Goal: Task Accomplishment & Management: Use online tool/utility

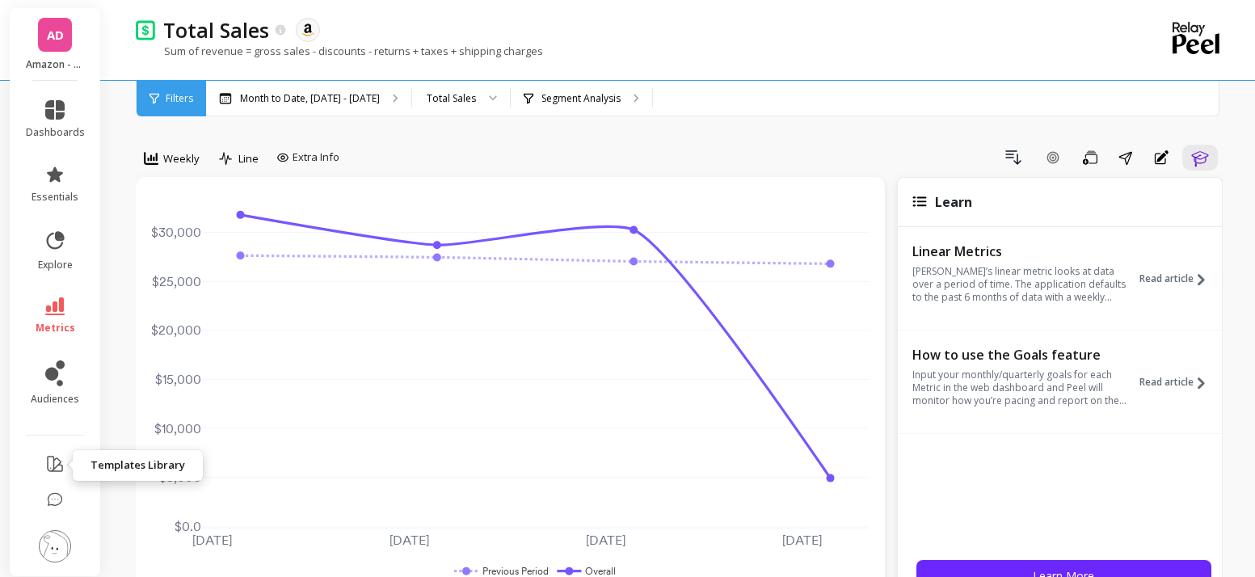
click at [53, 463] on icon at bounding box center [54, 463] width 19 height 19
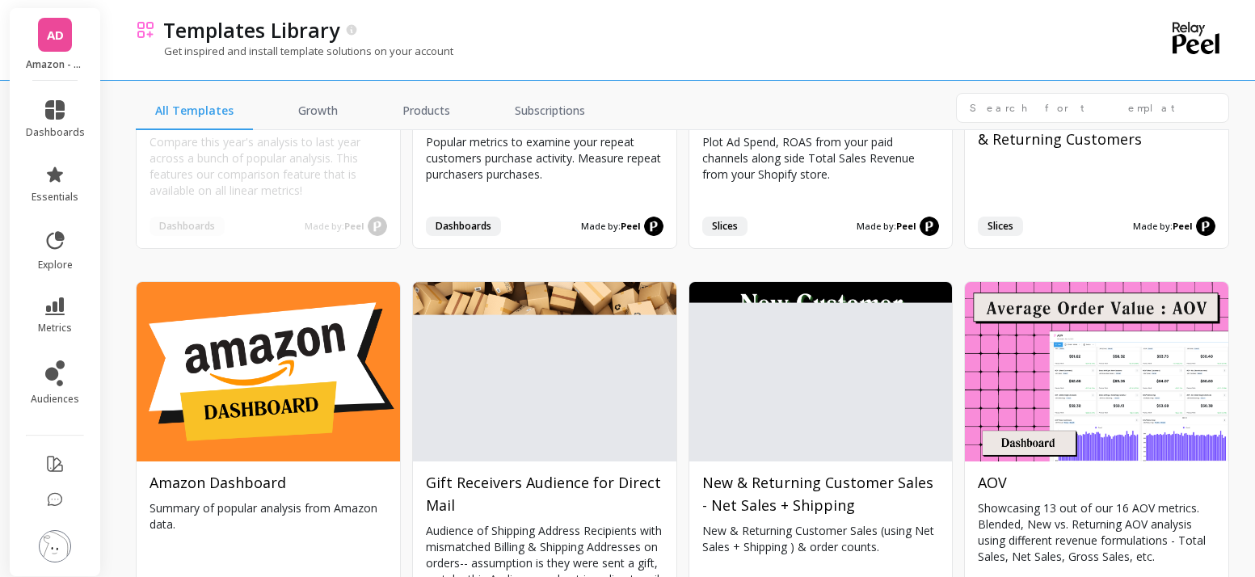
scroll to position [283, 0]
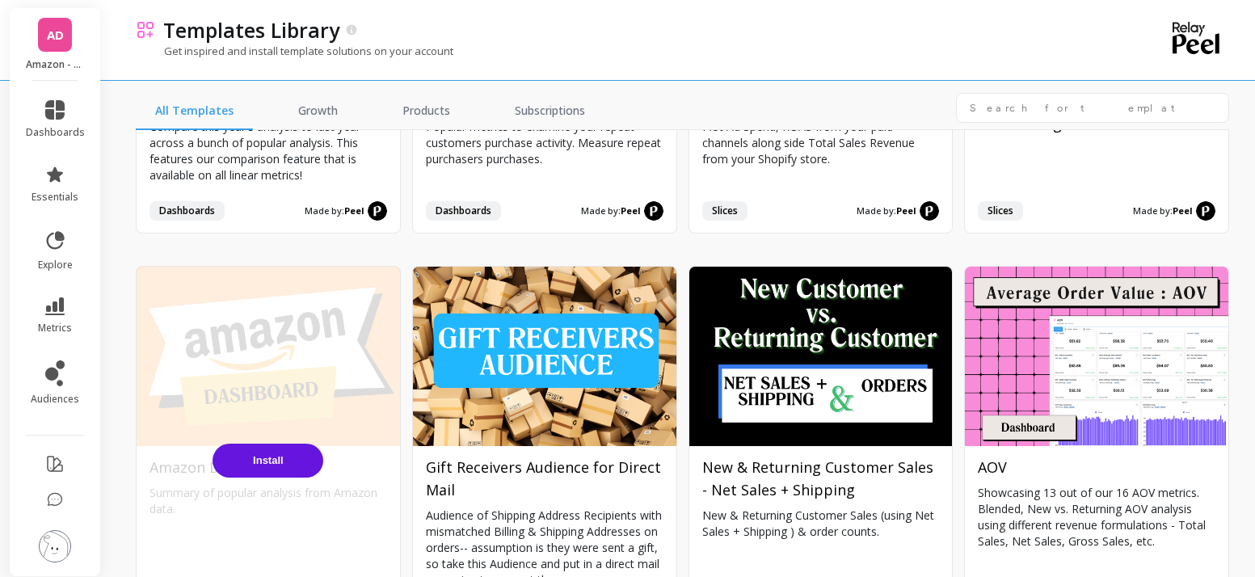
click at [259, 456] on span "Install" at bounding box center [268, 460] width 31 height 12
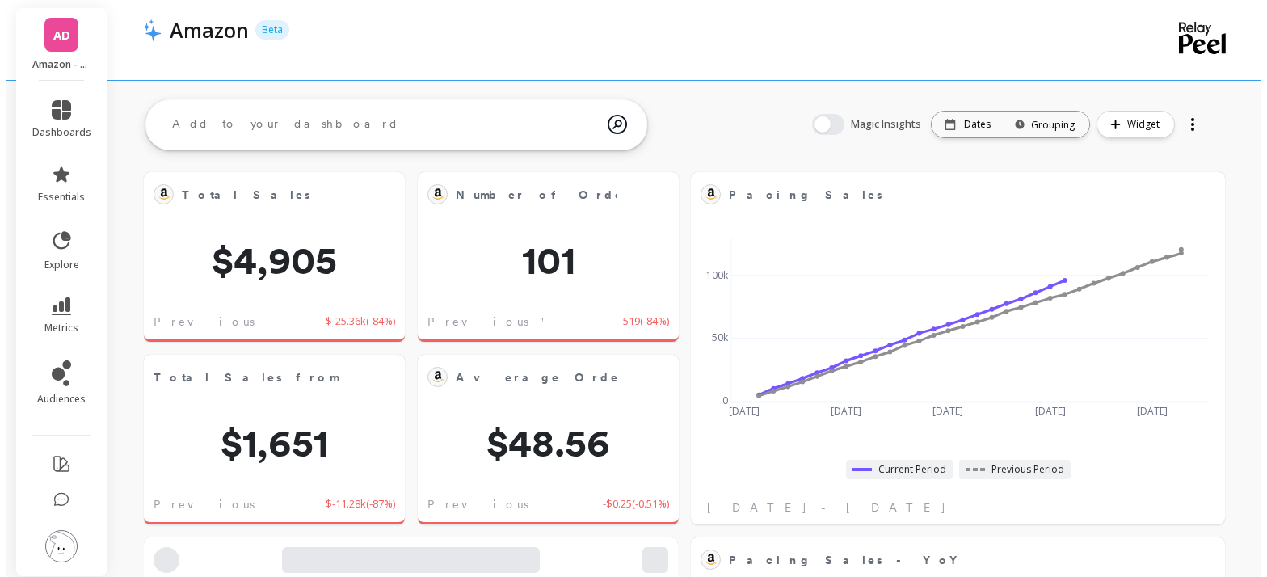
scroll to position [432, 476]
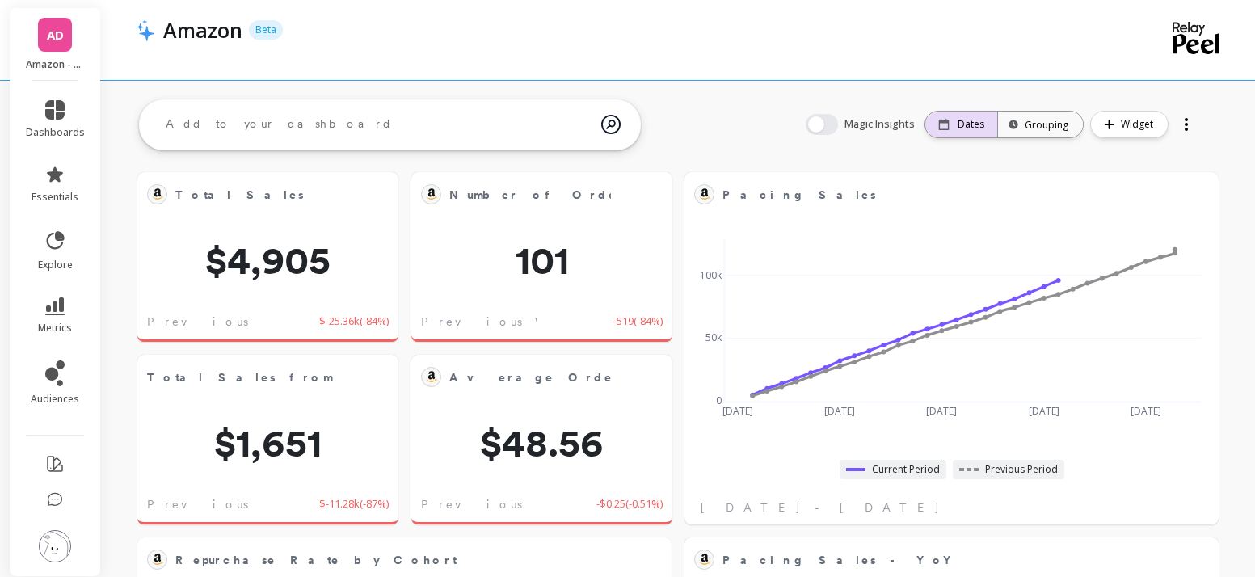
click at [956, 128] on div "Dates" at bounding box center [961, 124] width 46 height 13
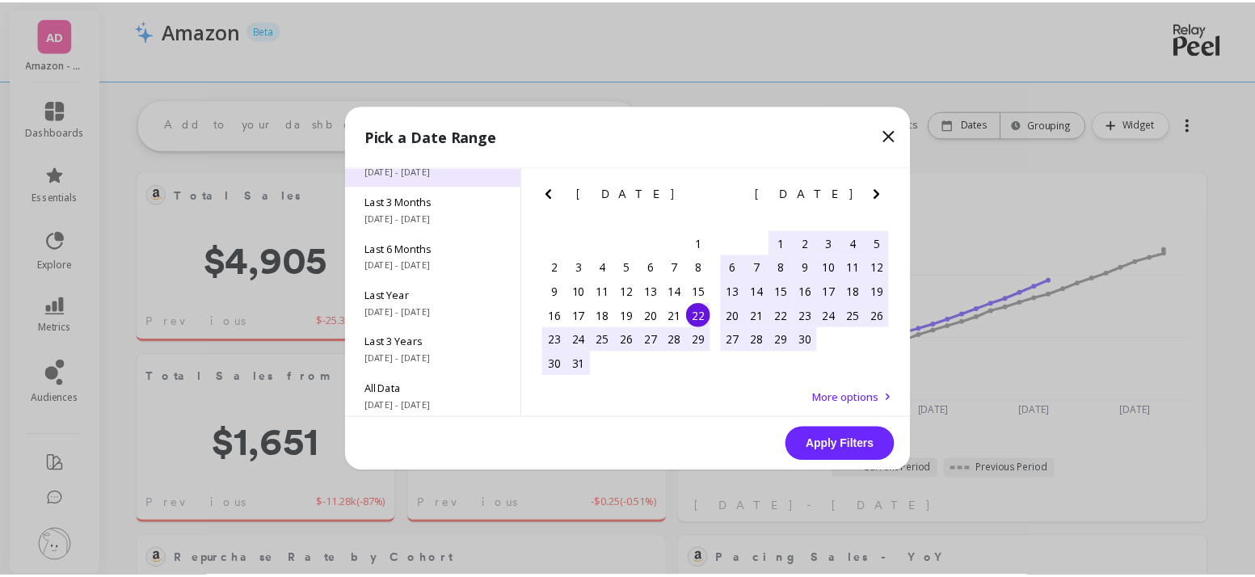
scroll to position [219, 0]
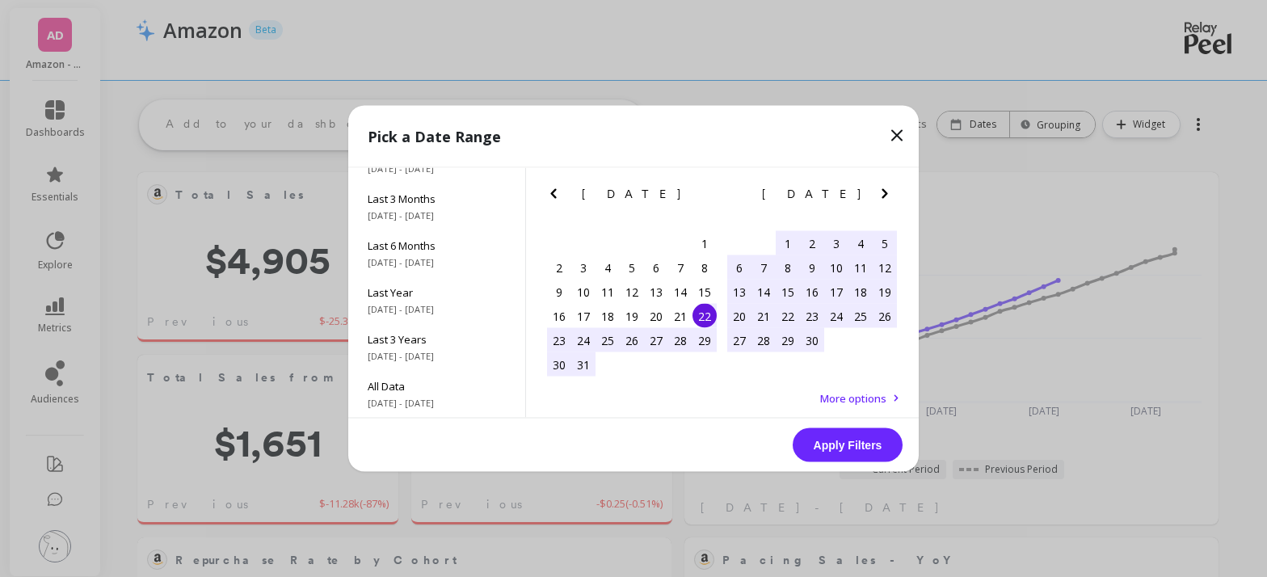
click at [894, 141] on icon at bounding box center [896, 135] width 19 height 19
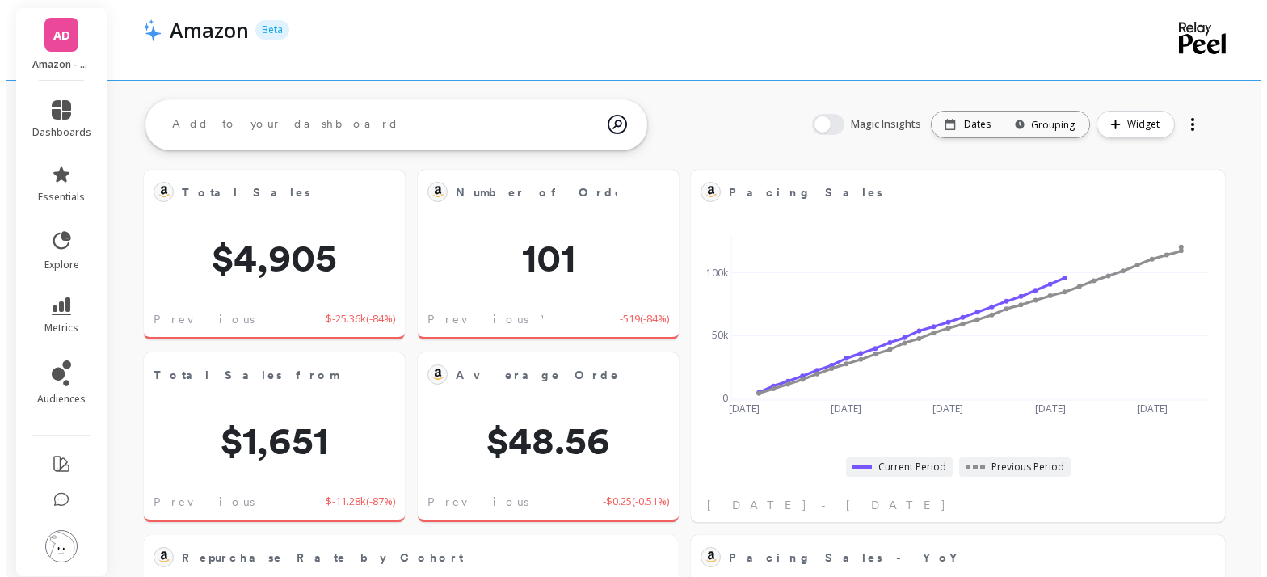
scroll to position [3, 0]
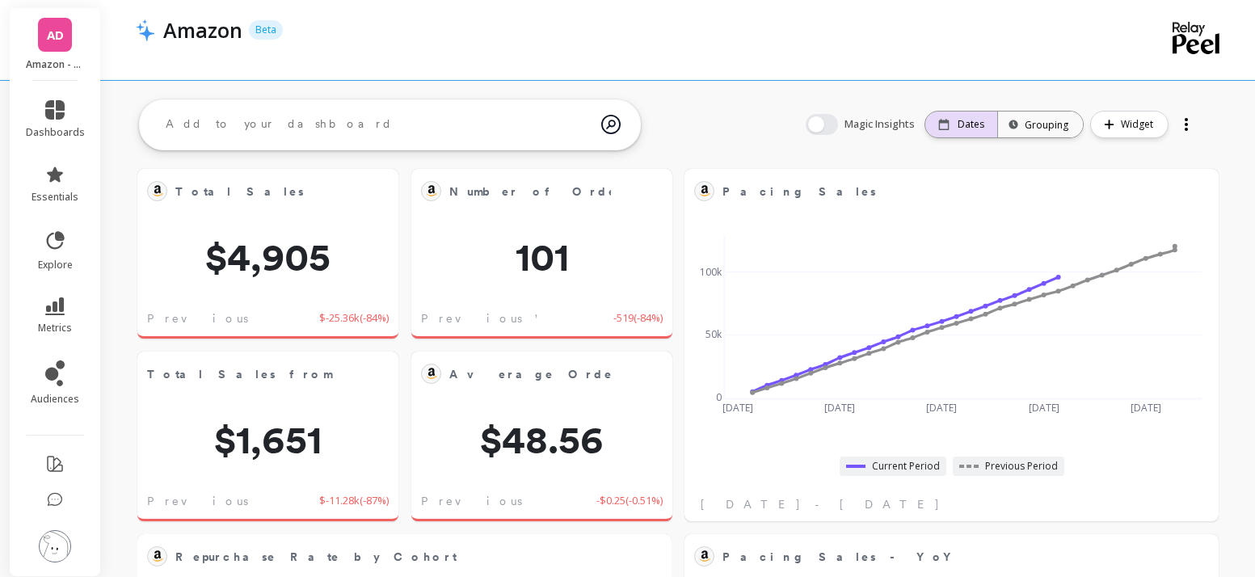
click at [984, 123] on p "Dates" at bounding box center [970, 124] width 27 height 13
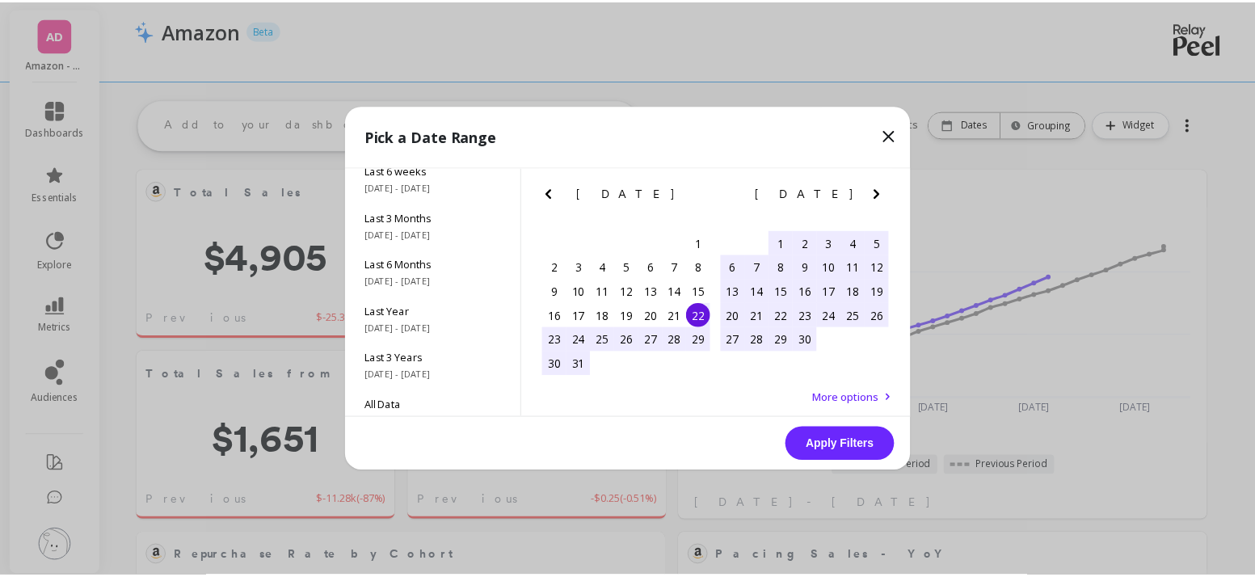
scroll to position [219, 0]
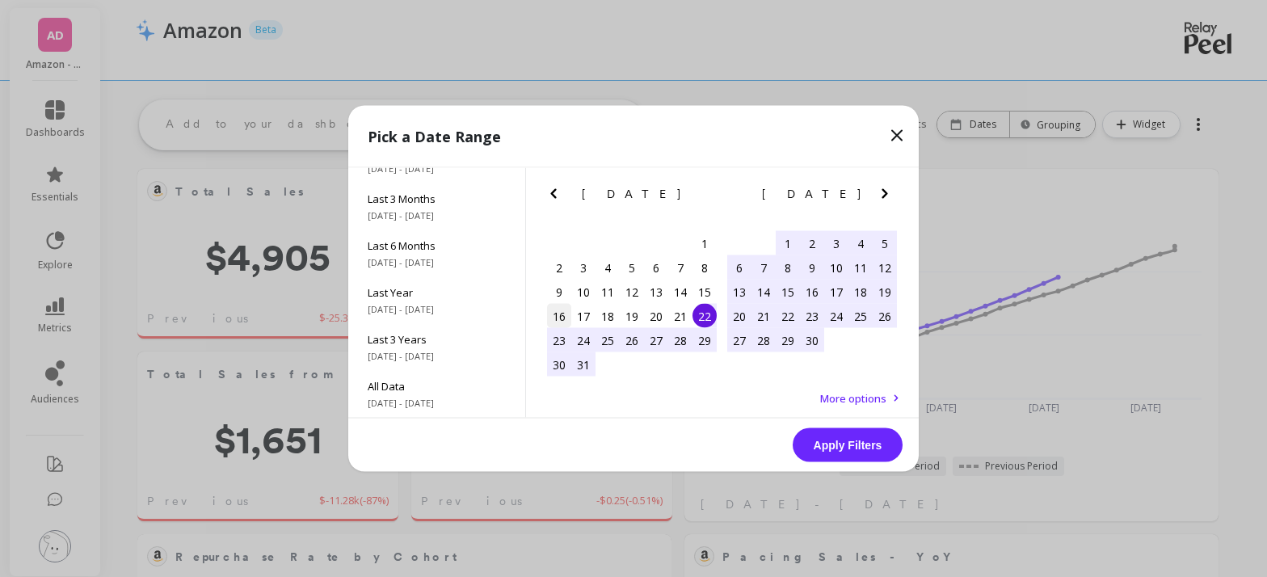
click at [556, 316] on div "16" at bounding box center [559, 316] width 24 height 24
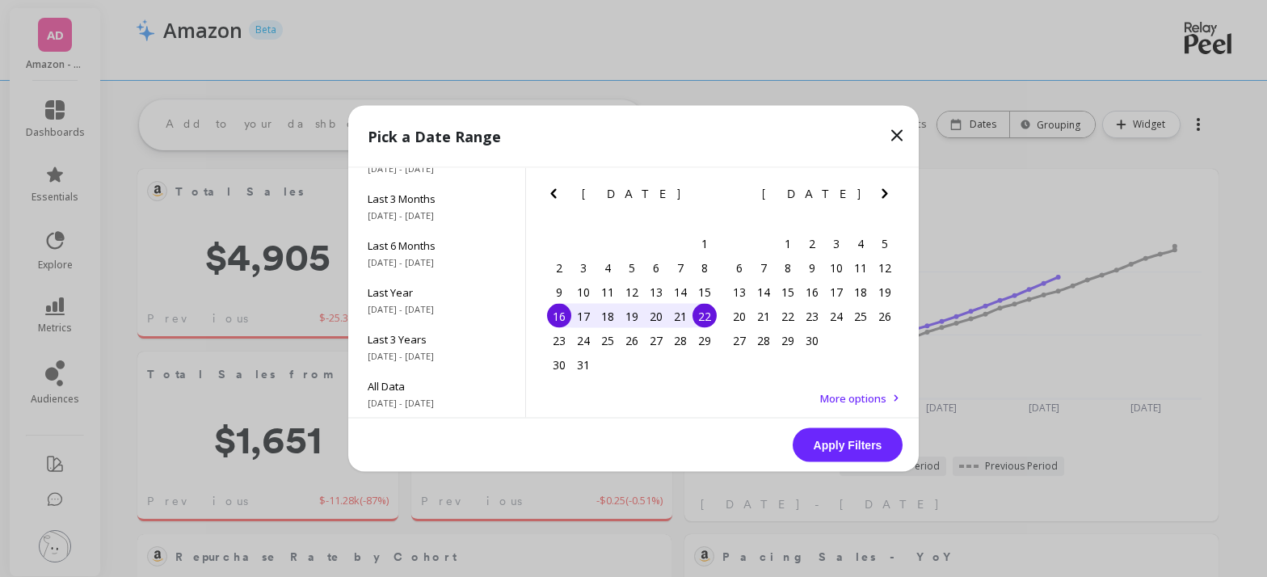
click at [701, 317] on div "22" at bounding box center [704, 316] width 24 height 24
click at [839, 448] on button "Apply Filters" at bounding box center [848, 445] width 110 height 34
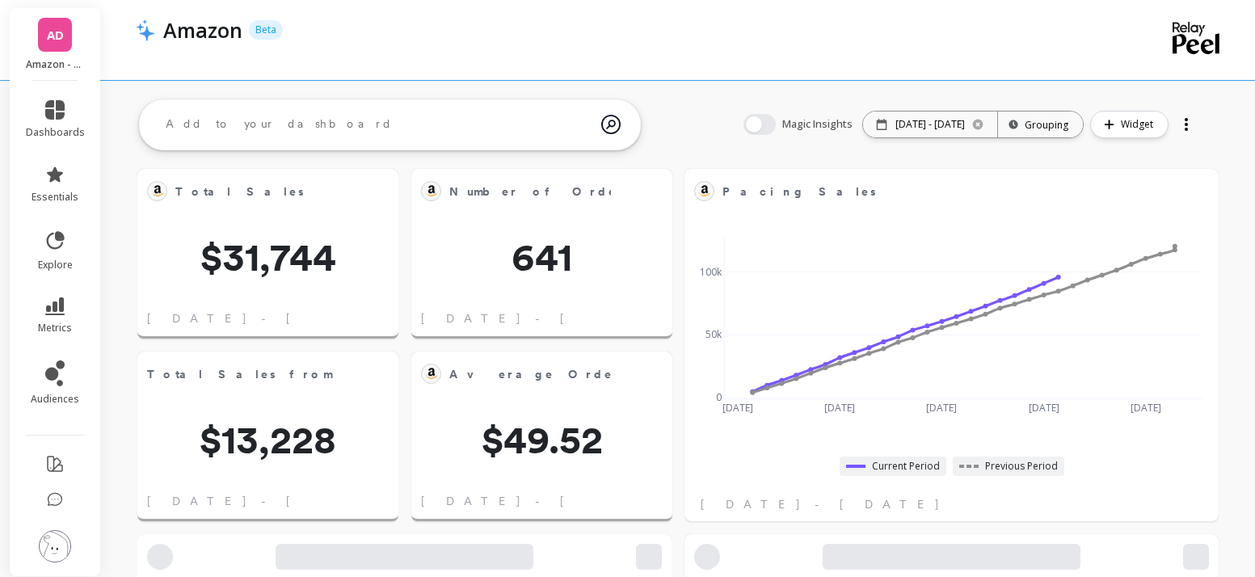
scroll to position [432, 476]
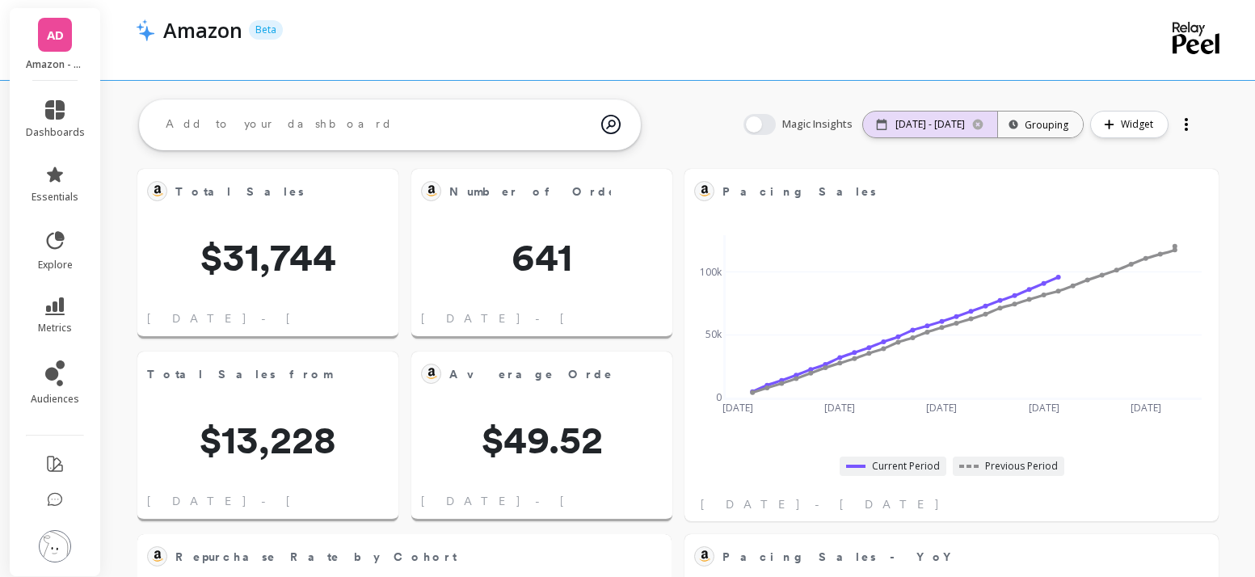
click at [916, 116] on div "03/16/25 - 03/22/25" at bounding box center [930, 124] width 134 height 26
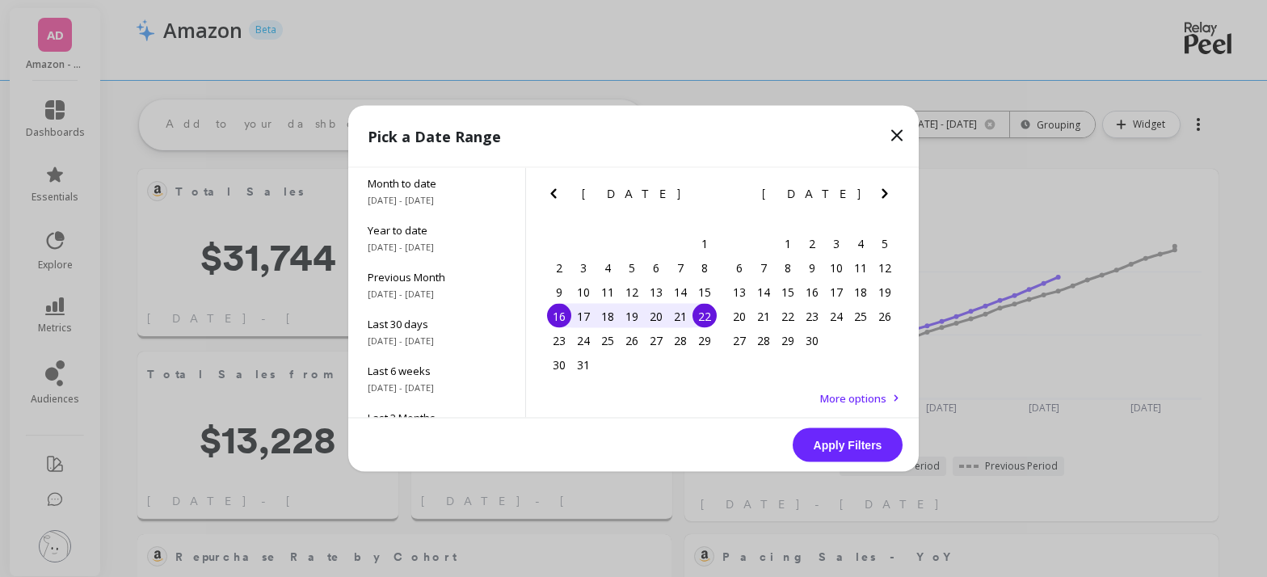
click at [888, 197] on icon "Next Month" at bounding box center [884, 193] width 19 height 19
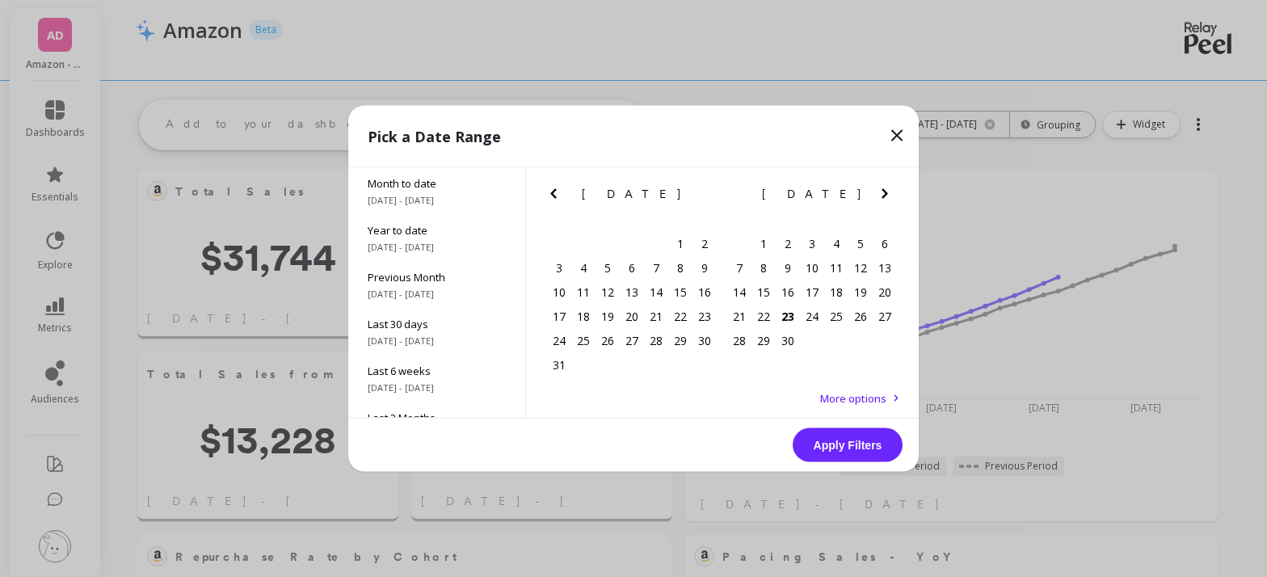
click at [888, 197] on icon "Next Month" at bounding box center [884, 193] width 19 height 19
click at [564, 292] on div "14" at bounding box center [559, 292] width 24 height 24
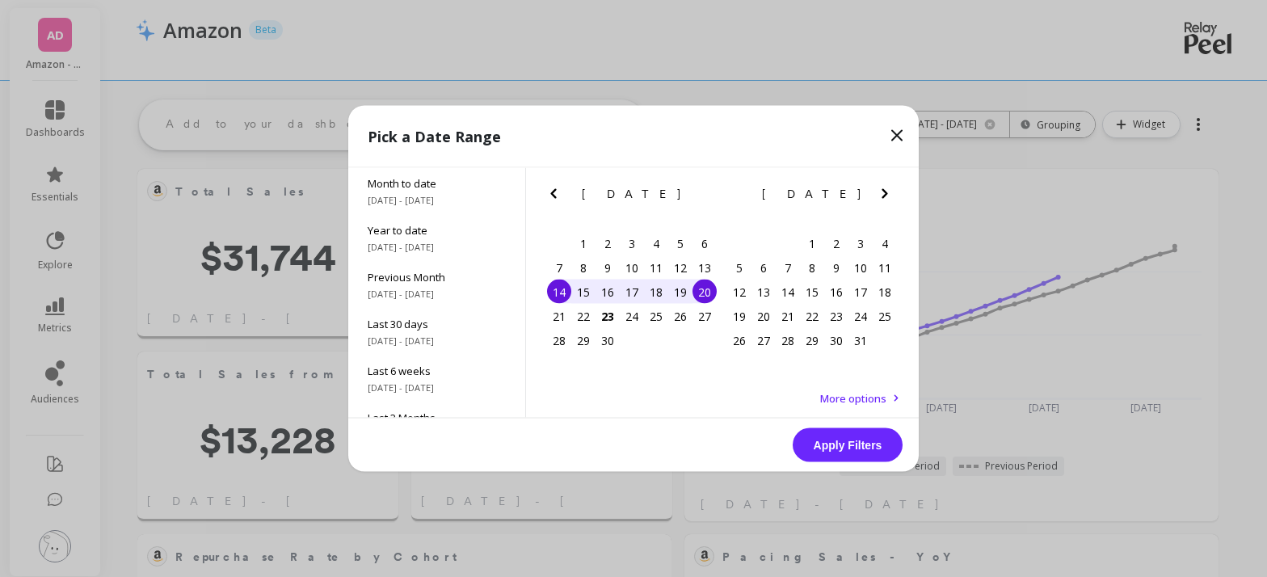
click at [709, 292] on div "20" at bounding box center [704, 292] width 24 height 24
click at [834, 439] on button "Apply Filters" at bounding box center [848, 445] width 110 height 34
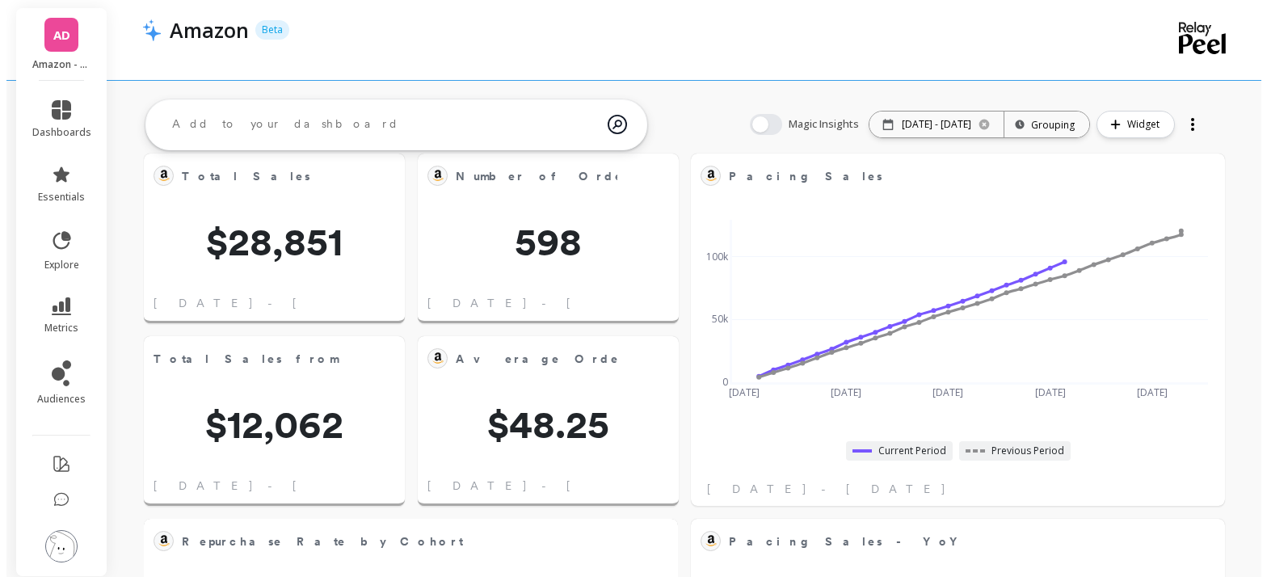
scroll to position [44, 0]
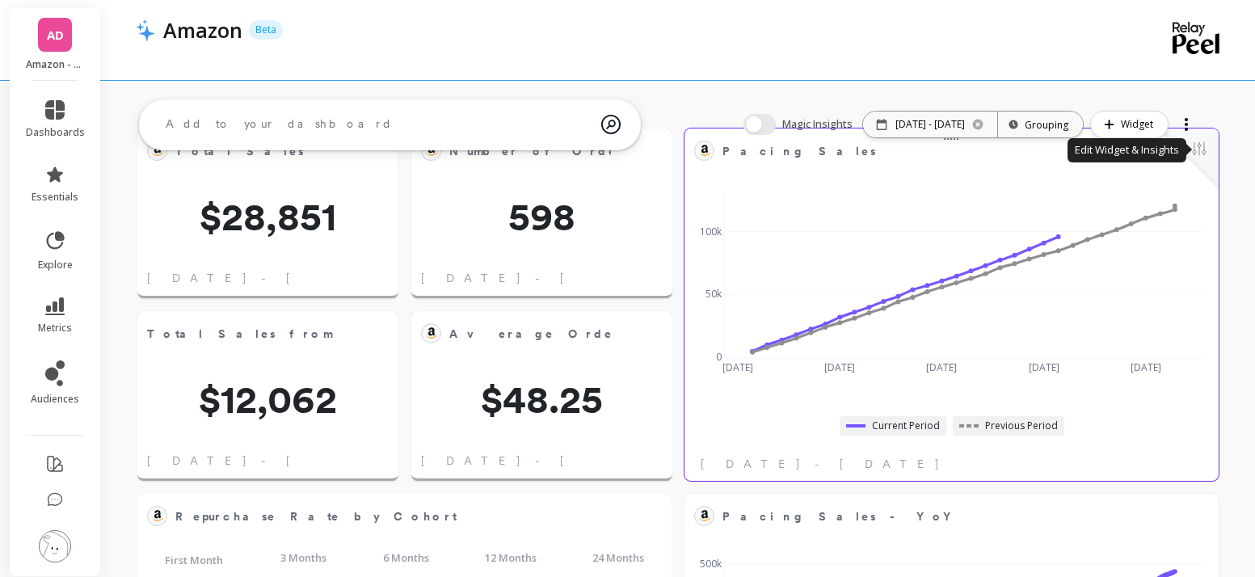
click at [1193, 153] on button at bounding box center [1198, 150] width 19 height 23
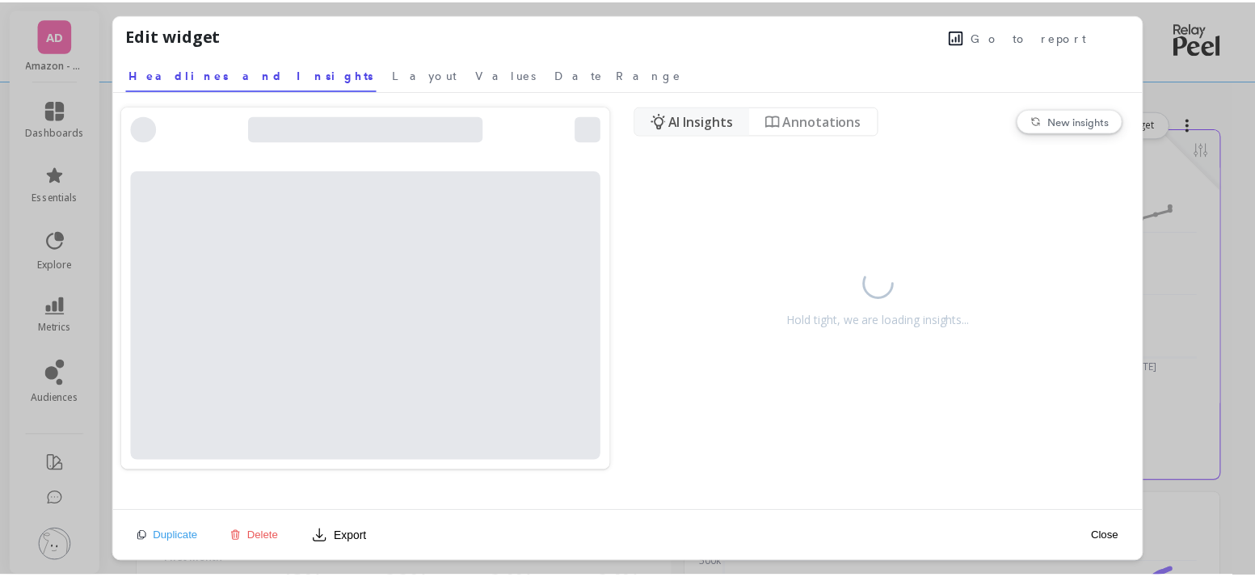
scroll to position [432, 482]
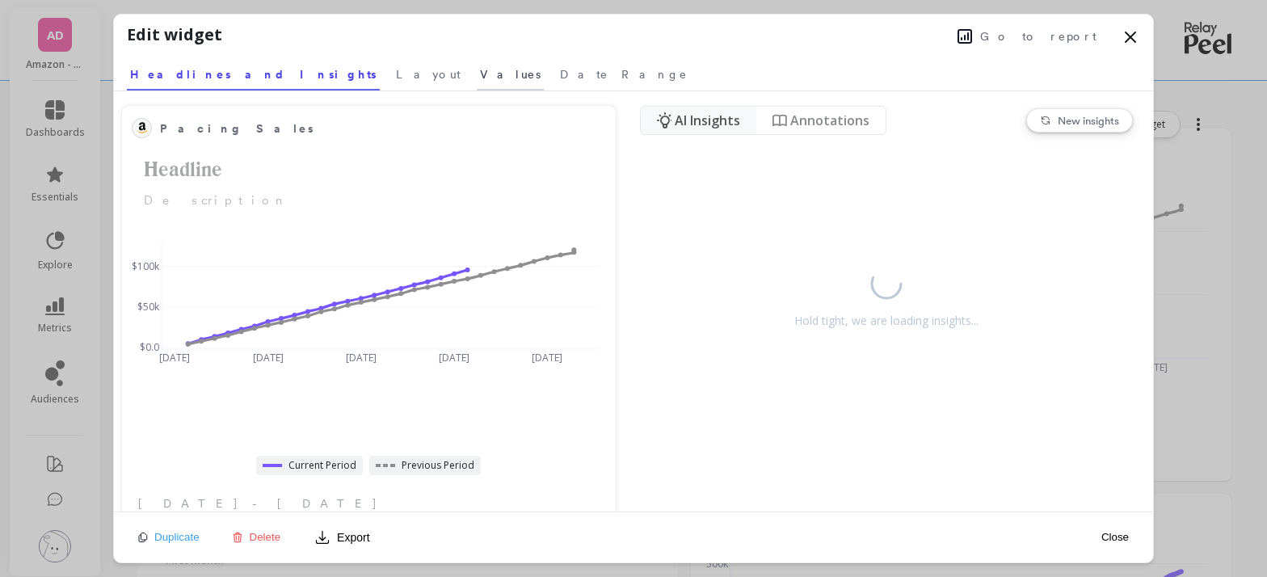
click at [480, 74] on span "Values" at bounding box center [510, 74] width 61 height 16
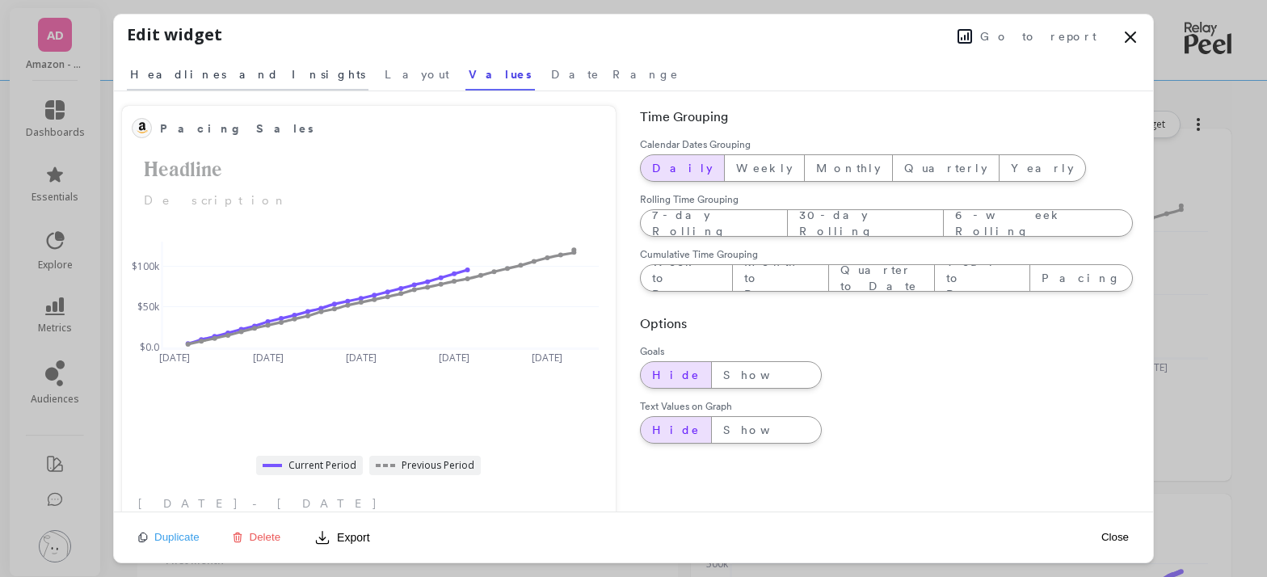
click at [200, 74] on span "Headlines and Insights" at bounding box center [247, 74] width 235 height 16
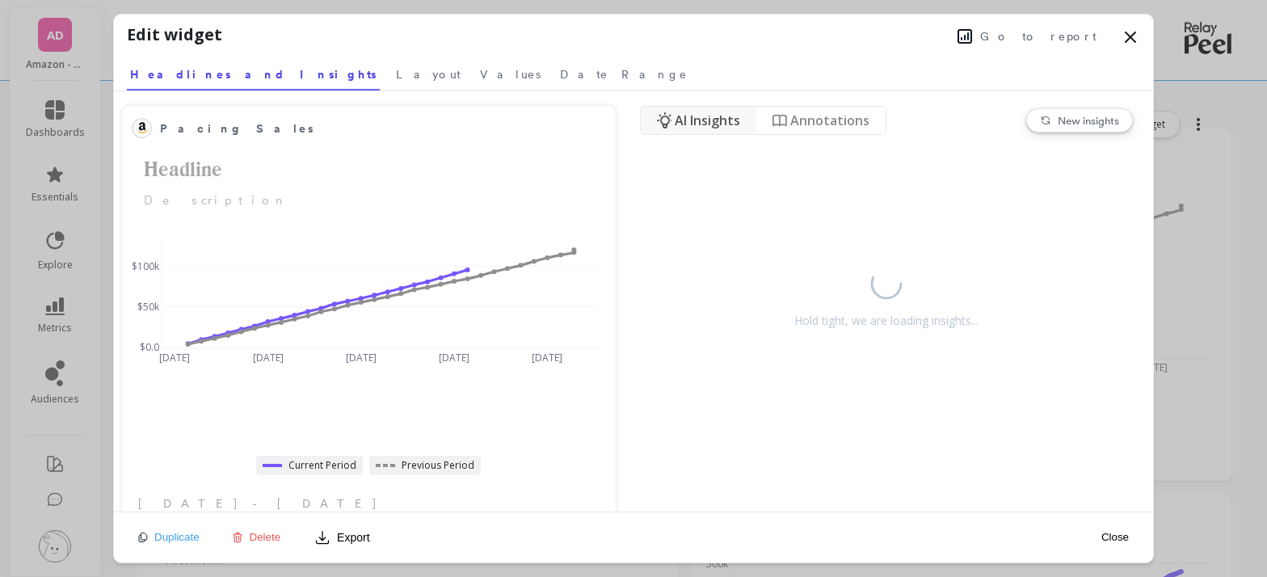
click at [1126, 38] on icon at bounding box center [1130, 36] width 19 height 19
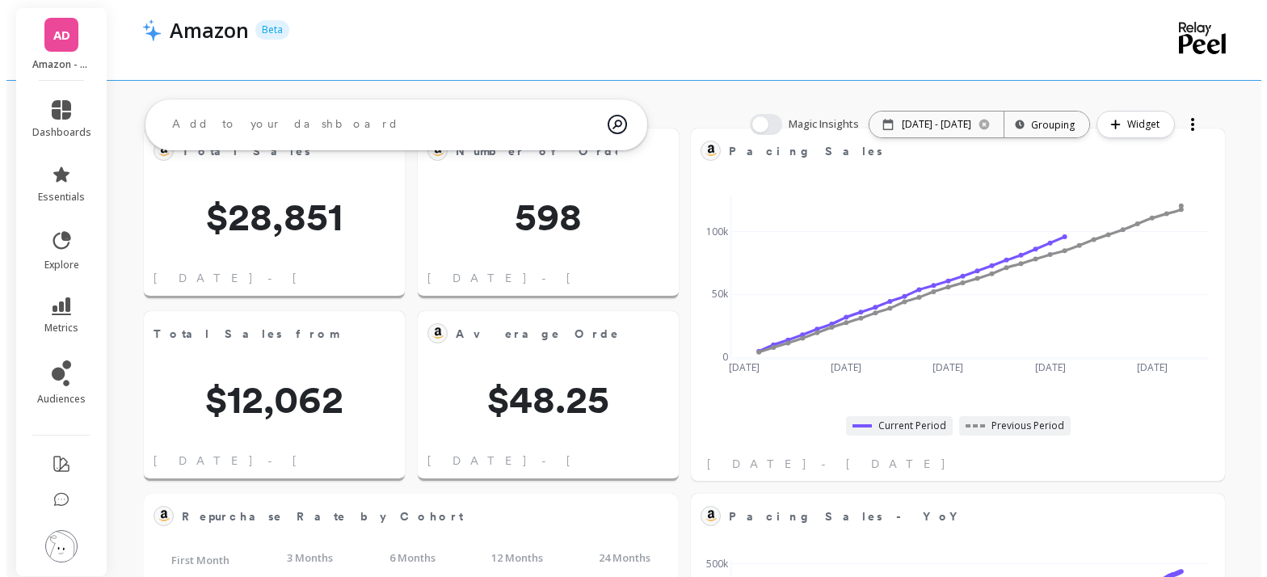
scroll to position [432, 476]
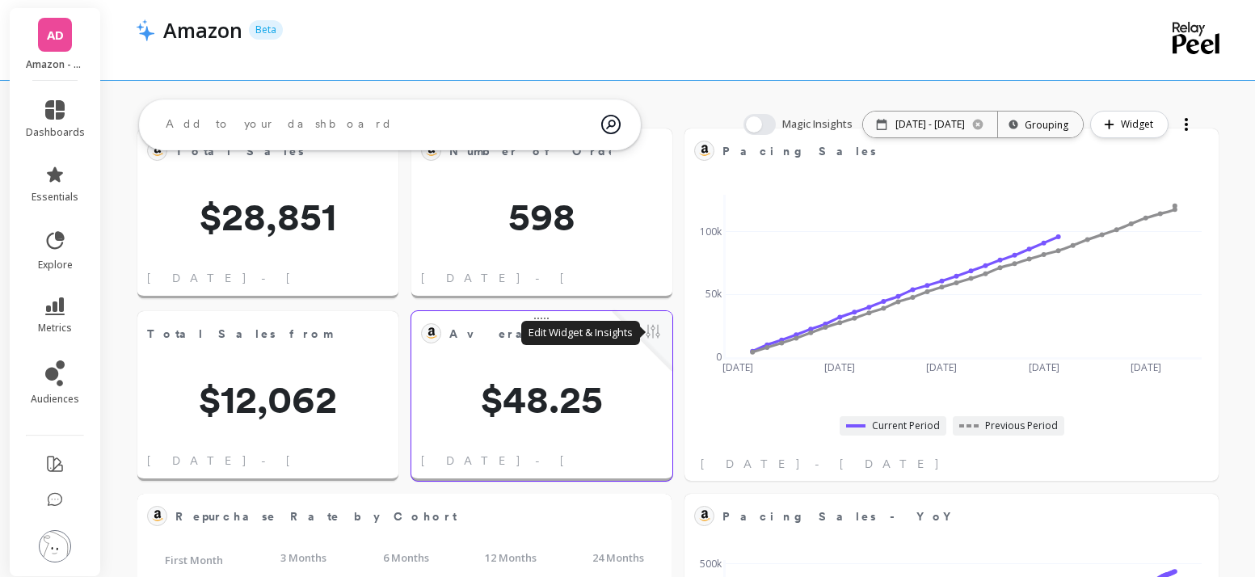
click at [654, 336] on button at bounding box center [652, 333] width 19 height 23
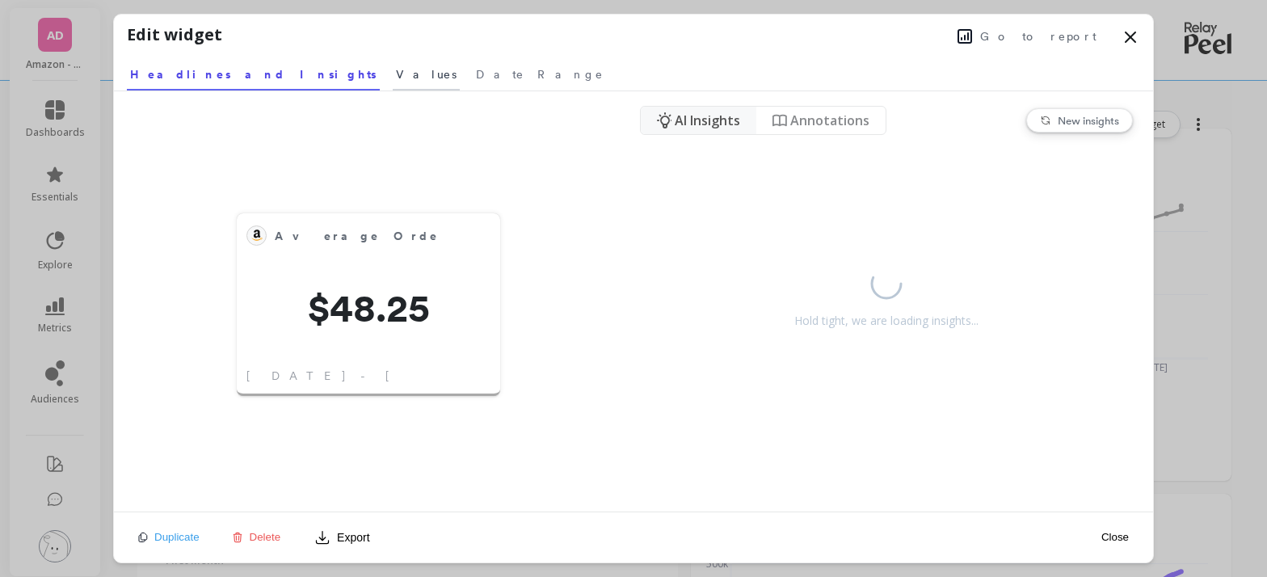
click at [396, 78] on span "Values" at bounding box center [426, 74] width 61 height 16
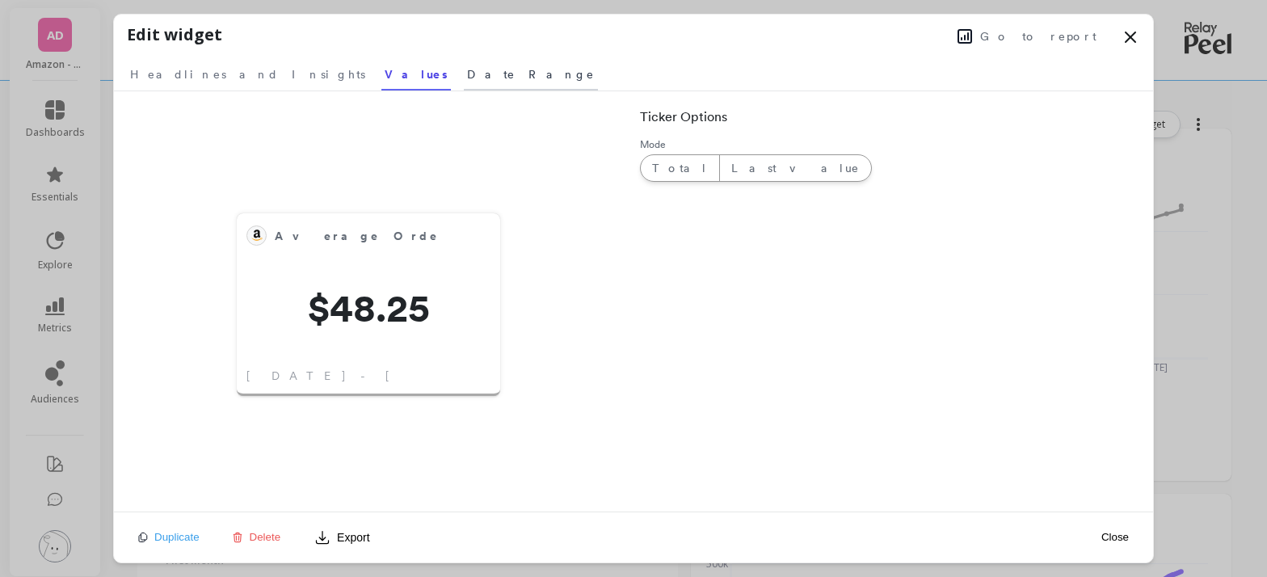
click at [467, 70] on span "Date Range" at bounding box center [531, 74] width 128 height 16
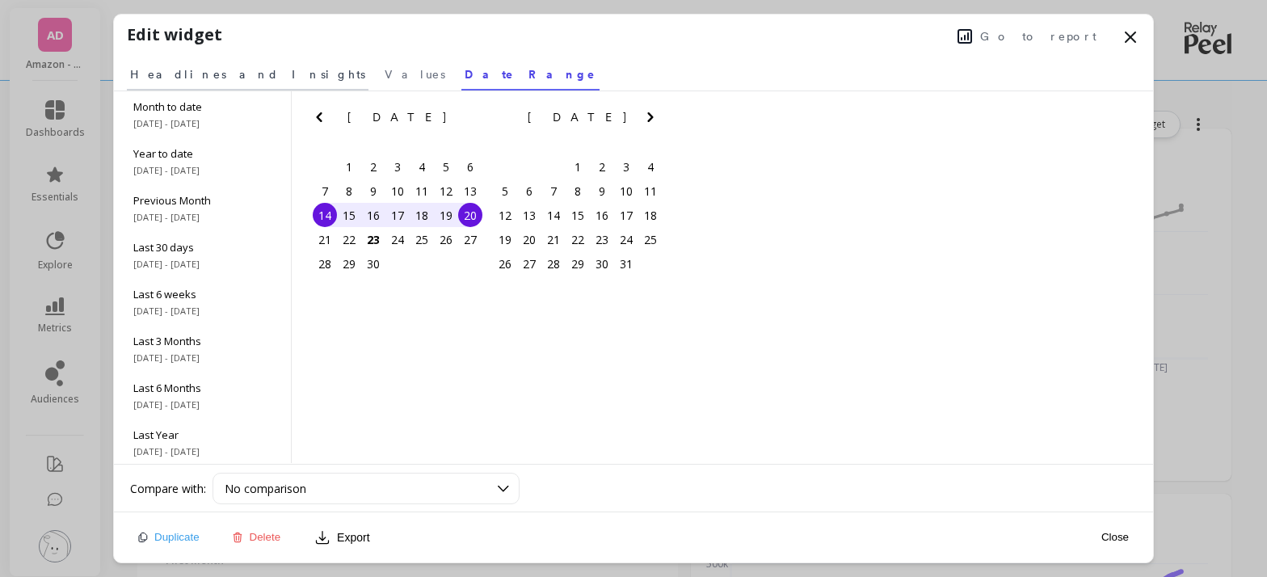
click at [190, 74] on span "Headlines and Insights" at bounding box center [247, 74] width 235 height 16
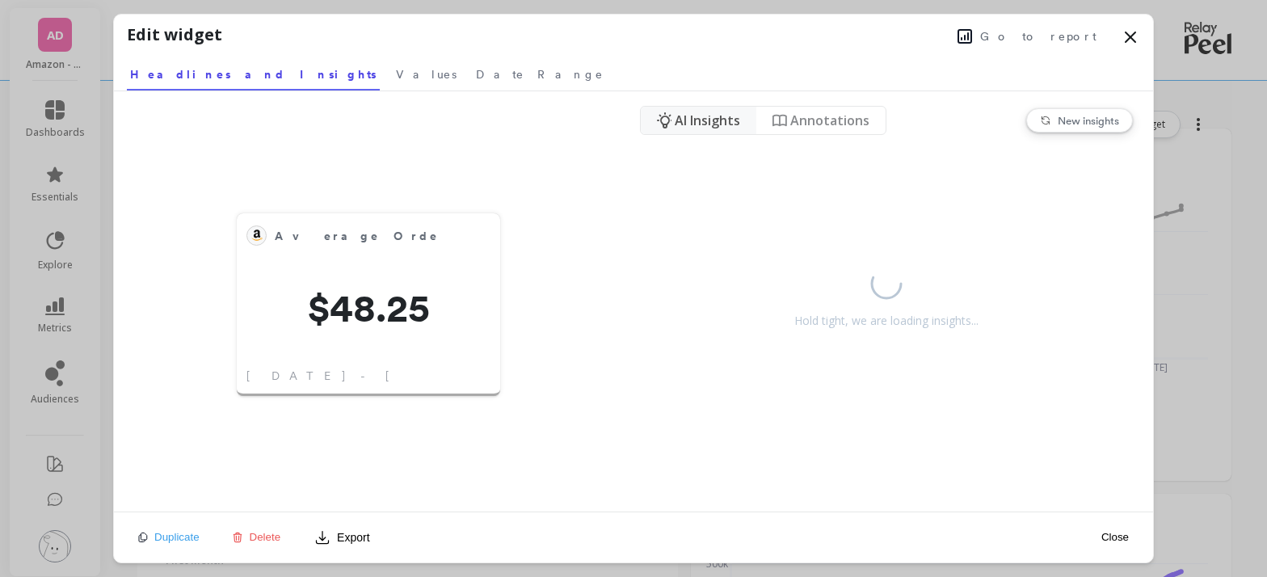
click at [1132, 39] on icon at bounding box center [1130, 37] width 10 height 10
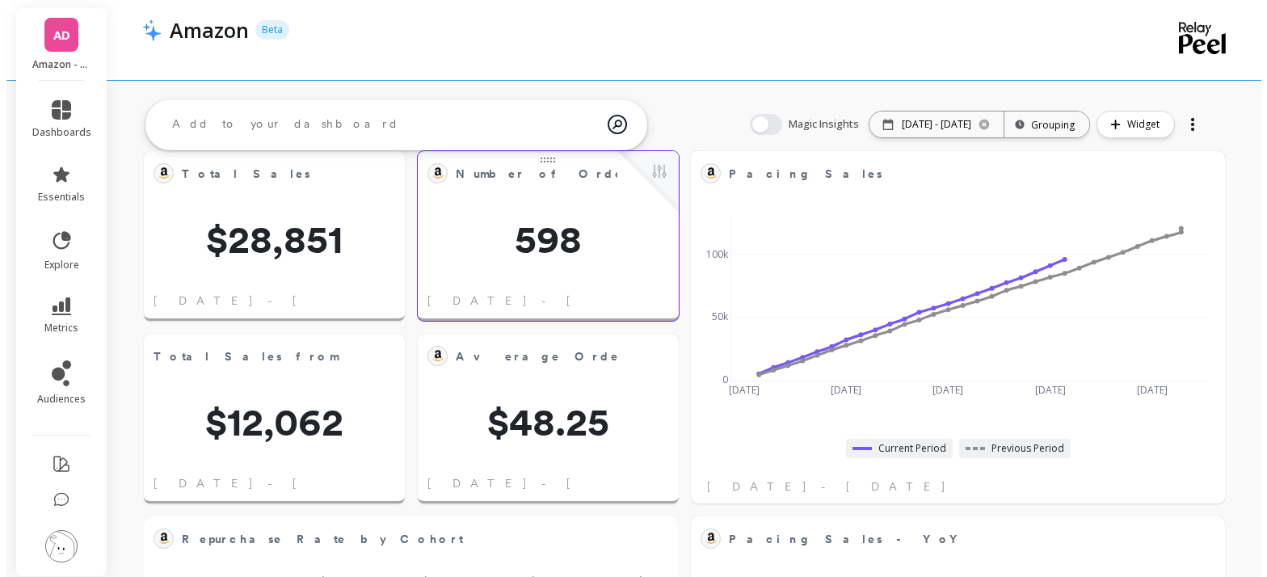
scroll to position [0, 0]
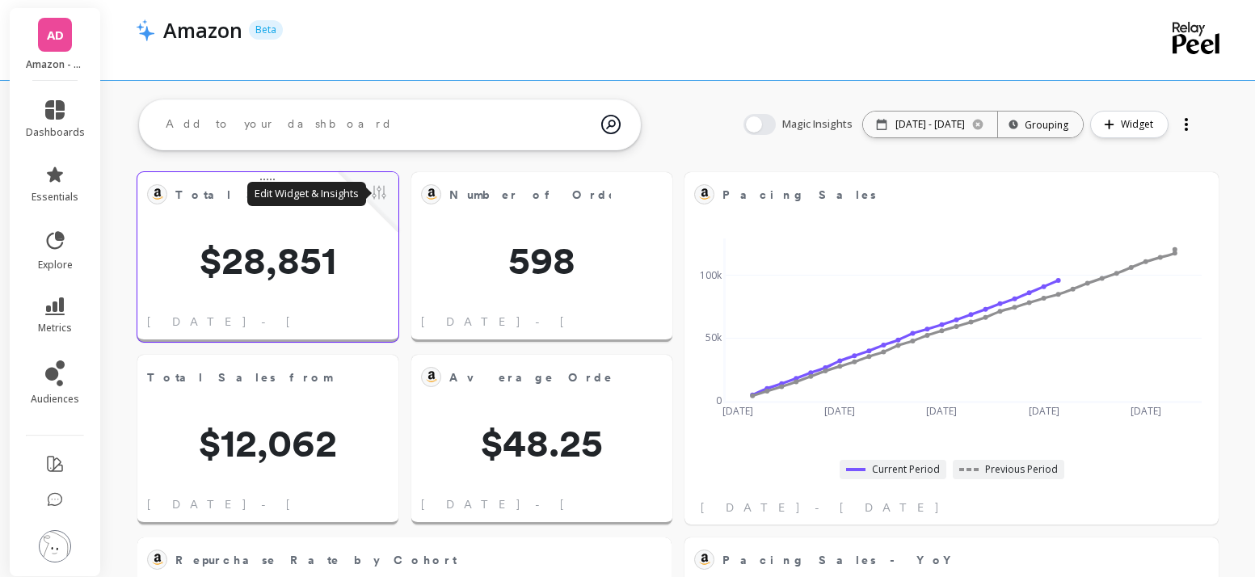
click at [383, 190] on button at bounding box center [378, 194] width 19 height 23
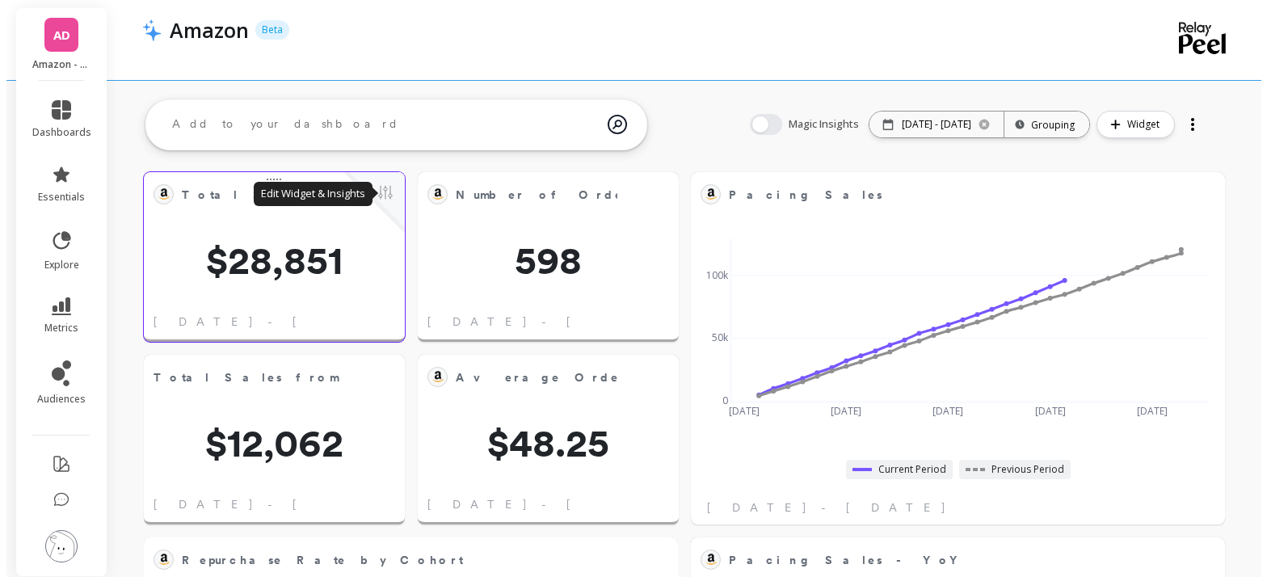
scroll to position [432, 482]
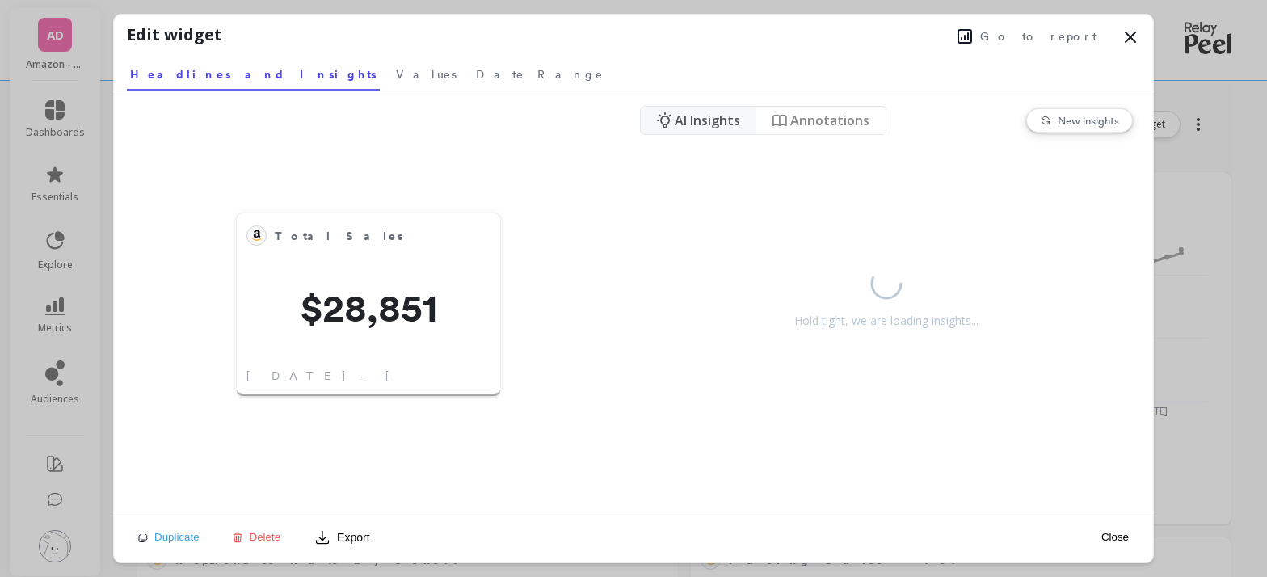
click at [830, 118] on span "Annotations" at bounding box center [829, 120] width 79 height 19
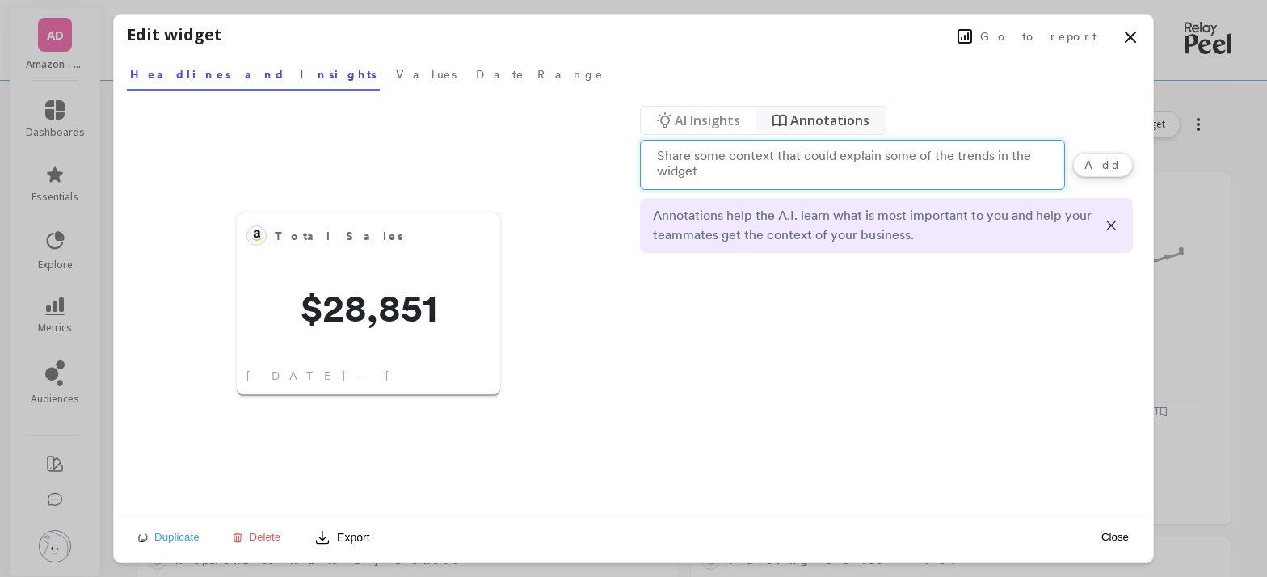
click at [682, 117] on span "AI Insights" at bounding box center [707, 120] width 65 height 19
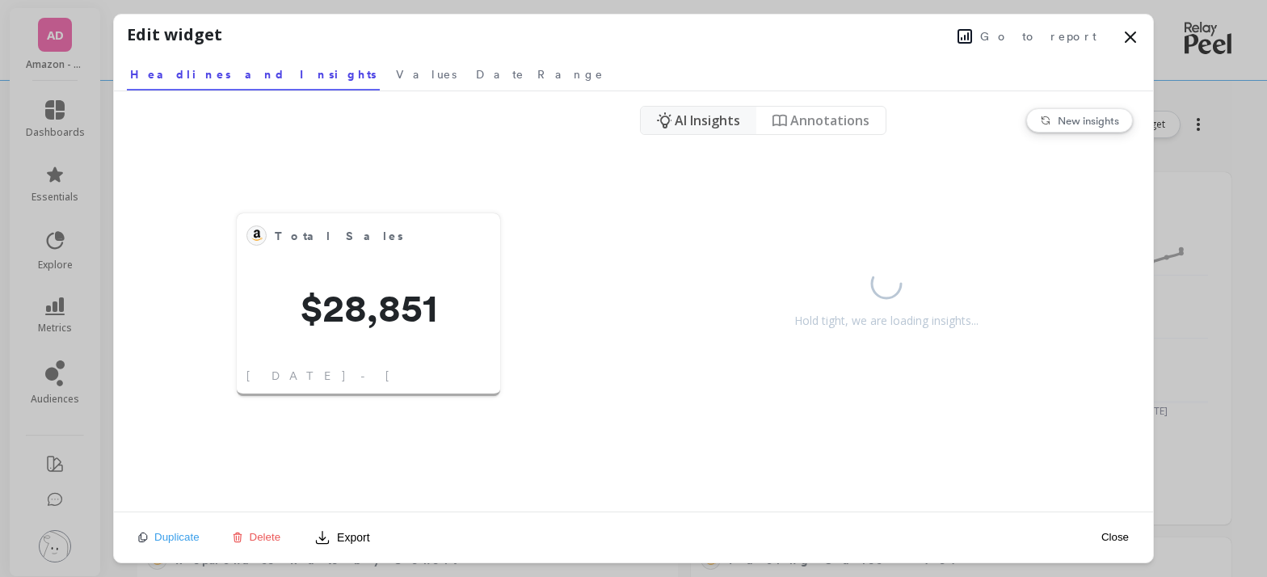
click at [1074, 120] on span "New insights" at bounding box center [1088, 120] width 61 height 13
click at [390, 302] on span "$28,851" at bounding box center [368, 307] width 263 height 39
click at [476, 73] on span "Date Range" at bounding box center [540, 74] width 128 height 16
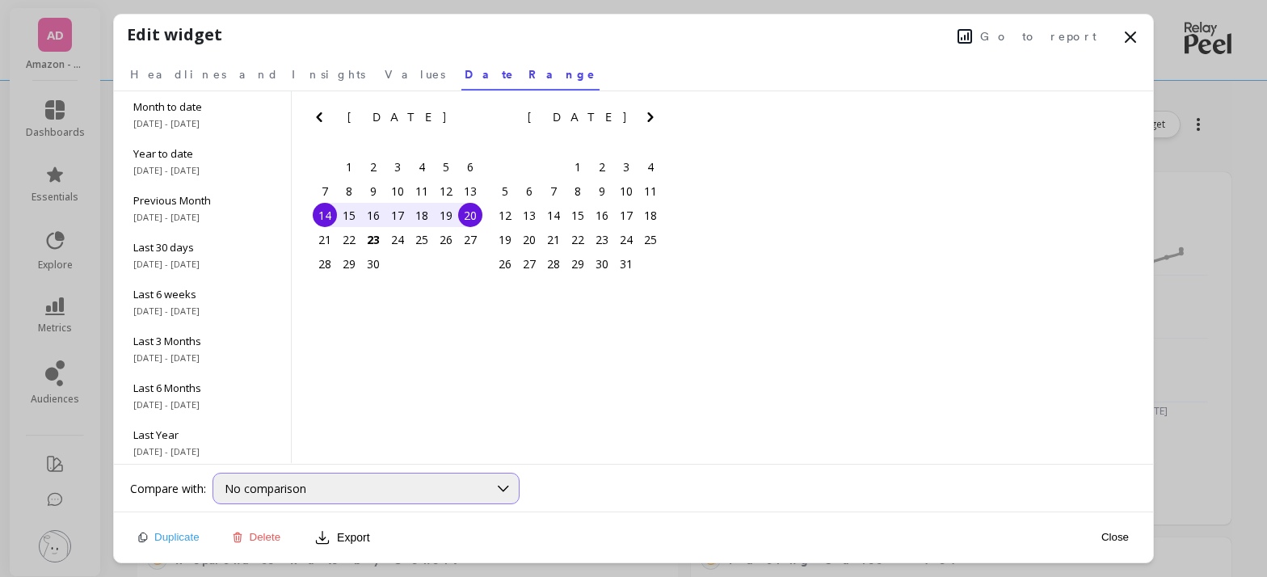
click at [295, 492] on span "No comparison" at bounding box center [266, 488] width 82 height 15
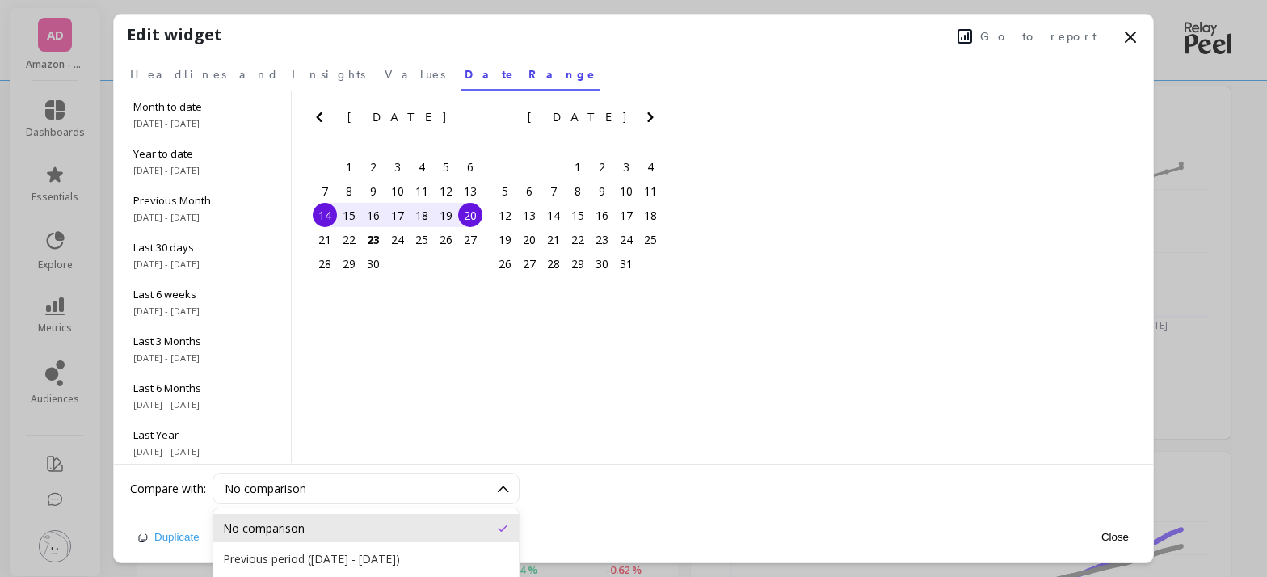
scroll to position [98, 0]
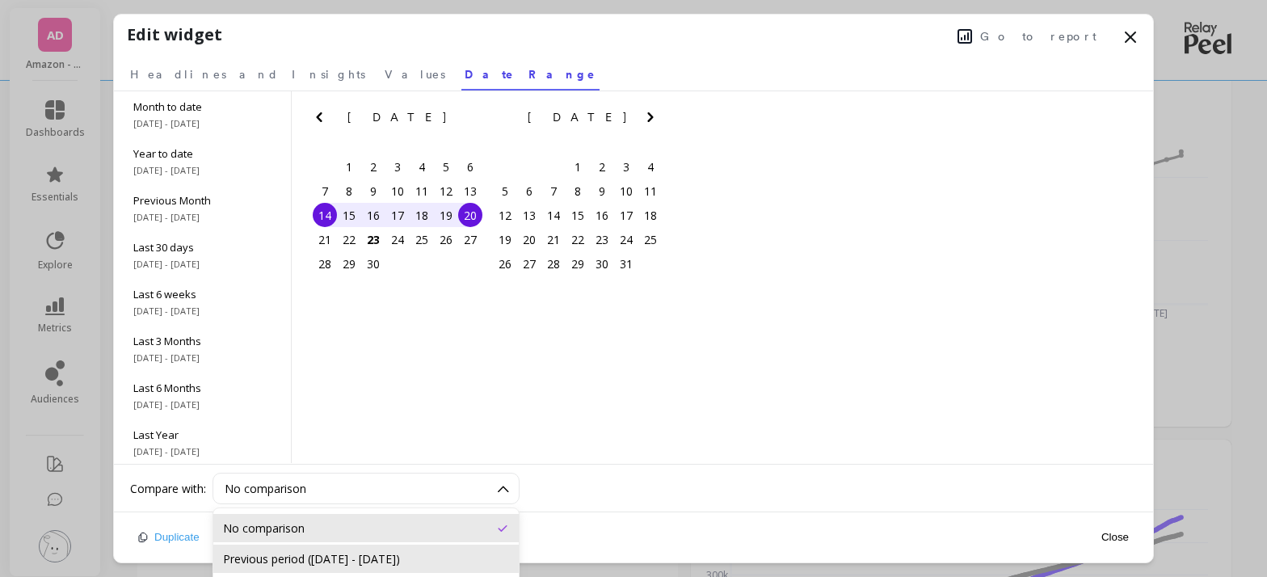
click at [314, 553] on div "Previous period (Sep 1, 2025 - Sep 13, 2025)" at bounding box center [366, 558] width 286 height 15
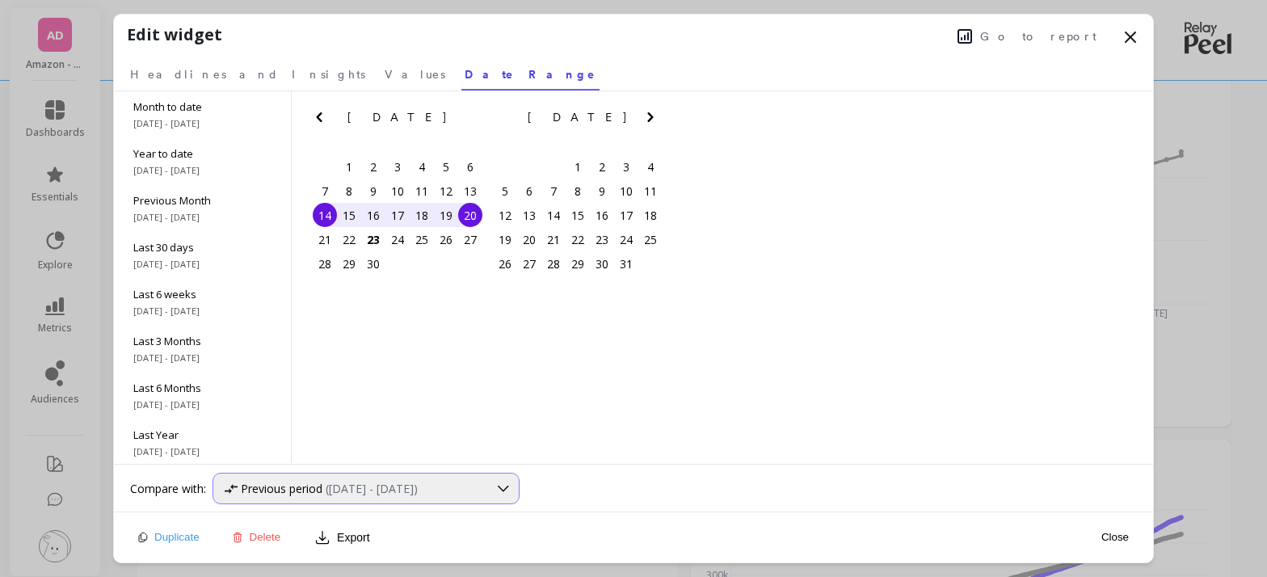
click at [369, 494] on span "(Sep 1, 2025 - Sep 13, 2025)" at bounding box center [372, 488] width 92 height 15
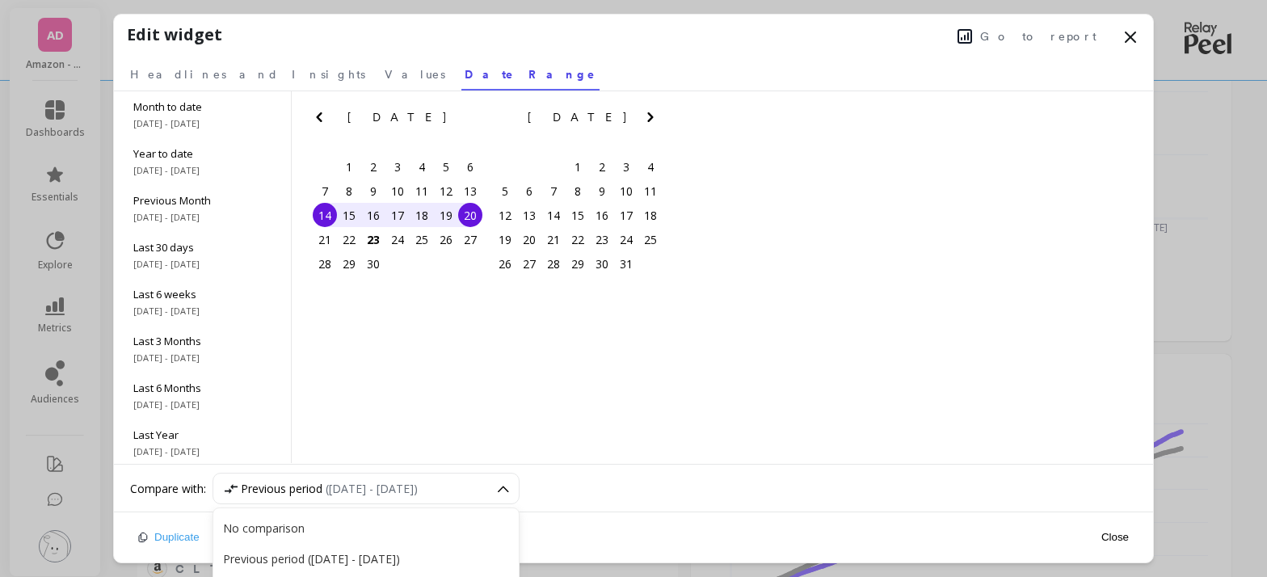
scroll to position [196, 0]
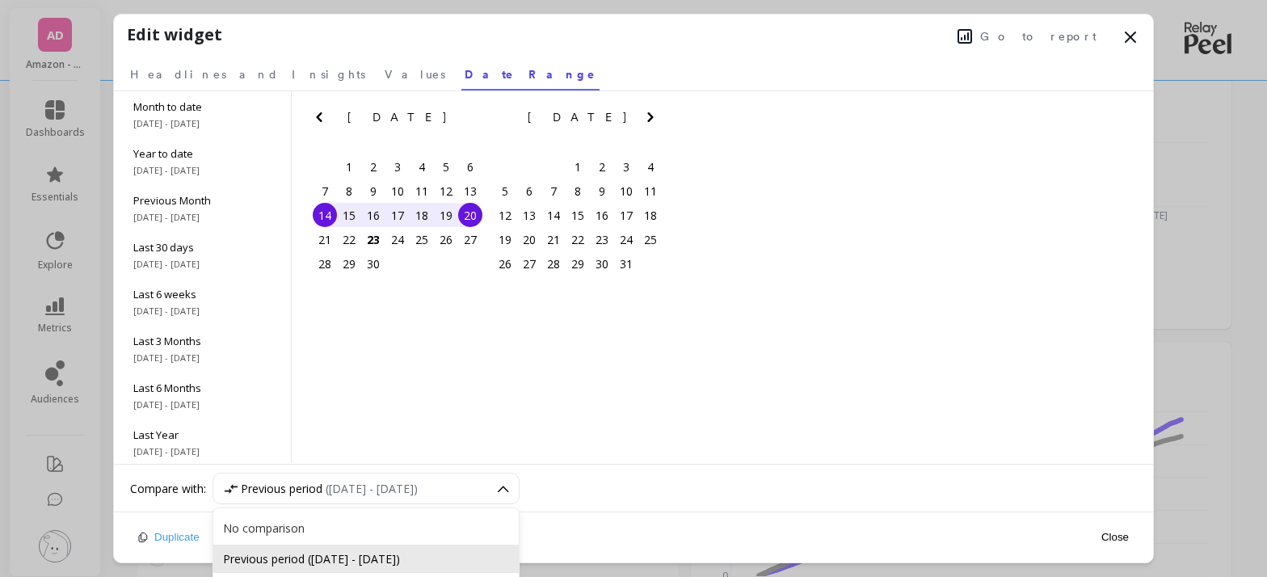
click at [378, 553] on div "Previous period (Sep 1, 2025 - Sep 13, 2025)" at bounding box center [366, 558] width 286 height 15
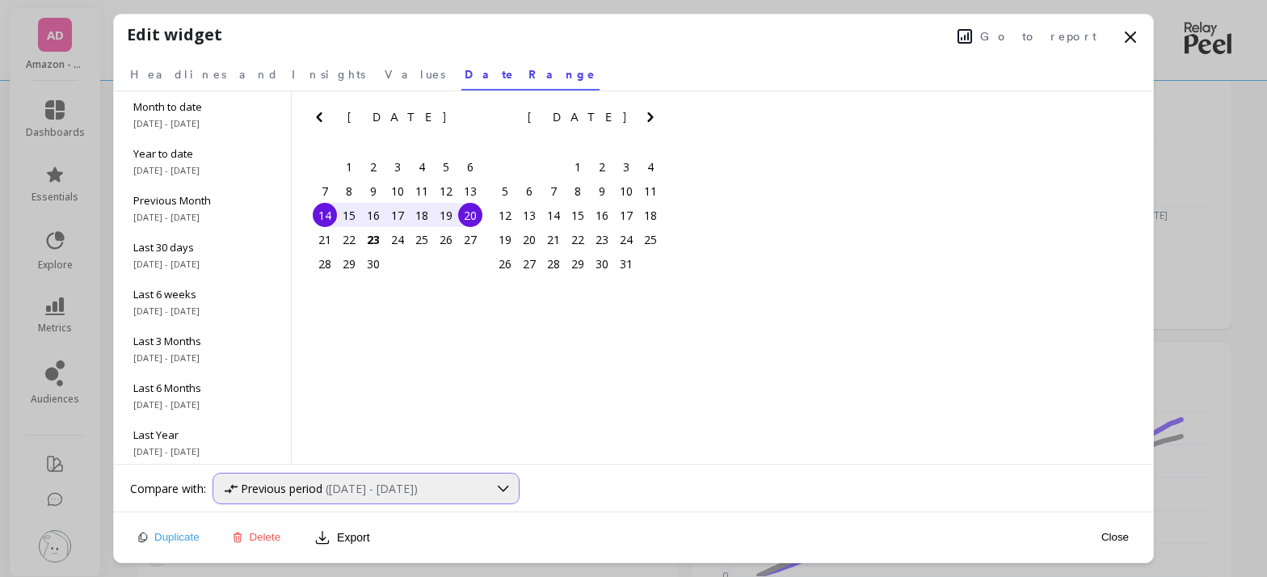
click at [351, 490] on span "(Sep 1, 2025 - Sep 13, 2025)" at bounding box center [372, 488] width 92 height 15
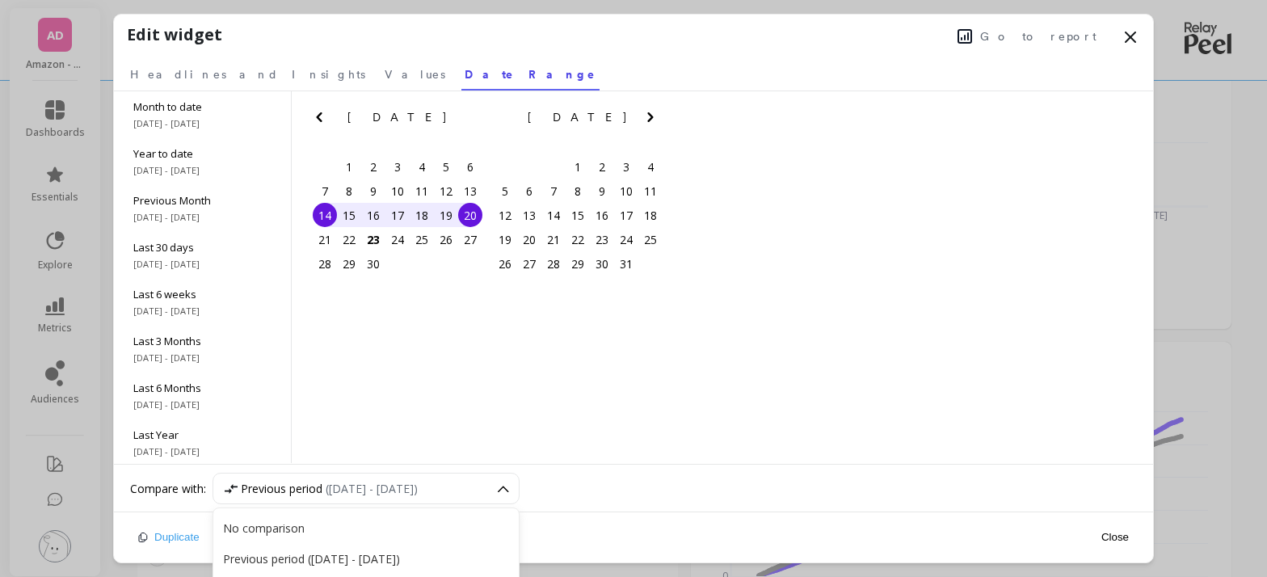
scroll to position [293, 0]
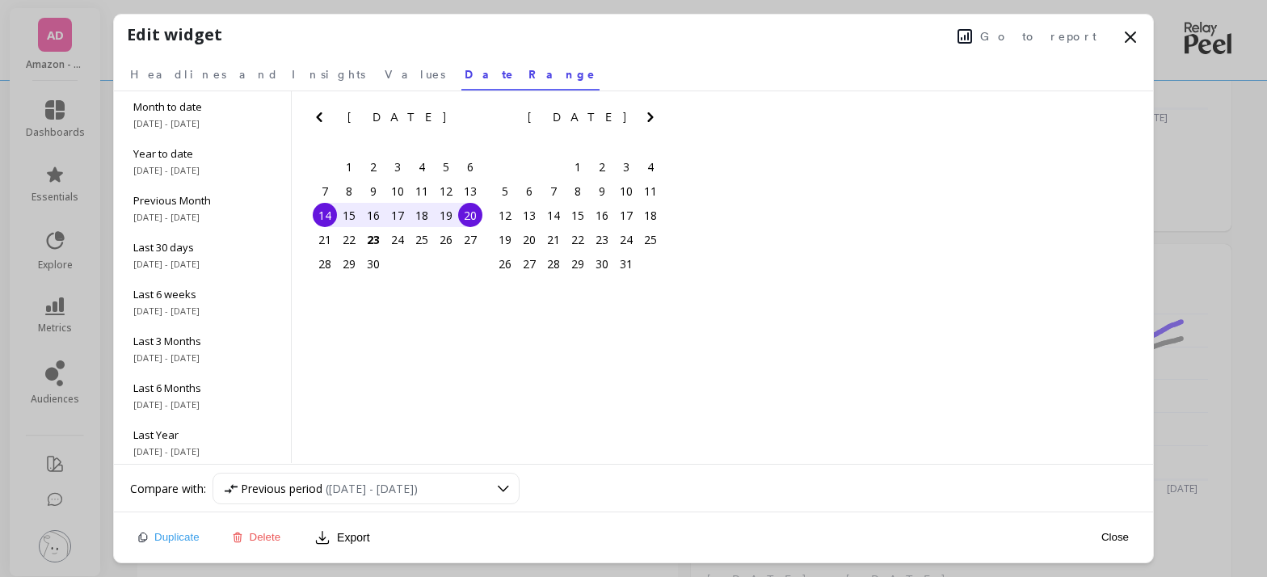
click at [583, 398] on div "Month to date 9/1/2025 - 9/22/2025 Year to date 1/1/2025 - 9/22/2025 Previous M…" at bounding box center [633, 277] width 1039 height 373
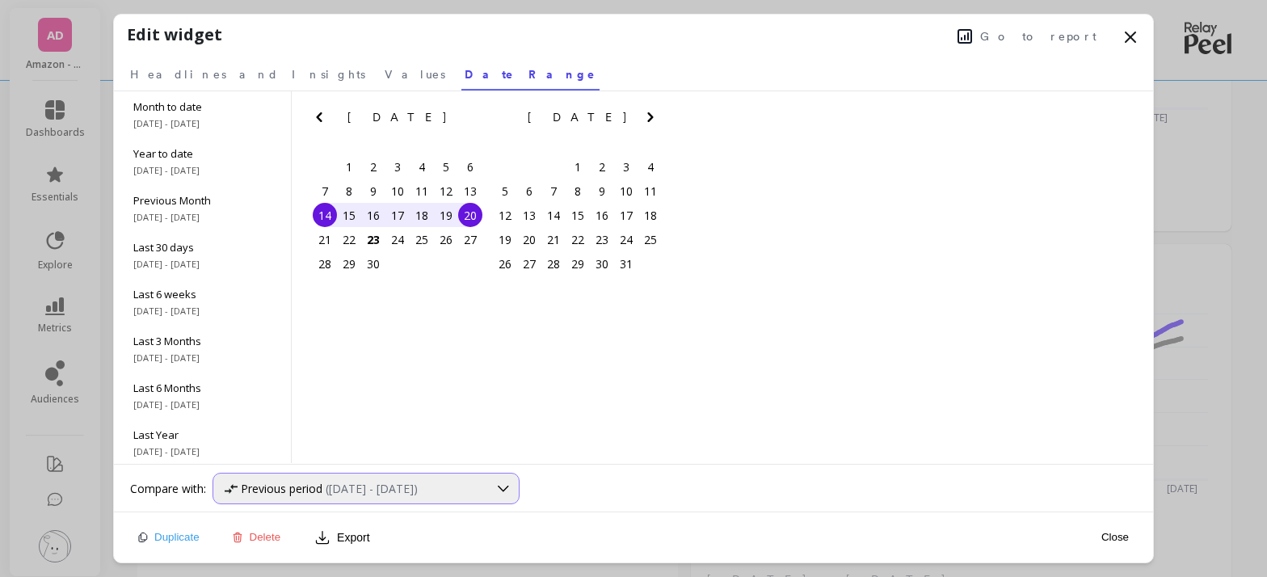
click at [435, 495] on div "Previous period (Sep 1, 2025 - Sep 13, 2025)" at bounding box center [365, 489] width 307 height 32
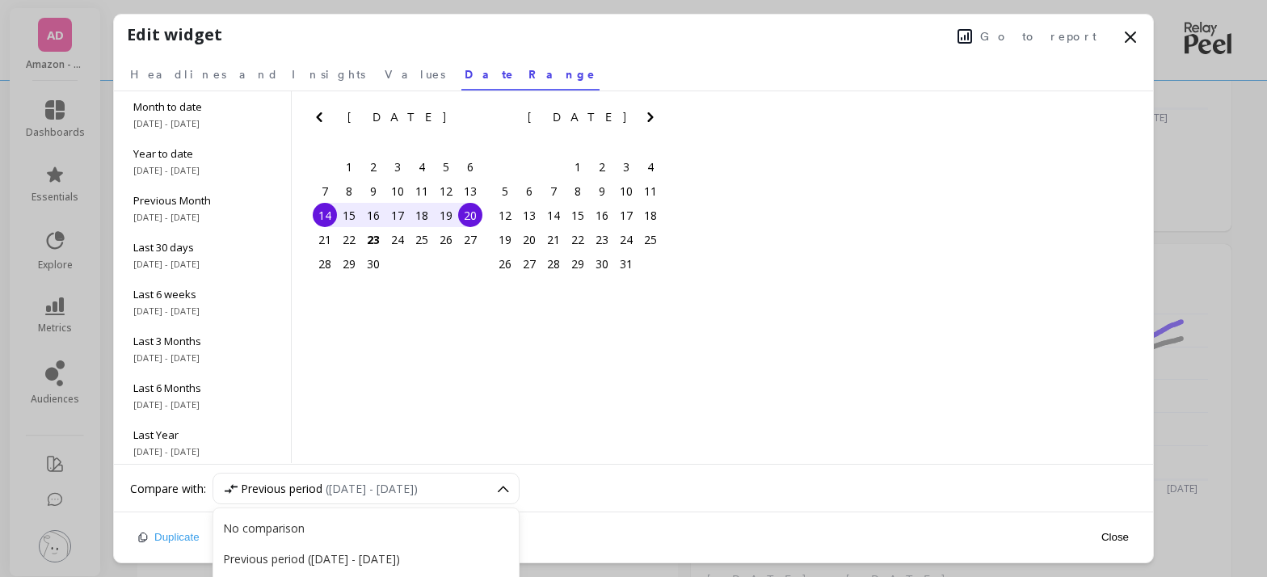
scroll to position [391, 0]
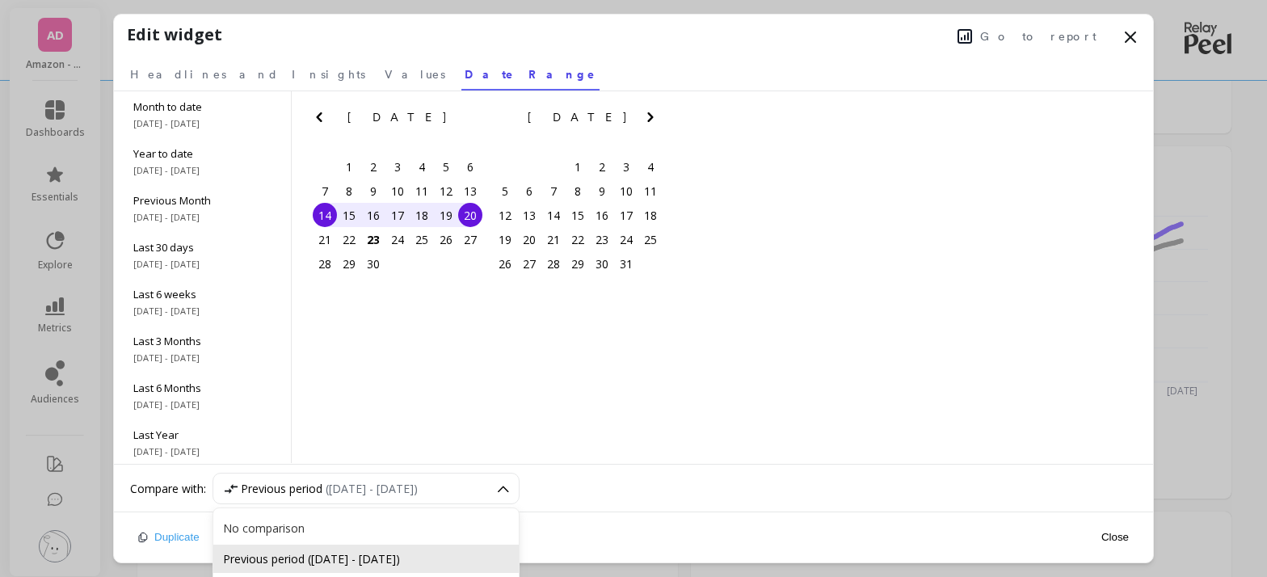
click at [383, 556] on div "Previous period (Sep 1, 2025 - Sep 13, 2025)" at bounding box center [366, 558] width 286 height 15
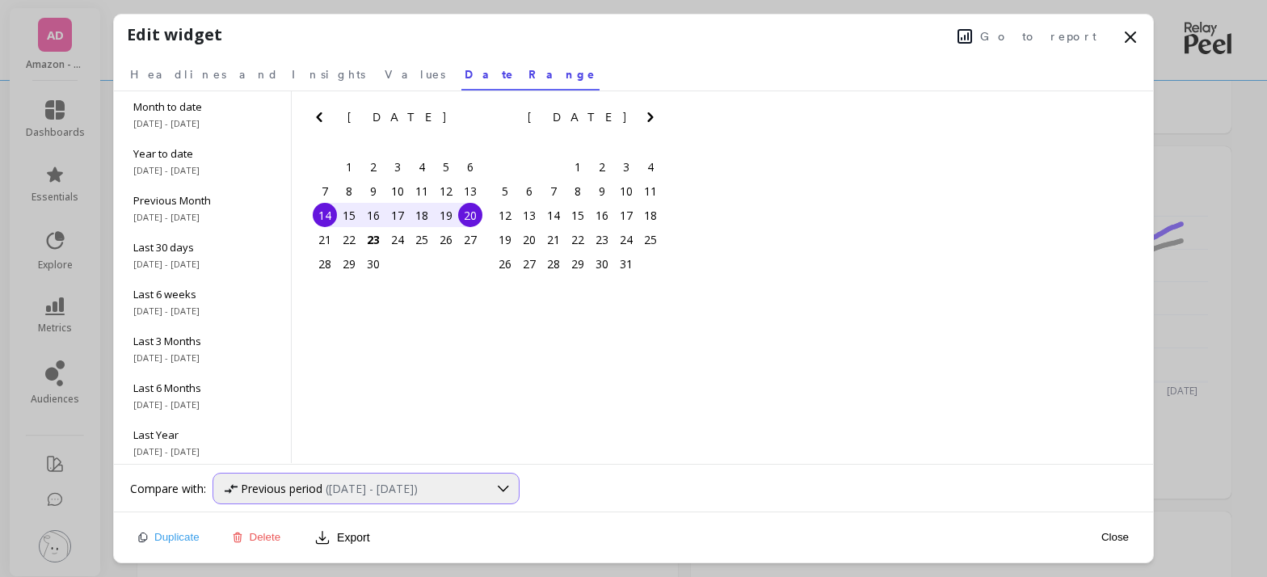
click at [452, 496] on div "Previous period (Sep 1, 2025 - Sep 13, 2025)" at bounding box center [365, 489] width 307 height 32
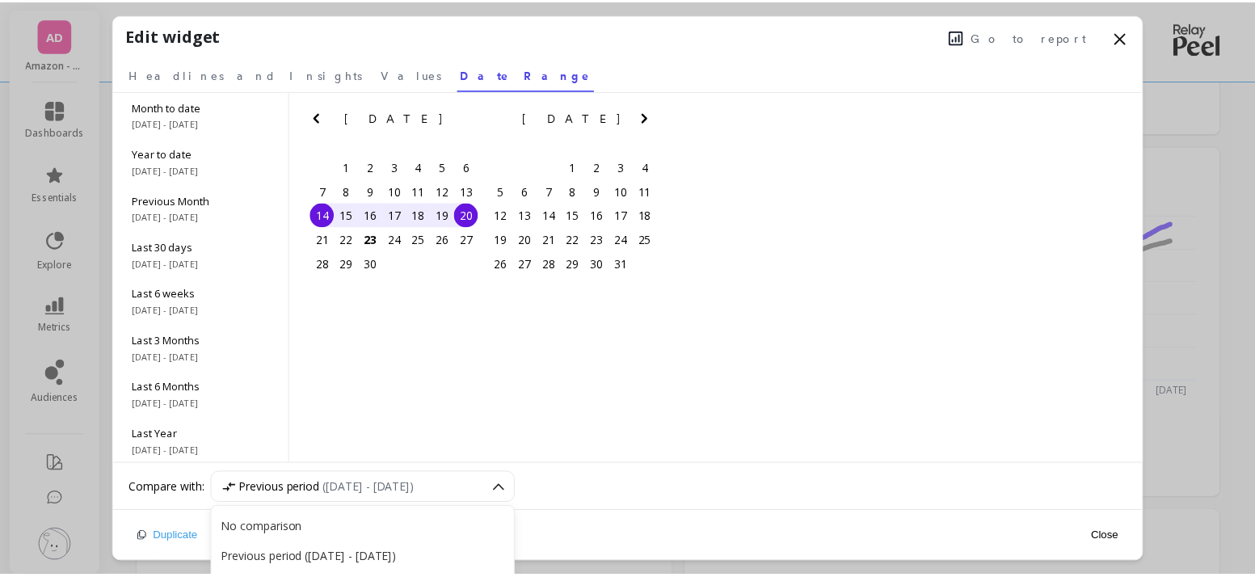
scroll to position [489, 0]
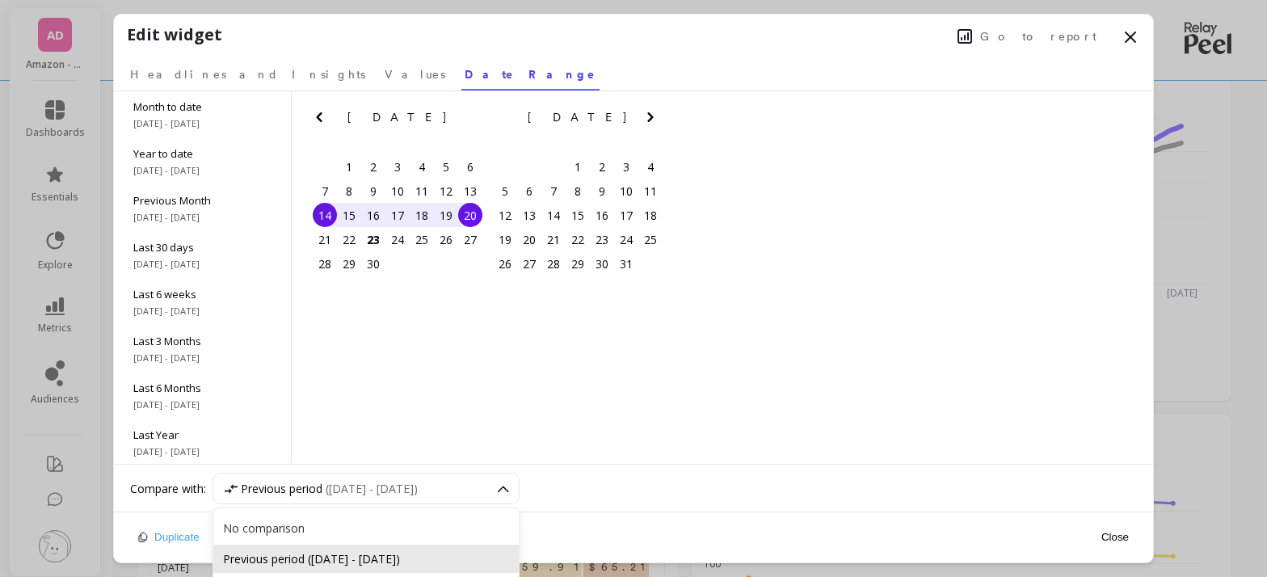
click at [435, 559] on div "Previous period (Sep 1, 2025 - Sep 13, 2025)" at bounding box center [366, 558] width 286 height 15
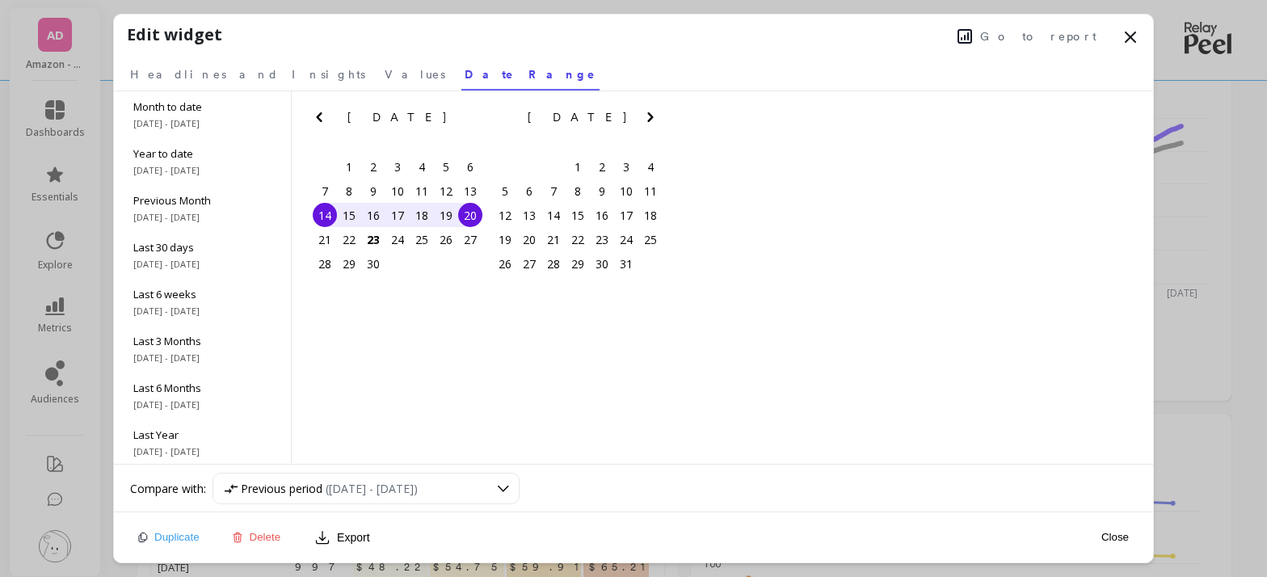
click at [594, 388] on div "Month to date 9/1/2025 - 9/22/2025 Year to date 1/1/2025 - 9/22/2025 Previous M…" at bounding box center [633, 277] width 1039 height 373
click at [1107, 534] on button "Close" at bounding box center [1114, 537] width 37 height 14
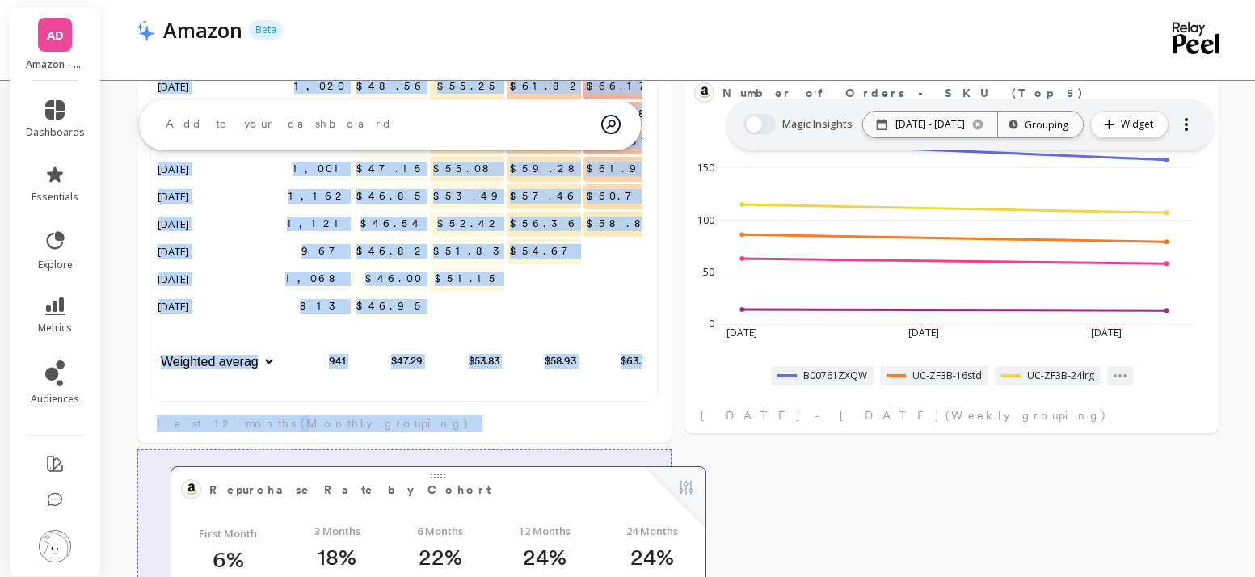
scroll to position [432, 476]
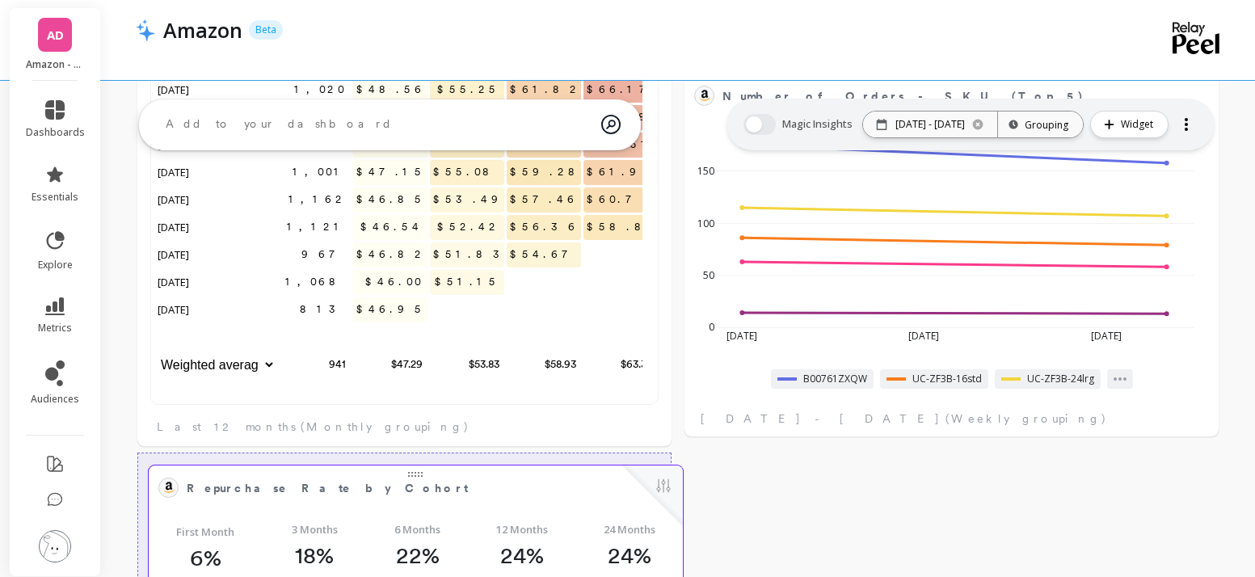
drag, startPoint x: 407, startPoint y: 324, endPoint x: 415, endPoint y: 475, distance: 151.3
click at [415, 477] on span "Repurchase Rate by Cohort" at bounding box center [404, 488] width 435 height 23
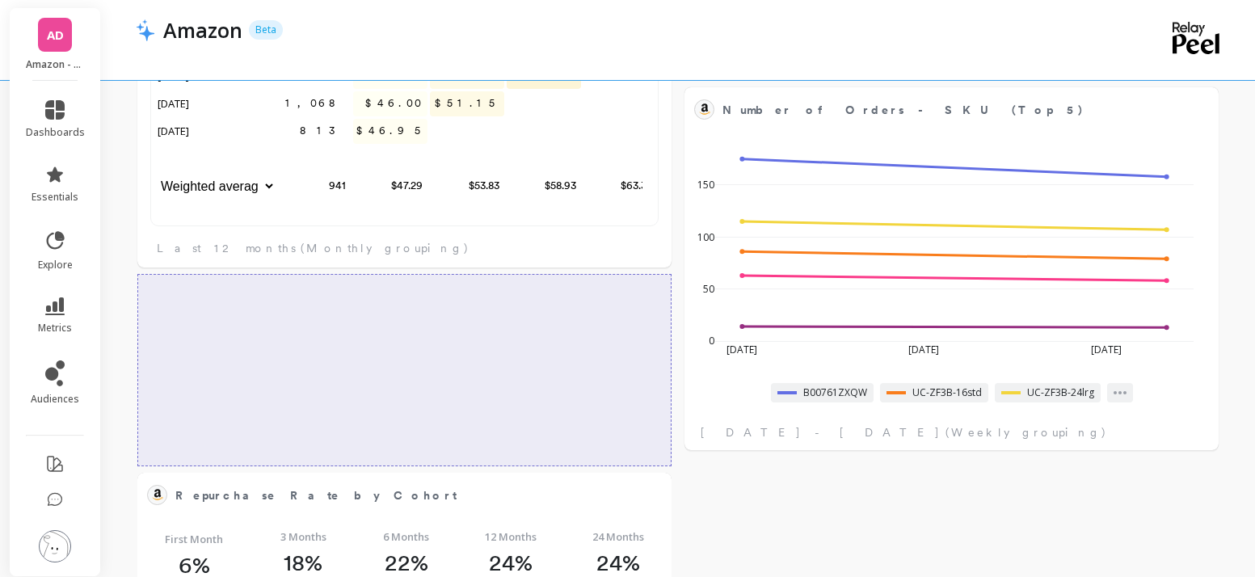
scroll to position [0, 0]
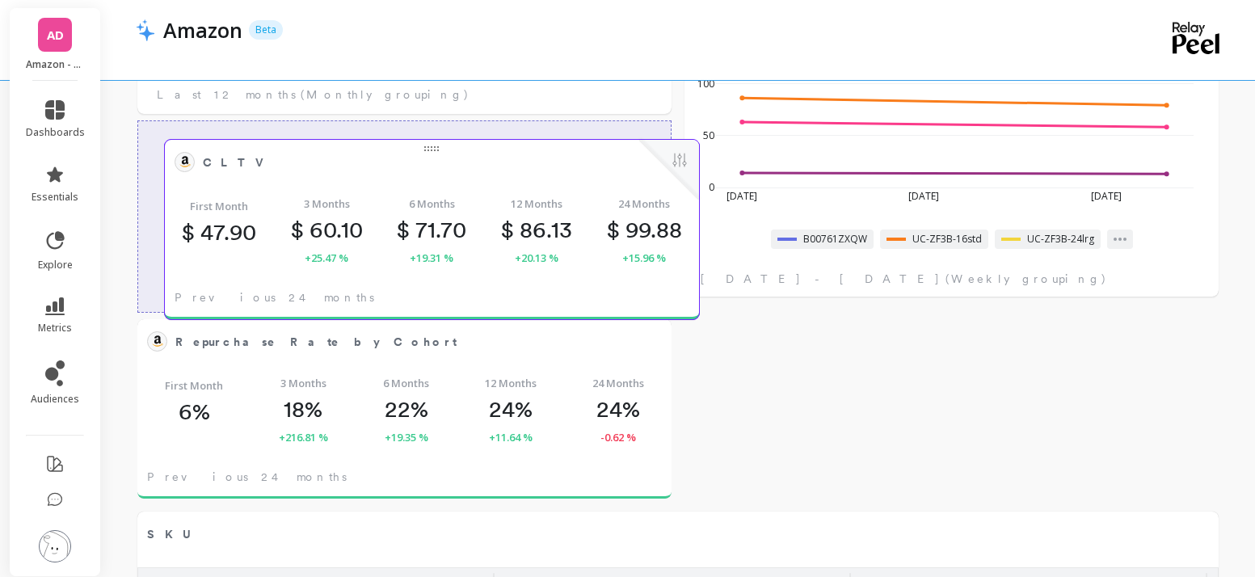
drag, startPoint x: 404, startPoint y: 274, endPoint x: 431, endPoint y: 170, distance: 107.8
click at [431, 170] on span "CLTV" at bounding box center [420, 162] width 435 height 23
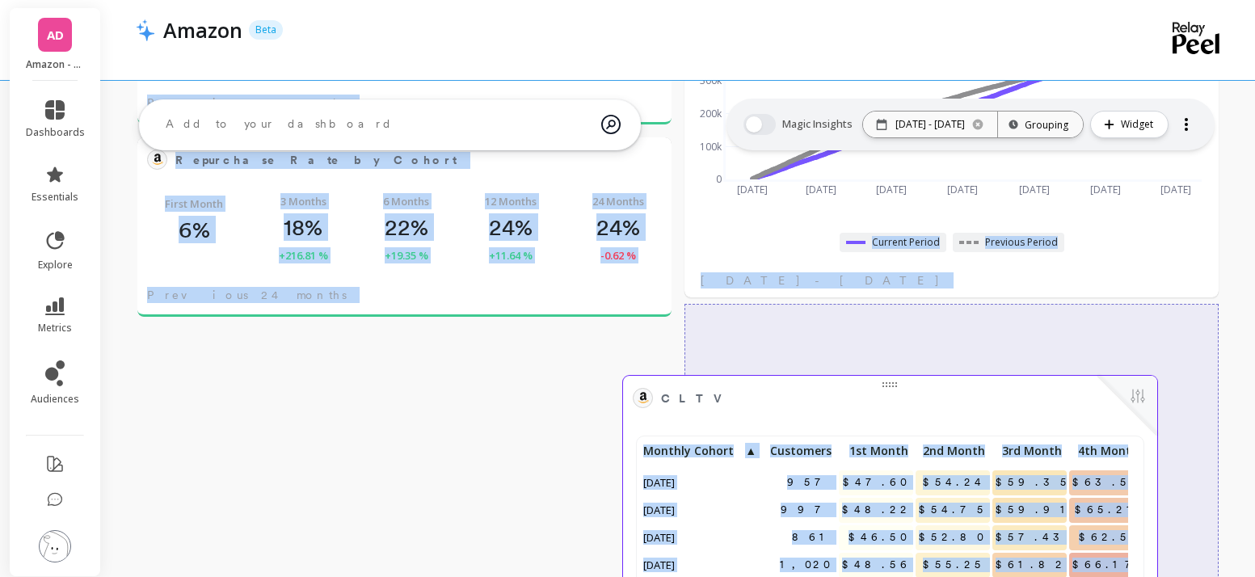
drag, startPoint x: 467, startPoint y: 322, endPoint x: 953, endPoint y: 393, distance: 490.8
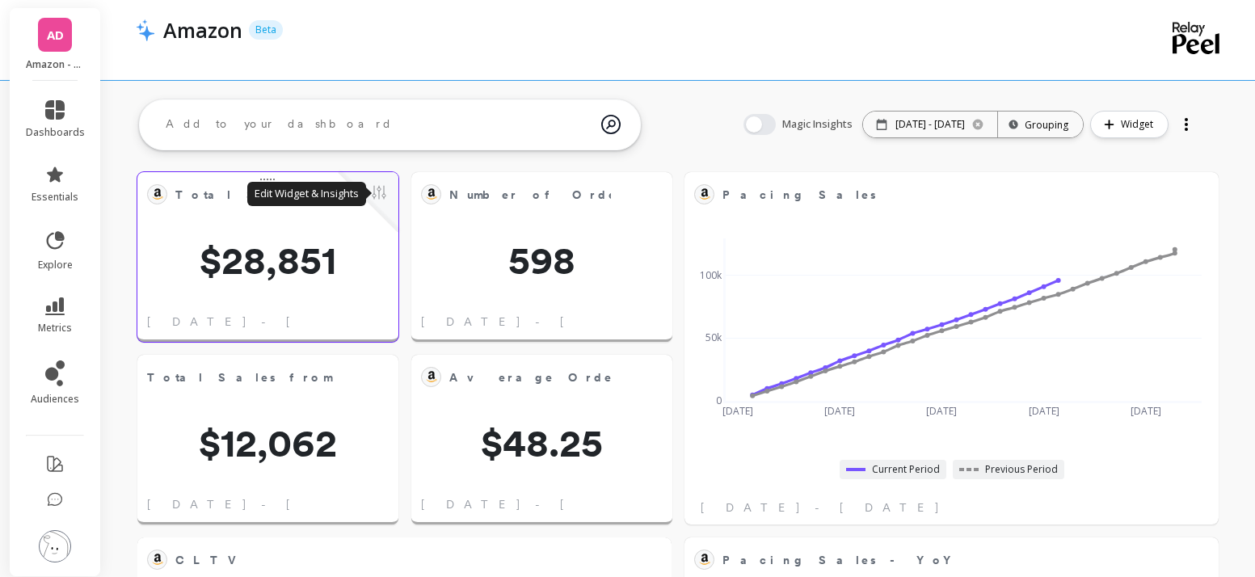
click at [372, 190] on button at bounding box center [378, 194] width 19 height 23
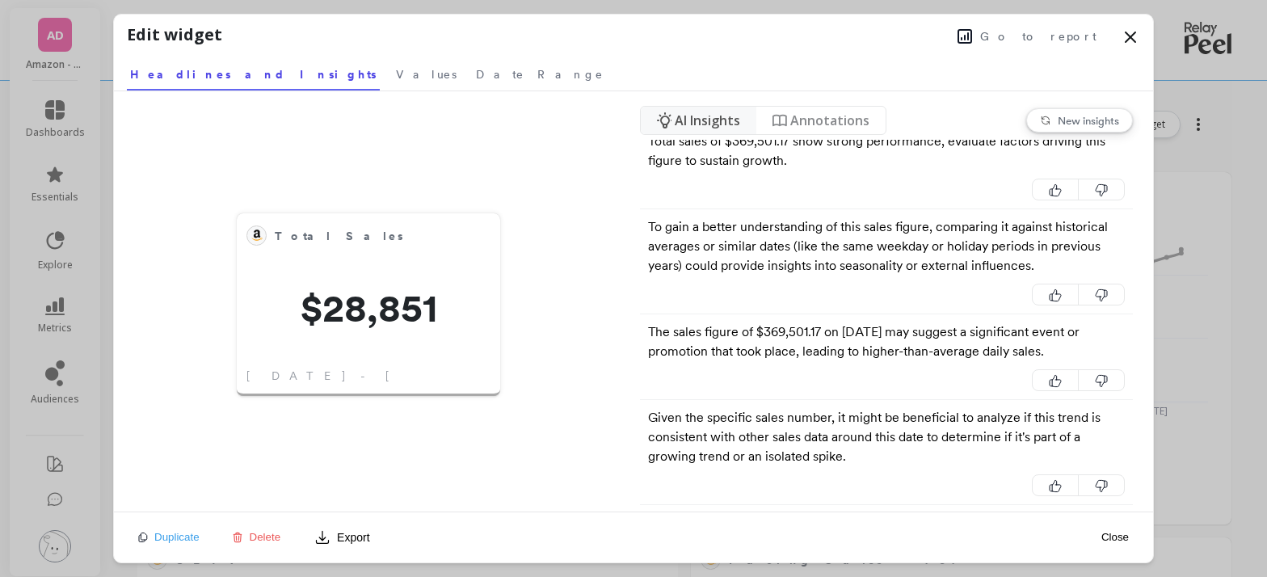
click at [836, 126] on span "Annotations" at bounding box center [829, 120] width 79 height 19
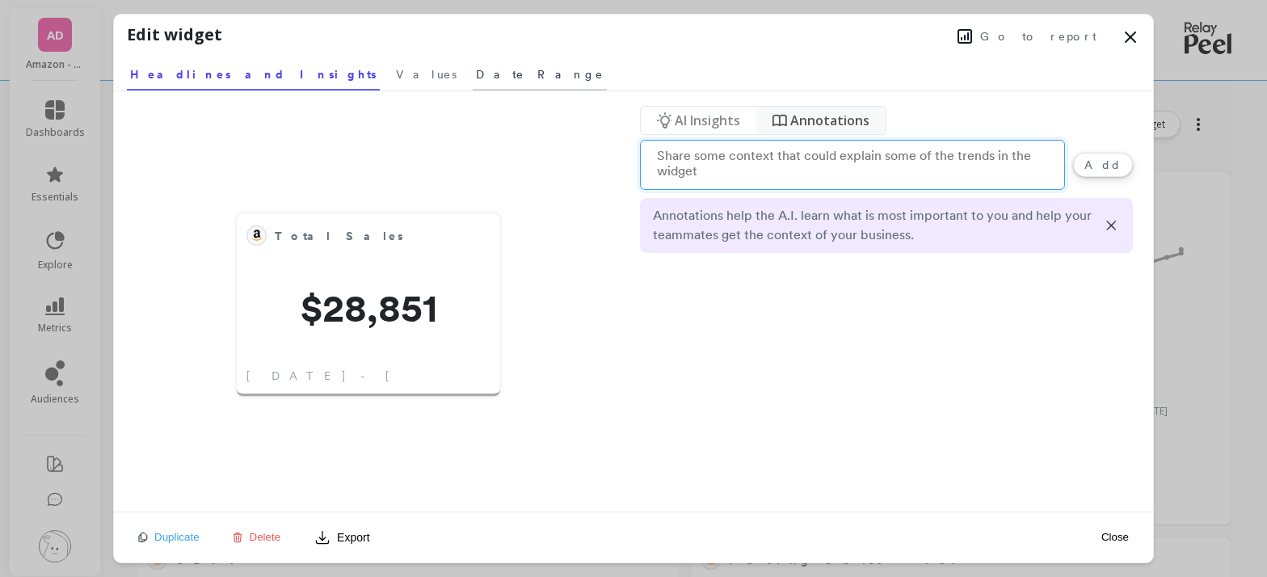
click at [476, 76] on span "Date Range" at bounding box center [540, 74] width 128 height 16
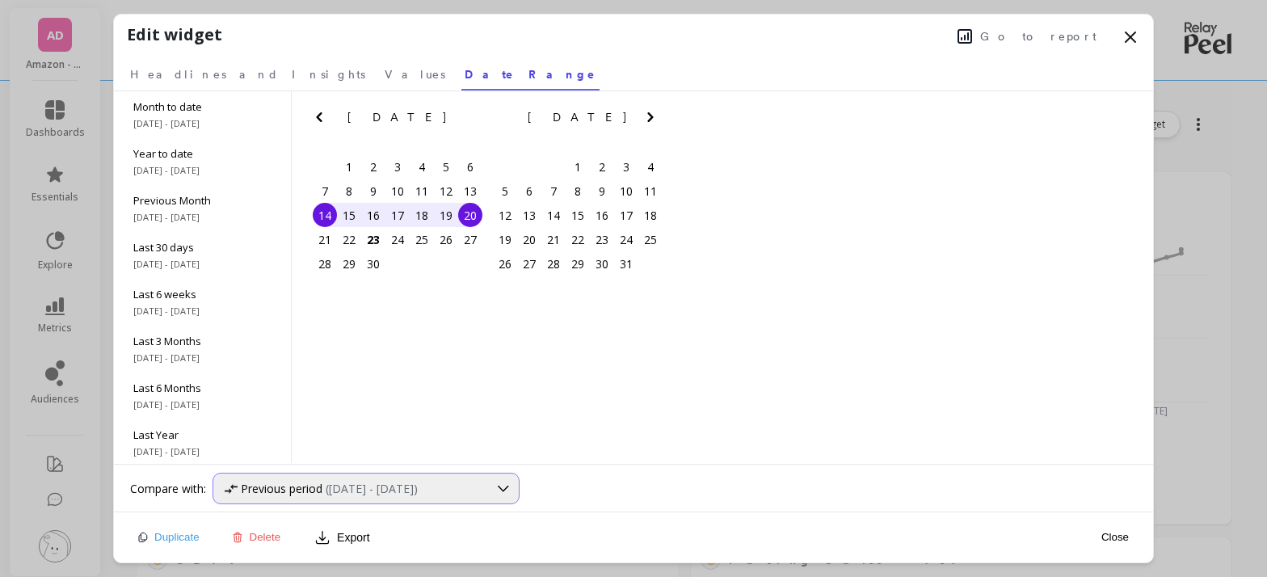
click at [406, 495] on span "(Sep 1, 2025 - Sep 13, 2025)" at bounding box center [372, 488] width 92 height 15
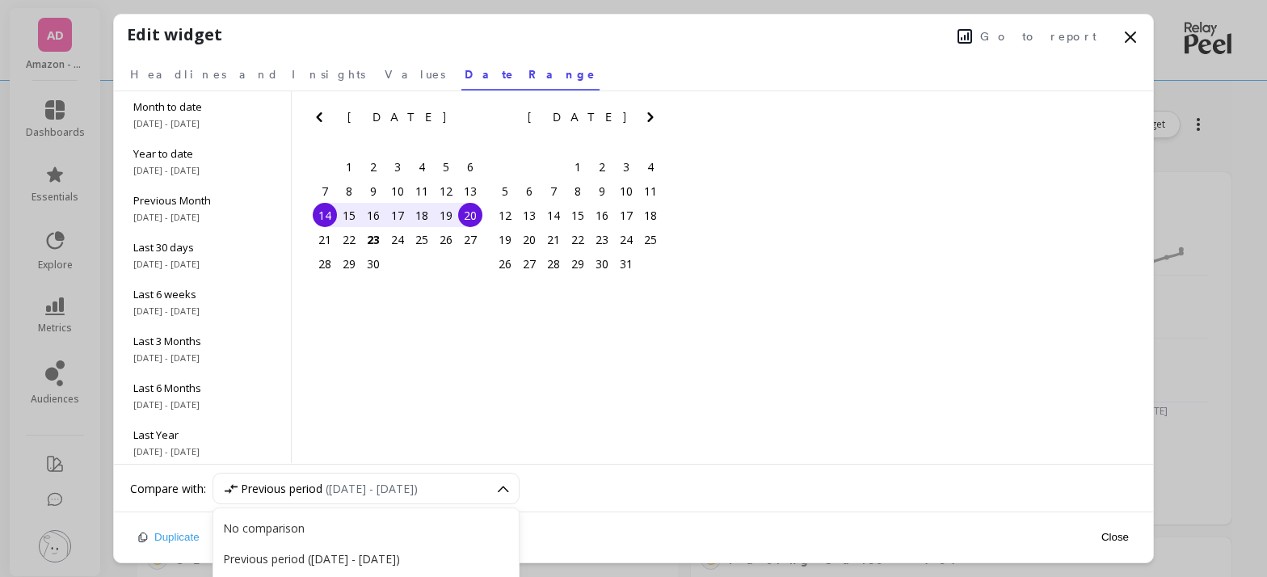
scroll to position [98, 0]
click at [412, 421] on div "Month to date 9/1/2025 - 9/22/2025 Year to date 1/1/2025 - 9/22/2025 Previous M…" at bounding box center [633, 277] width 1039 height 373
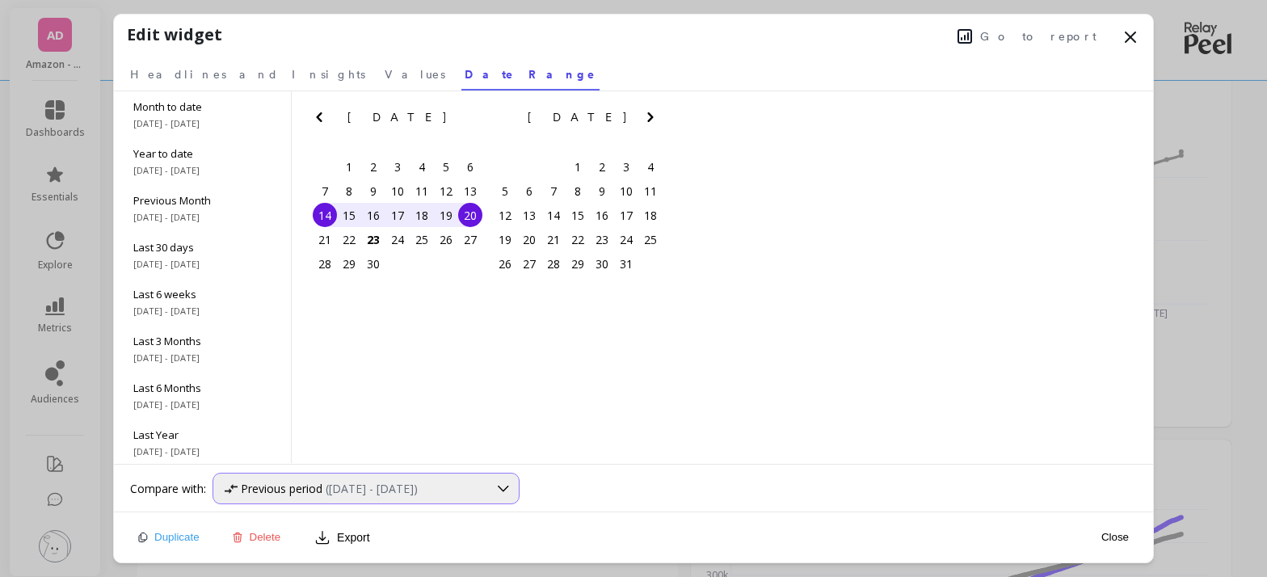
click at [345, 499] on div "Previous period (Sep 1, 2025 - Sep 13, 2025)" at bounding box center [365, 489] width 307 height 32
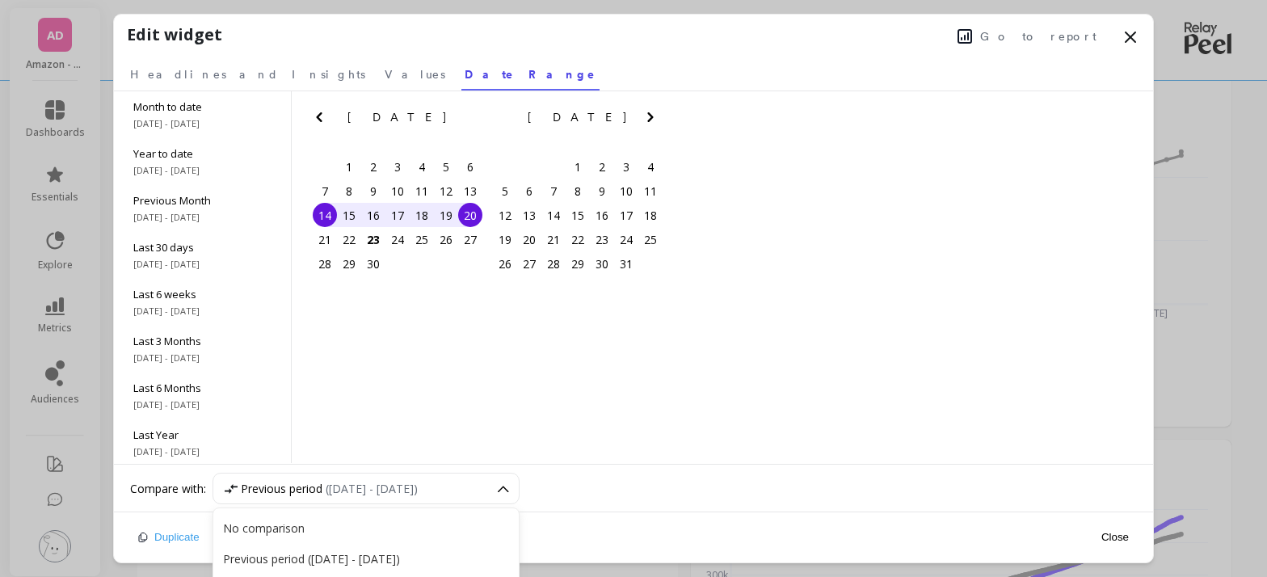
scroll to position [196, 0]
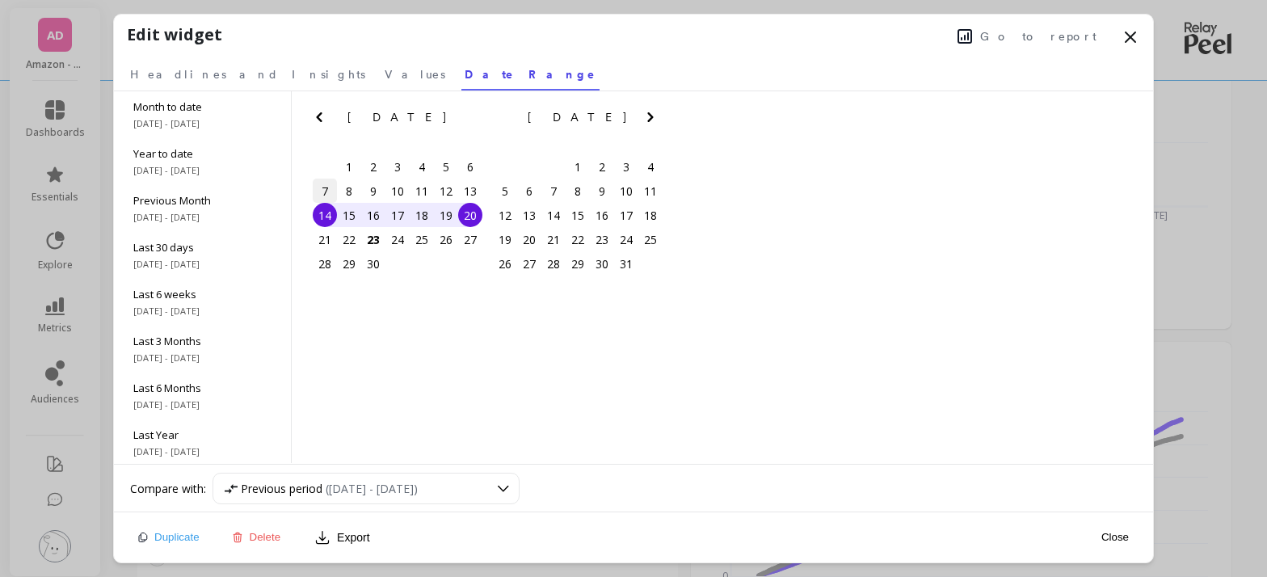
click at [319, 196] on div "7" at bounding box center [325, 191] width 24 height 24
click at [472, 190] on div "13" at bounding box center [470, 191] width 24 height 24
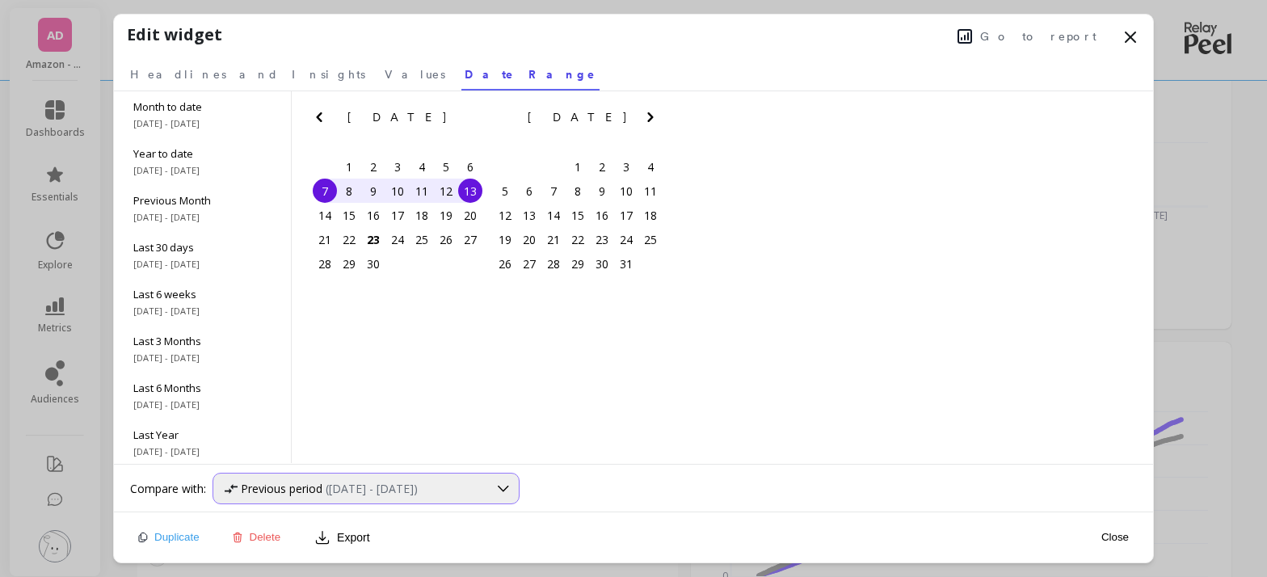
click at [281, 494] on span "Previous period" at bounding box center [282, 488] width 82 height 15
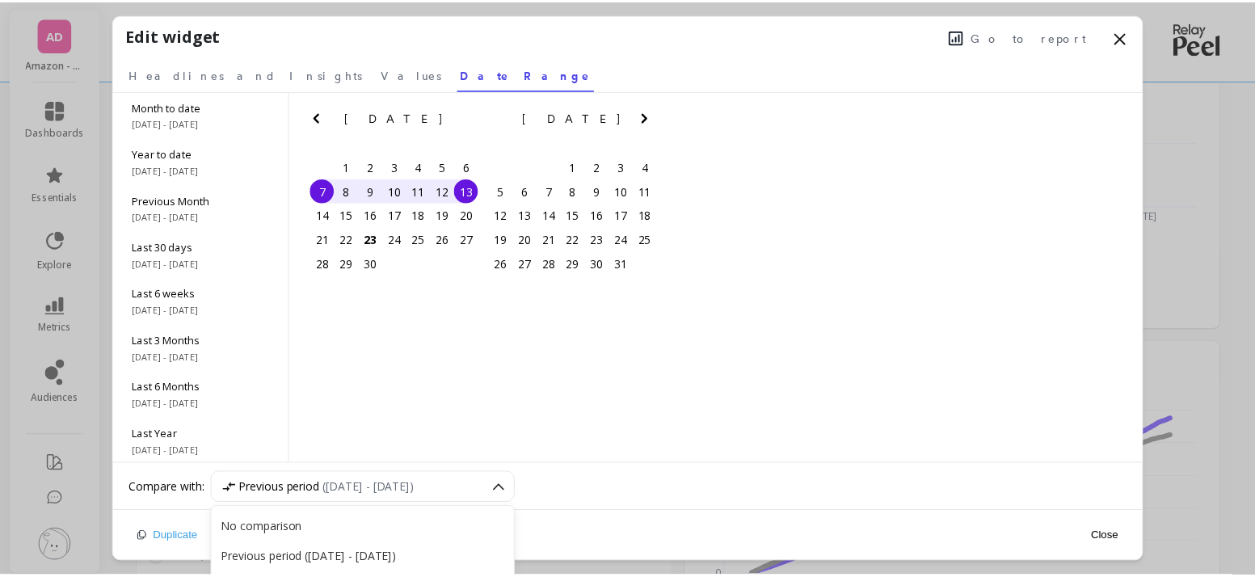
scroll to position [293, 0]
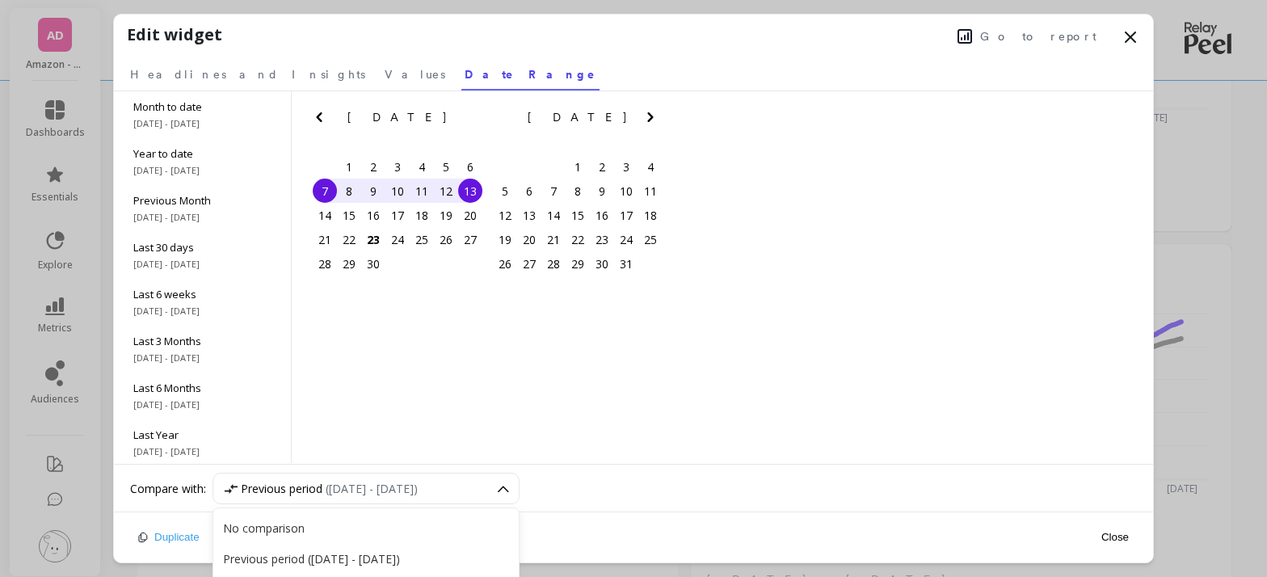
click at [549, 310] on div "September 2025 Su Mo Tu We Th Fr Sa 31 1 2 3 4 5 6 7 8 9 10 11 12 13 14 15 16 1…" at bounding box center [488, 216] width 393 height 250
click at [229, 74] on span "Headlines and Insights" at bounding box center [247, 74] width 235 height 16
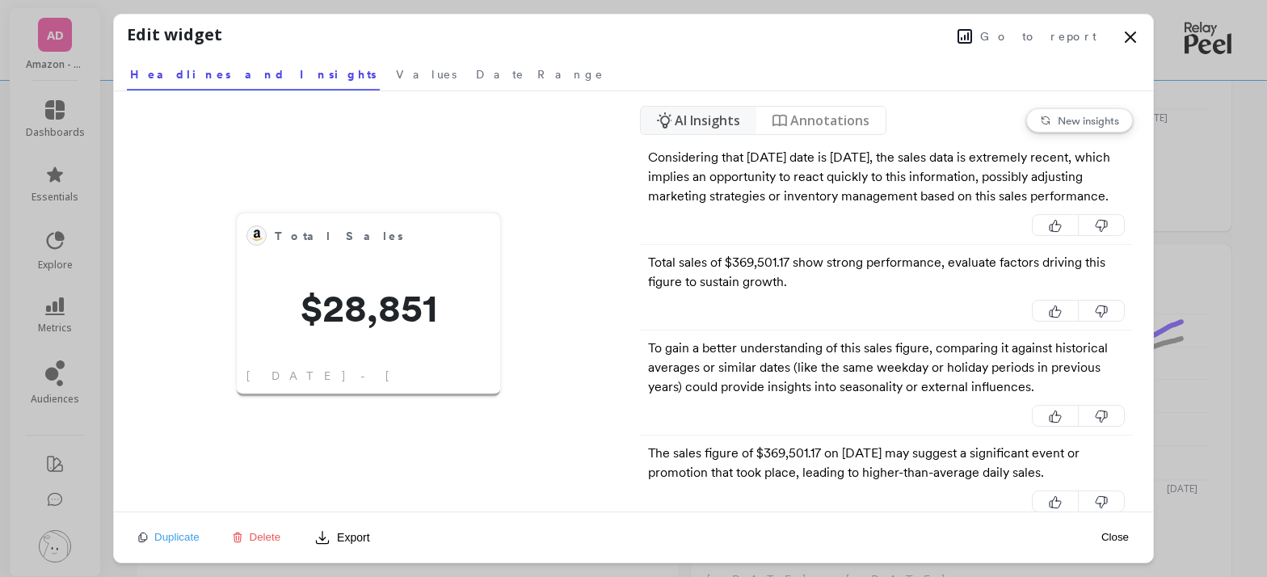
click at [1131, 33] on icon at bounding box center [1130, 36] width 19 height 19
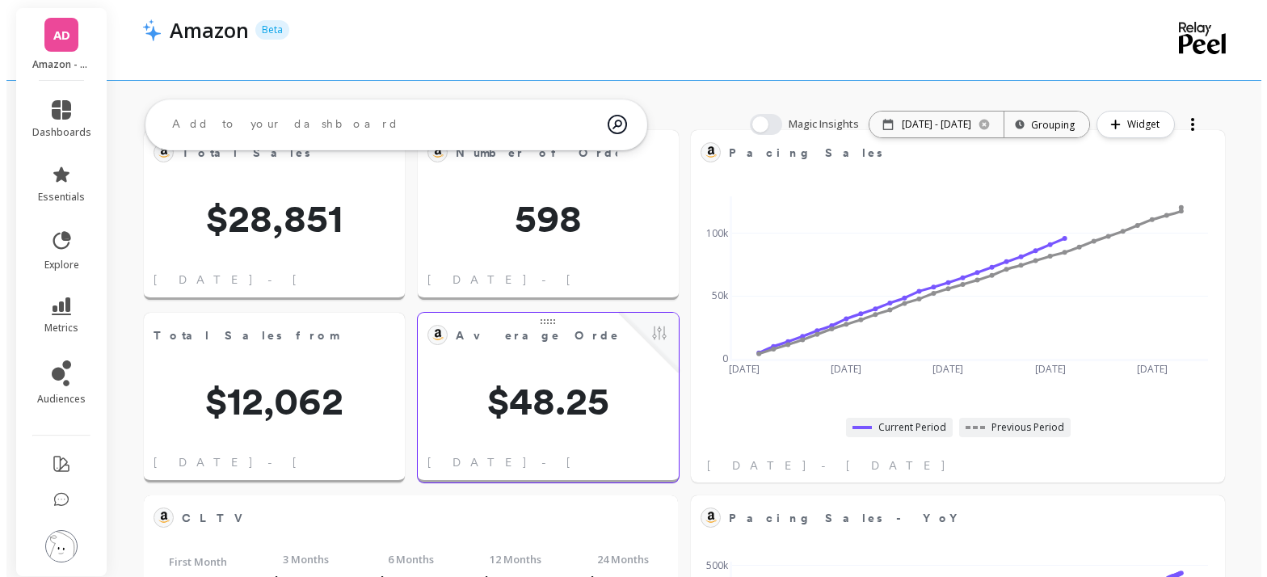
scroll to position [0, 0]
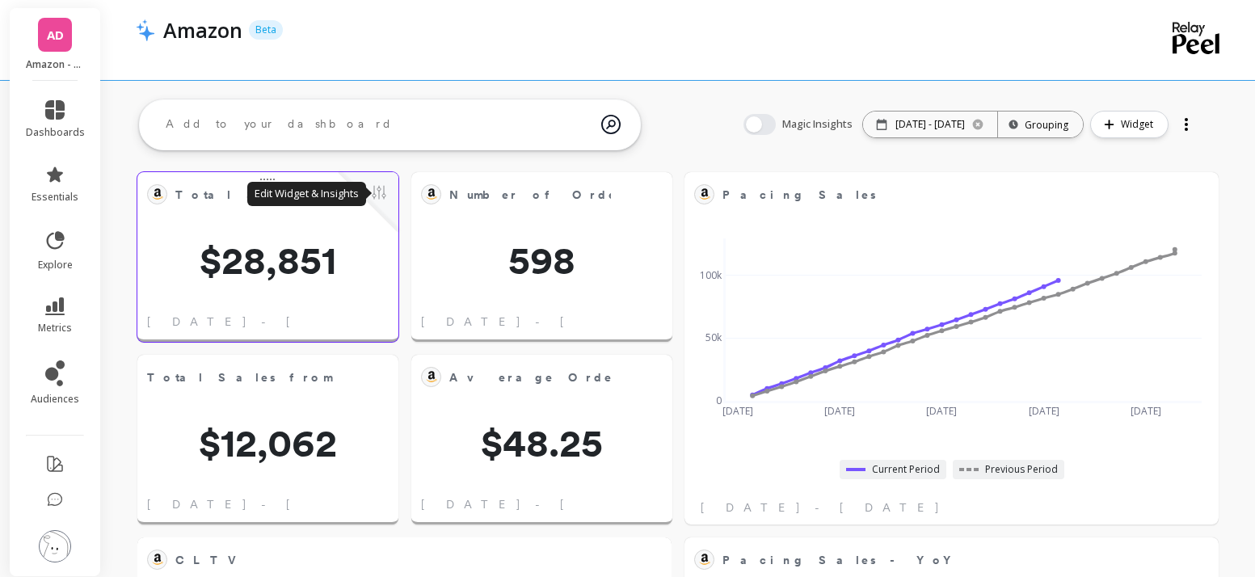
click at [381, 191] on button at bounding box center [378, 194] width 19 height 23
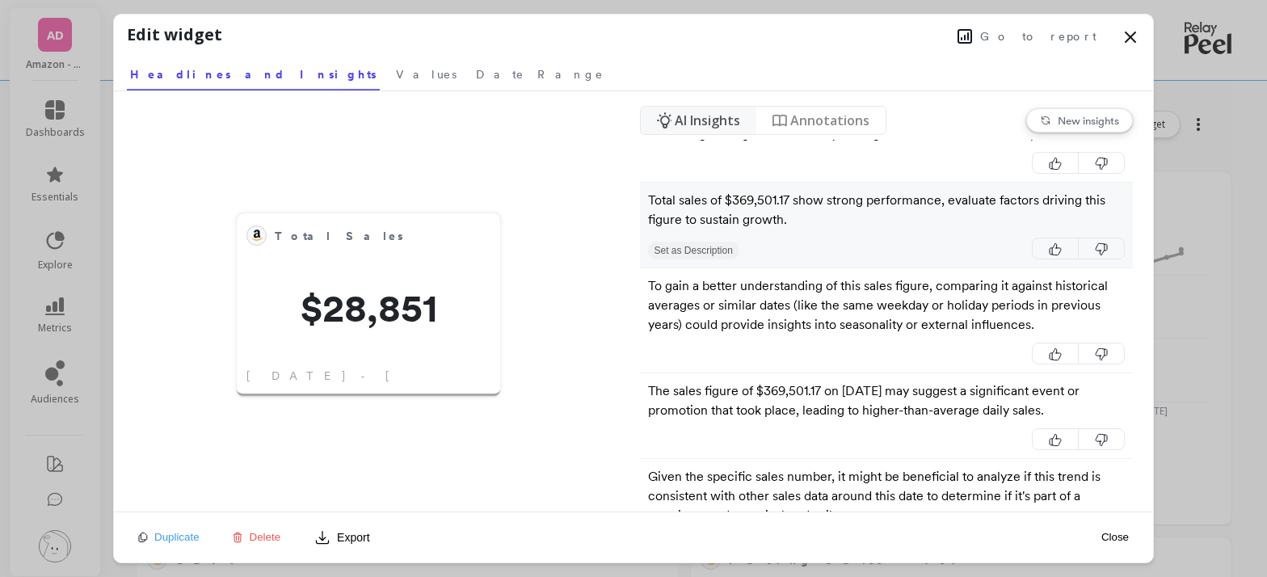
scroll to position [136, 0]
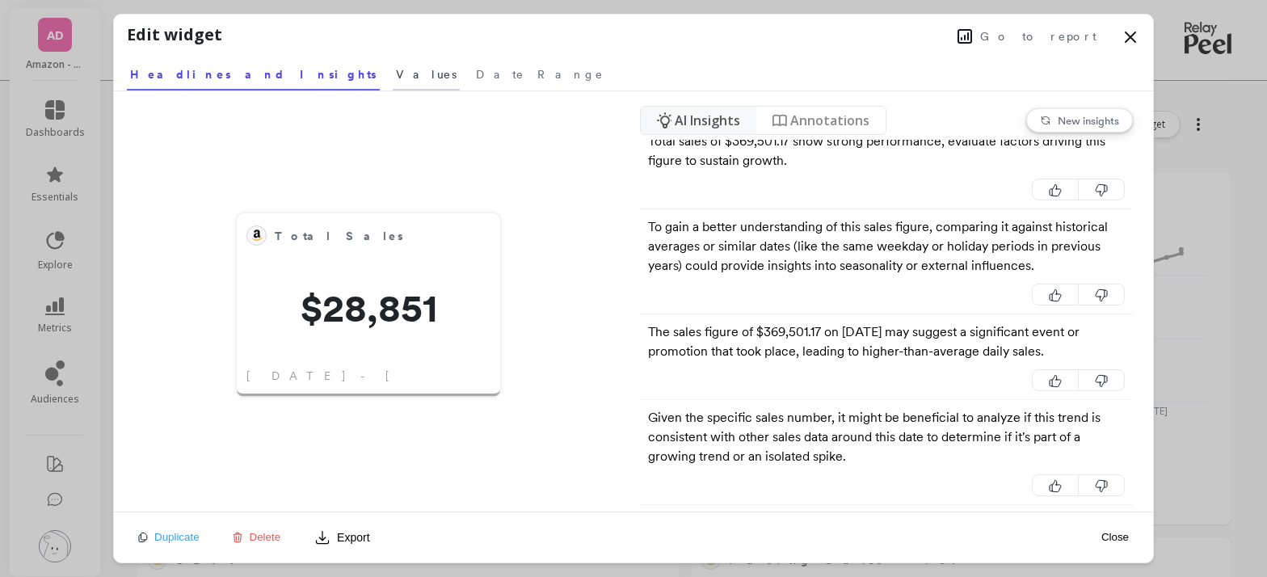
click at [396, 69] on span "Values" at bounding box center [426, 74] width 61 height 16
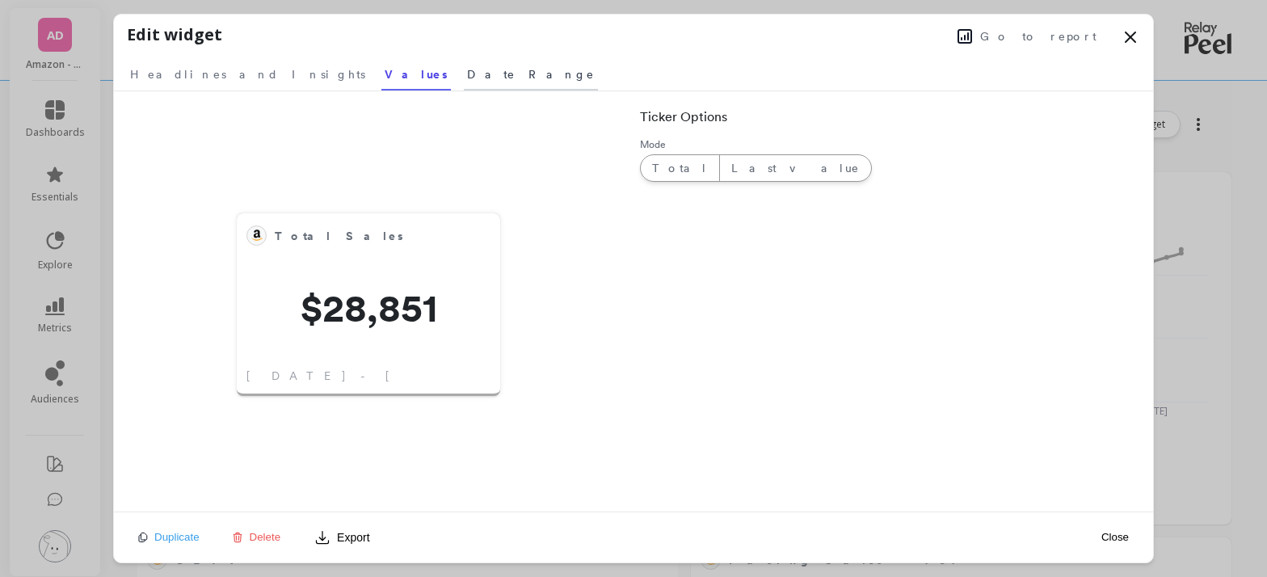
click at [467, 76] on span "Date Range" at bounding box center [531, 74] width 128 height 16
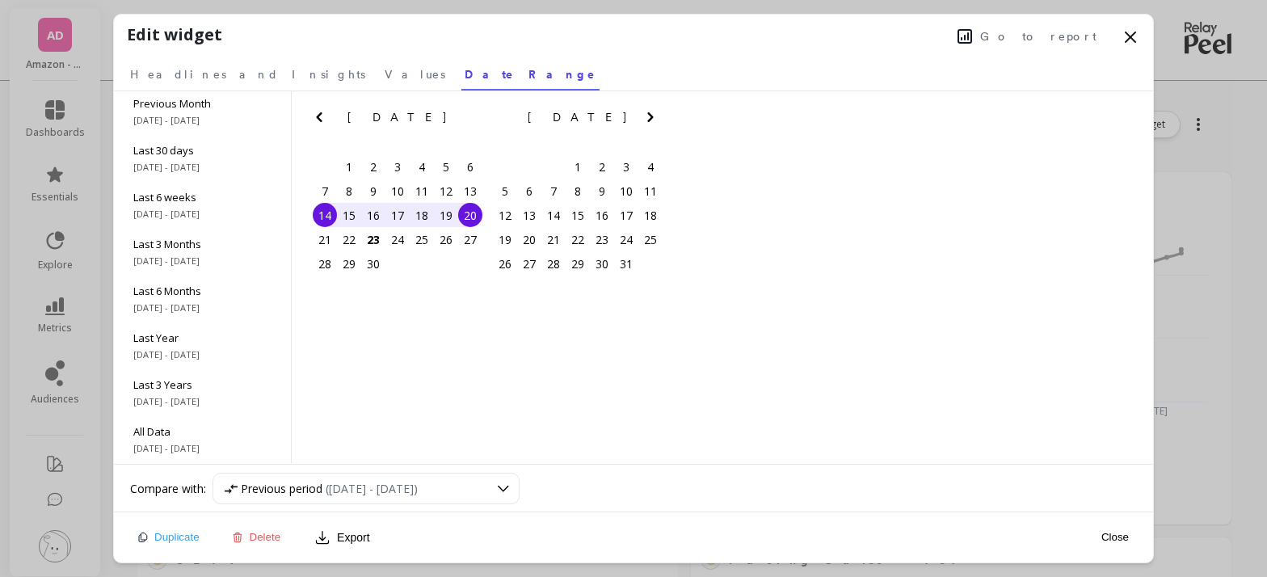
scroll to position [432, 482]
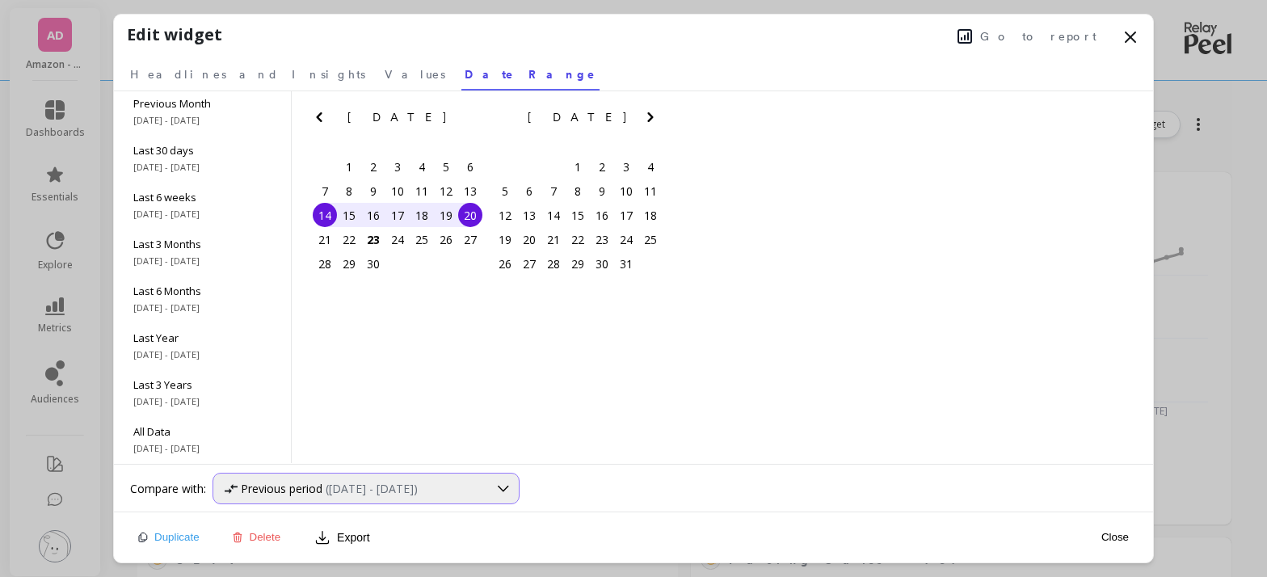
click at [378, 493] on span "(Sep 1, 2025 - Sep 13, 2025)" at bounding box center [372, 488] width 92 height 15
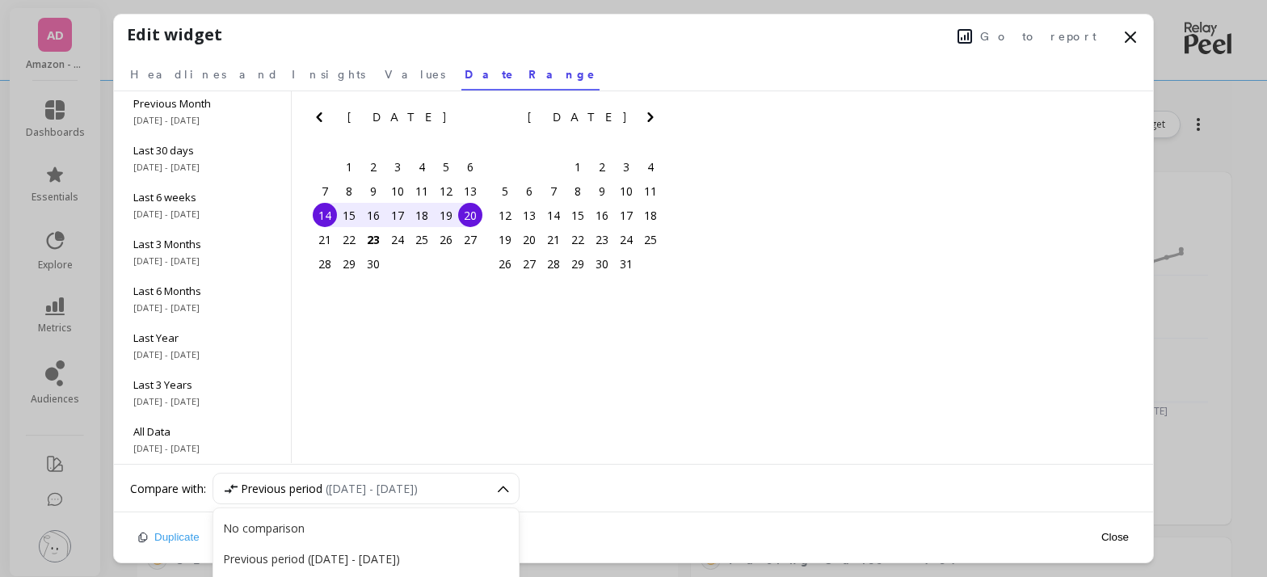
scroll to position [98, 0]
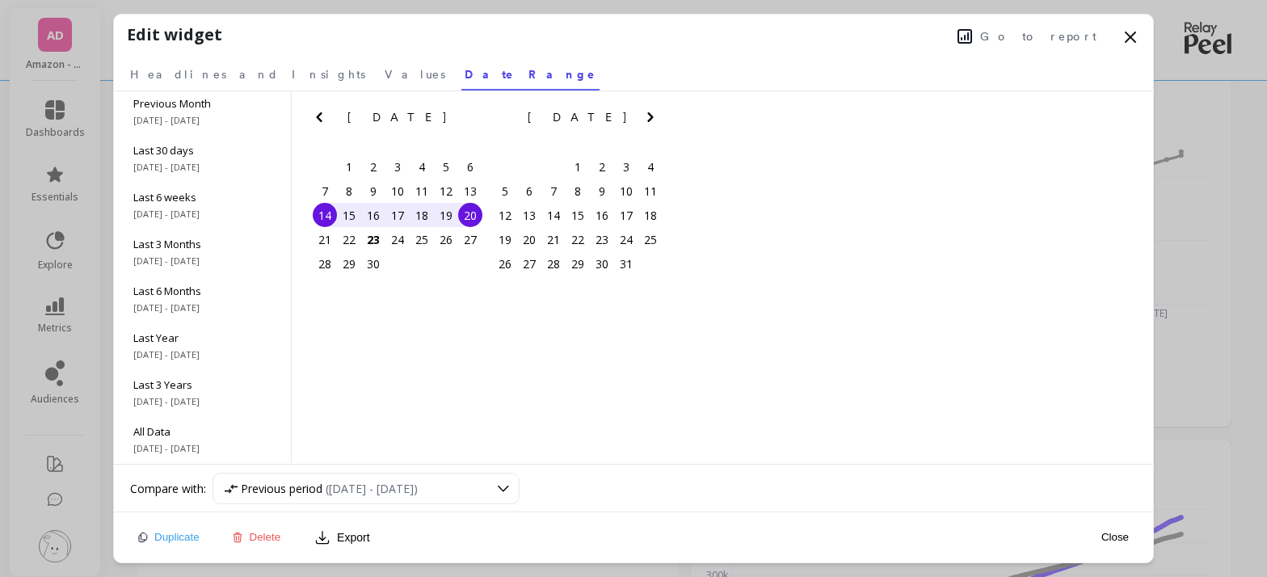
click at [486, 381] on div "Month to date 9/1/2025 - 9/22/2025 Year to date 1/1/2025 - 9/22/2025 Previous M…" at bounding box center [633, 277] width 1039 height 373
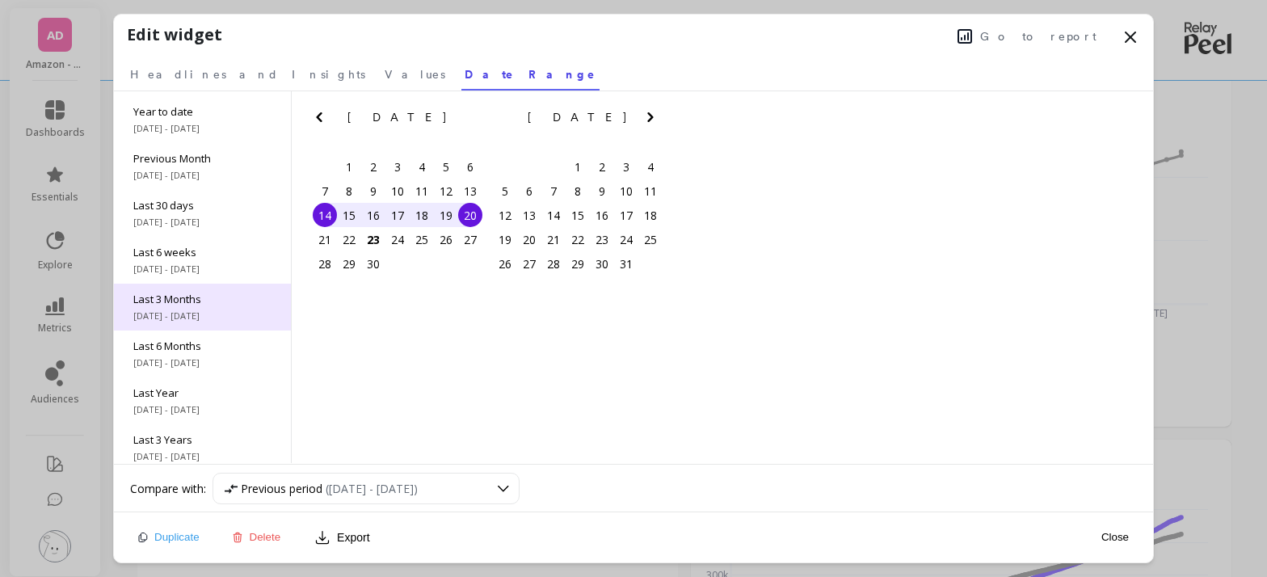
scroll to position [97, 0]
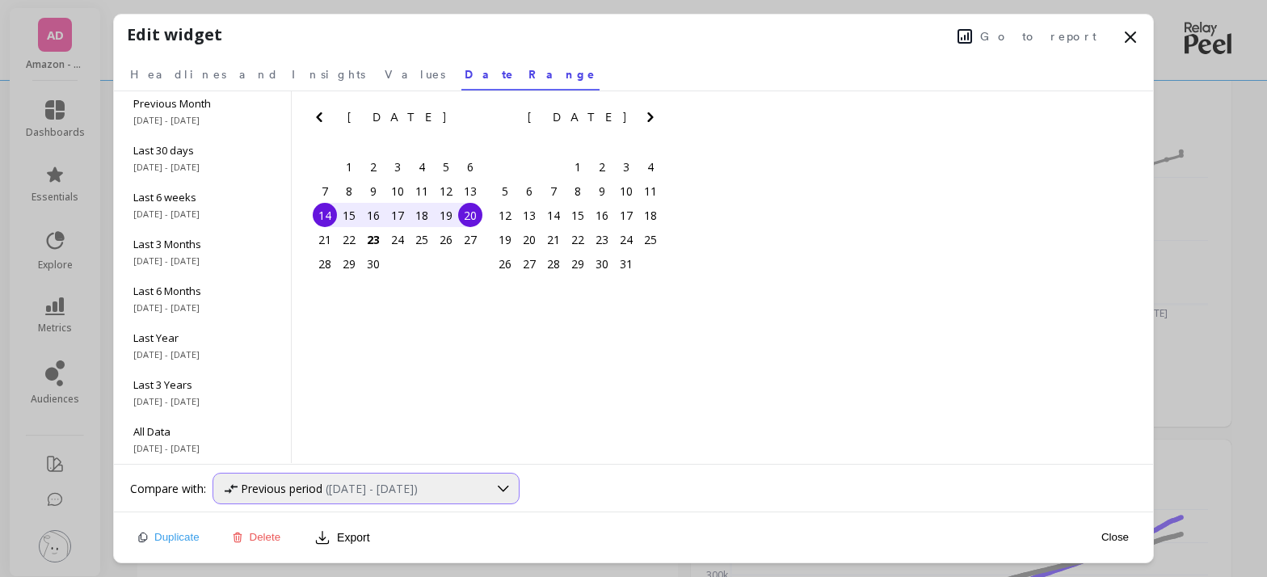
click at [341, 486] on span "(Sep 1, 2025 - Sep 13, 2025)" at bounding box center [372, 488] width 92 height 15
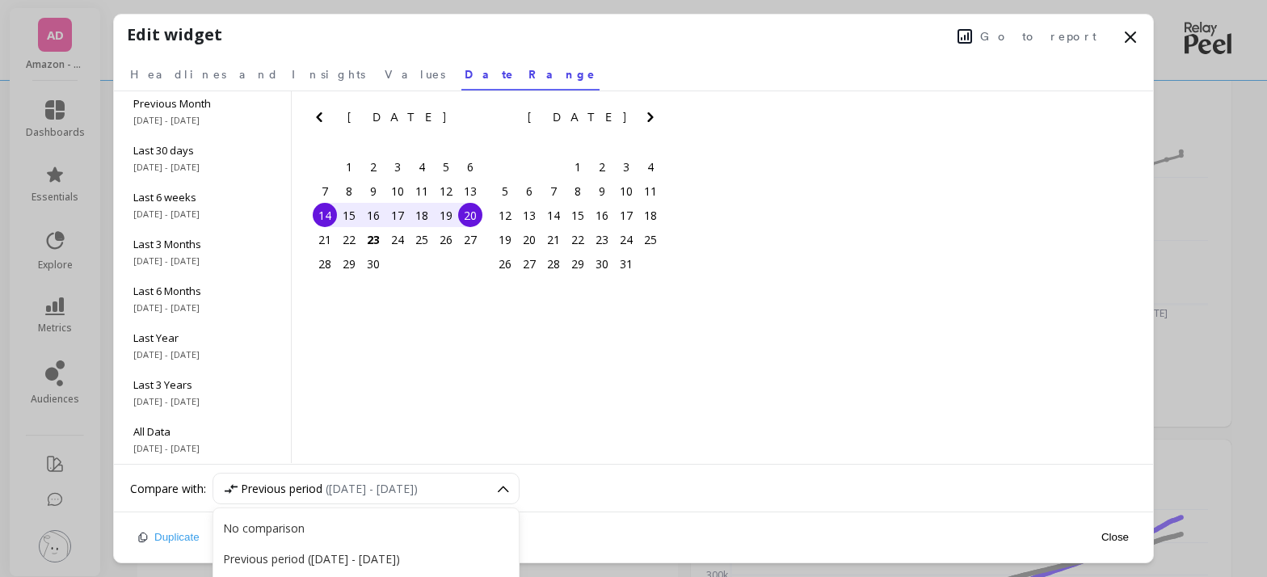
scroll to position [196, 0]
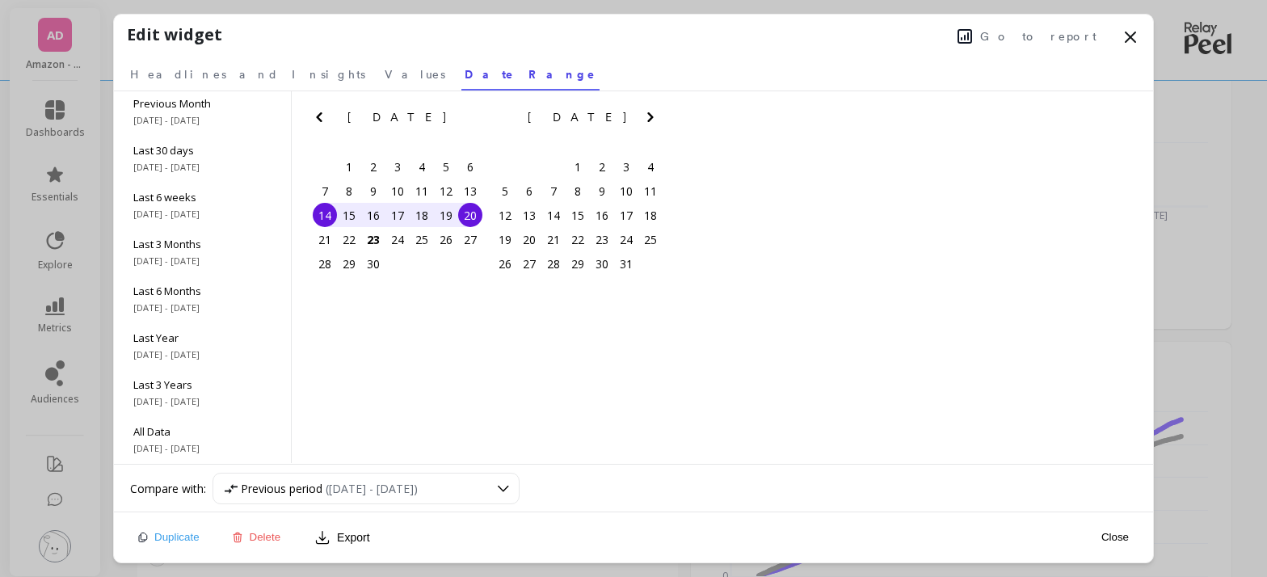
click at [1045, 40] on span "Go to report" at bounding box center [1038, 36] width 116 height 16
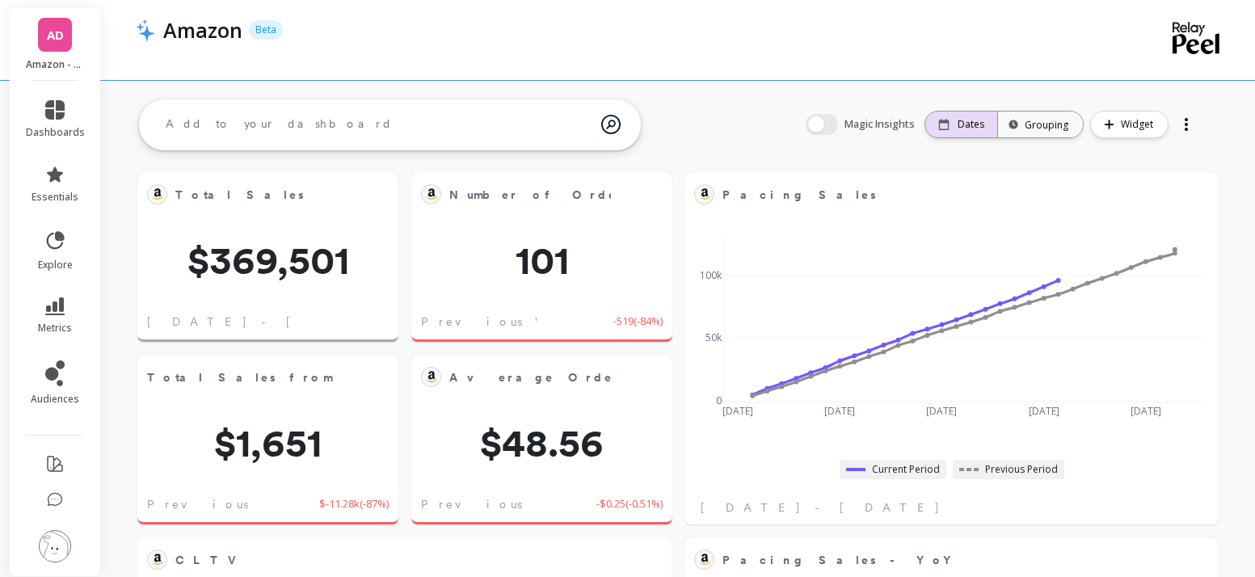
click at [960, 128] on p "Dates" at bounding box center [970, 124] width 27 height 13
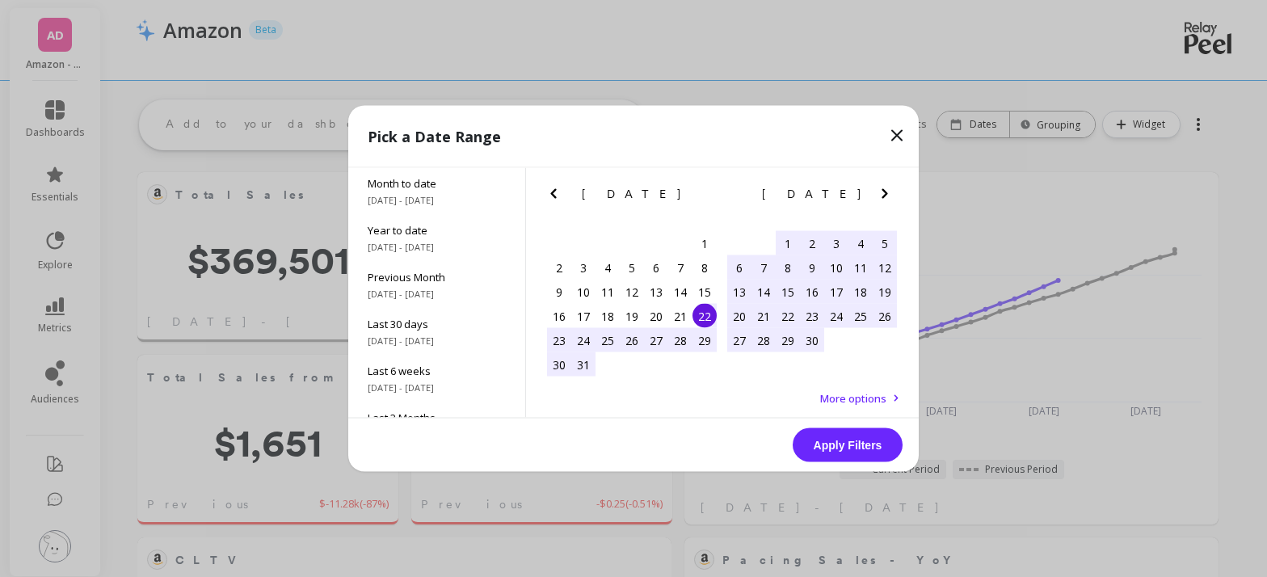
click at [877, 192] on icon "Next Month" at bounding box center [884, 193] width 19 height 19
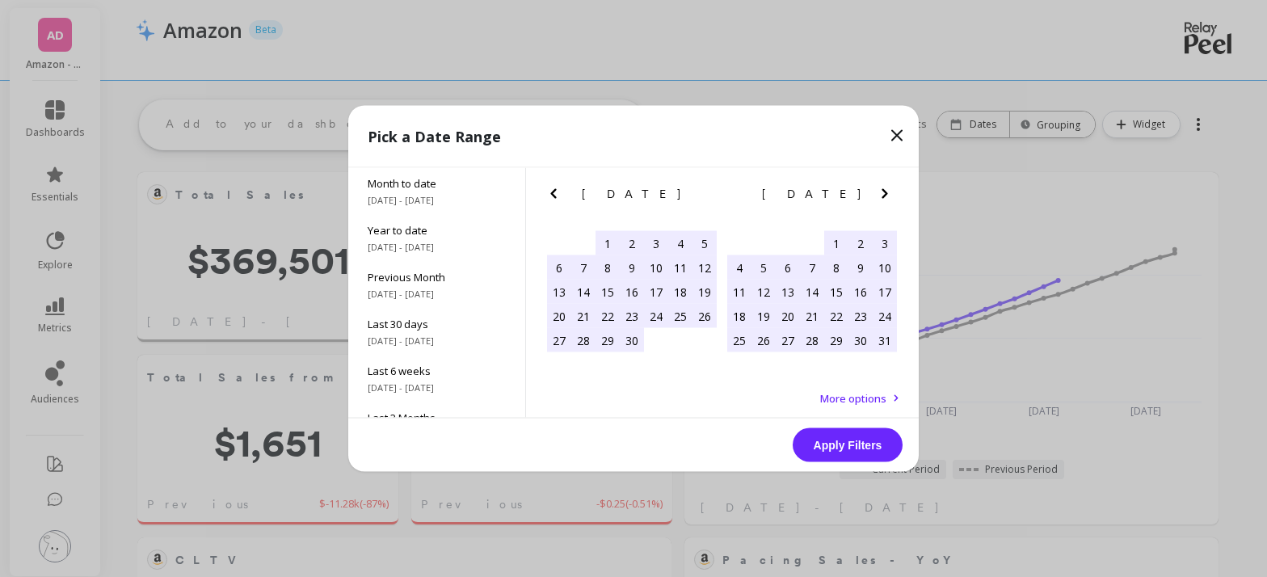
click at [879, 192] on icon "Next Month" at bounding box center [884, 193] width 19 height 19
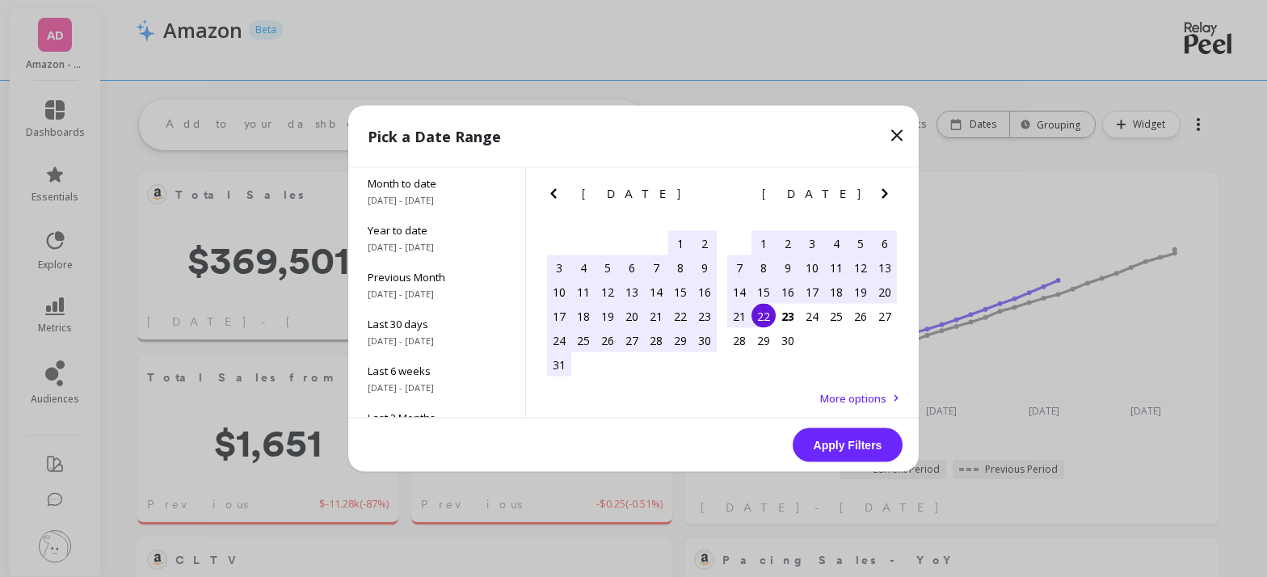
click at [742, 292] on div "14" at bounding box center [739, 292] width 24 height 24
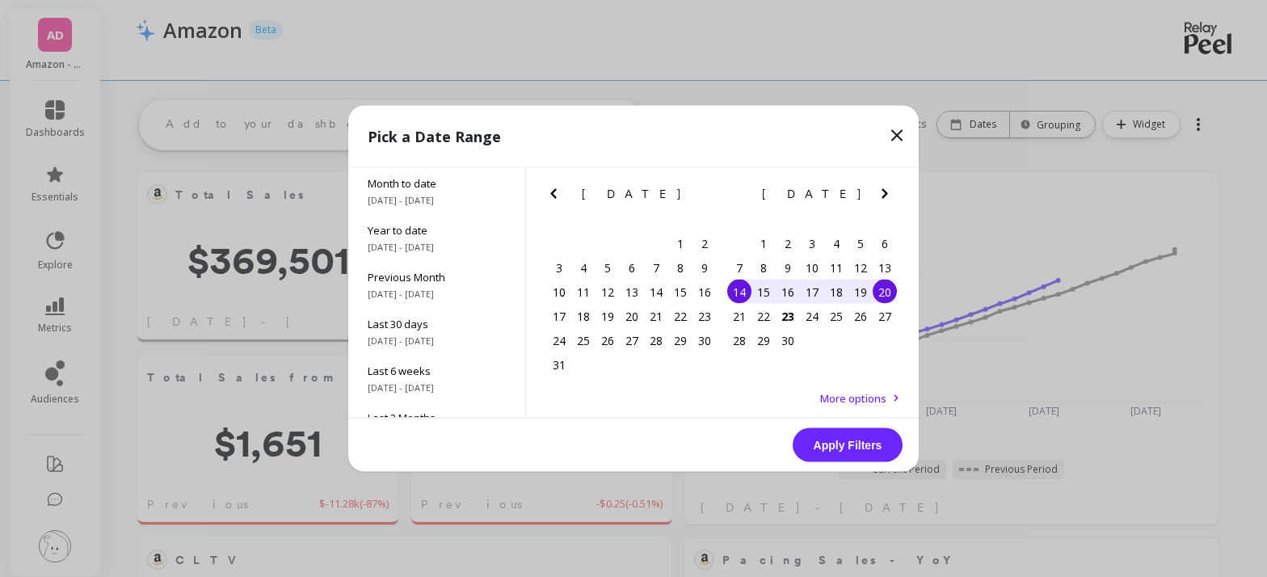
click at [887, 294] on div "20" at bounding box center [885, 292] width 24 height 24
click at [842, 452] on button "Apply Filters" at bounding box center [848, 445] width 110 height 34
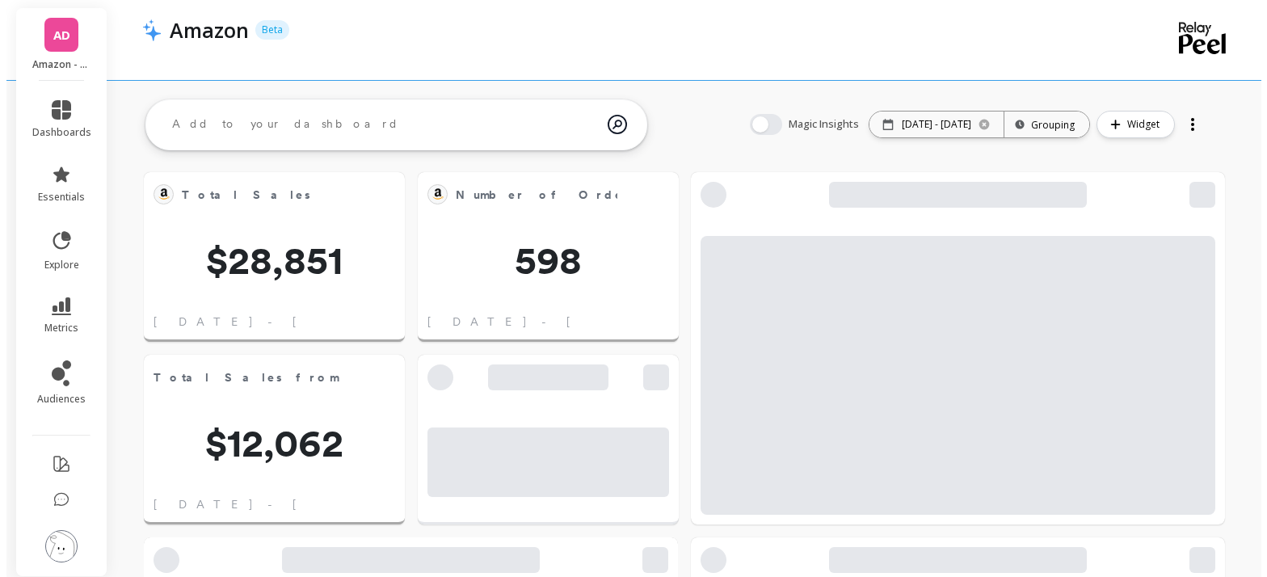
scroll to position [432, 476]
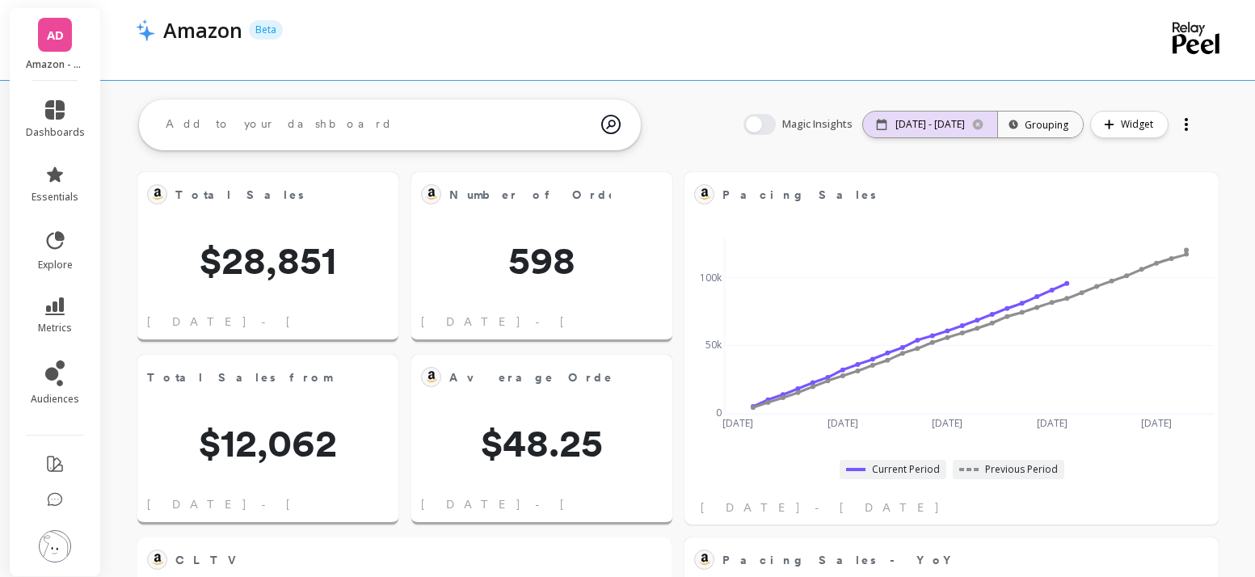
click at [927, 125] on p "09/14/25 - 09/20/25" at bounding box center [929, 124] width 69 height 13
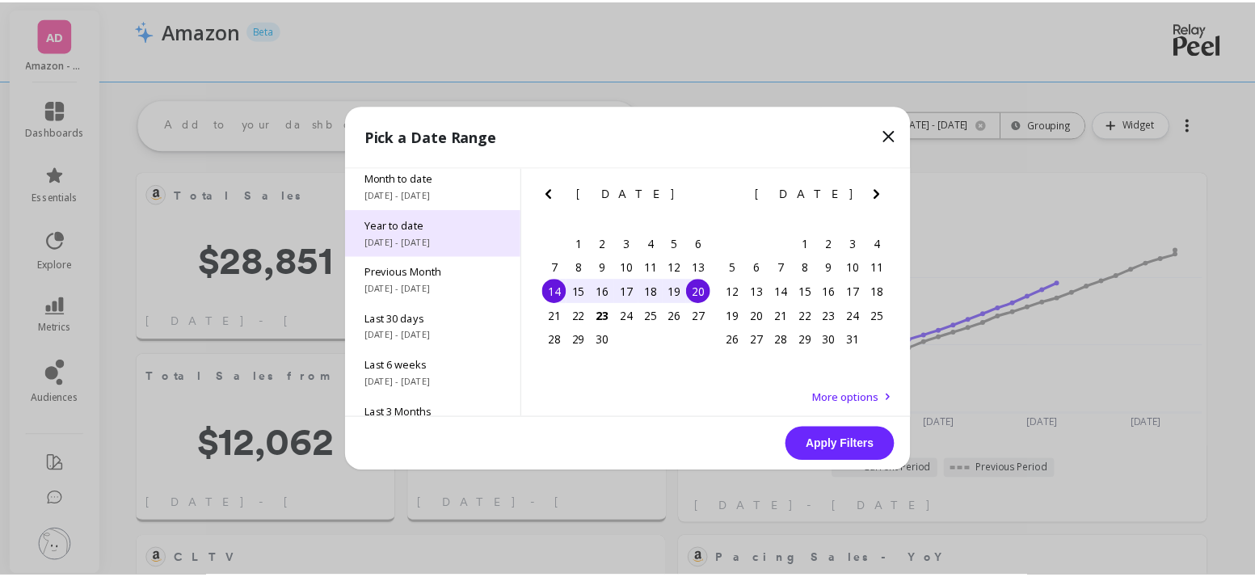
scroll to position [0, 0]
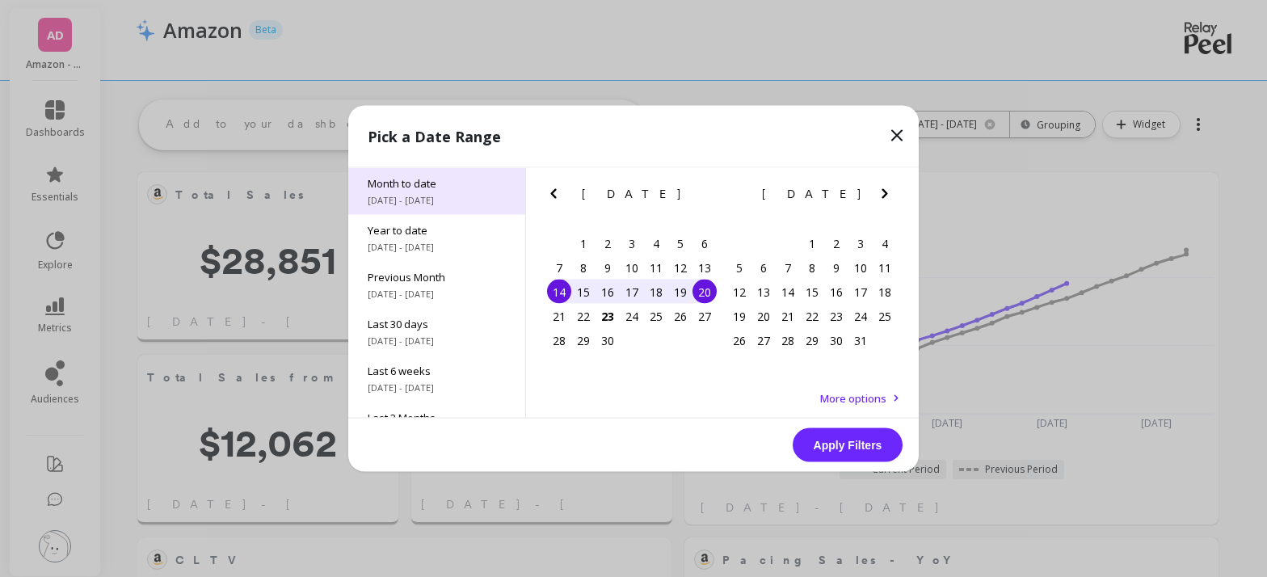
click at [427, 206] on div "Month to date 9/1/2025 - 9/22/2025" at bounding box center [436, 191] width 177 height 47
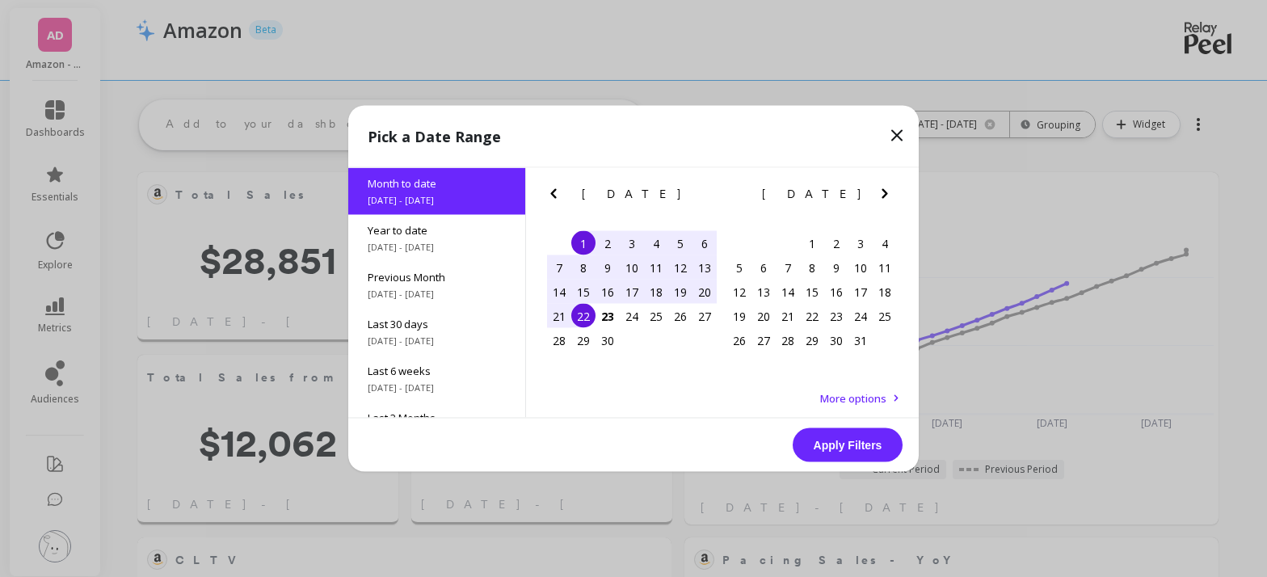
click at [837, 444] on button "Apply Filters" at bounding box center [848, 445] width 110 height 34
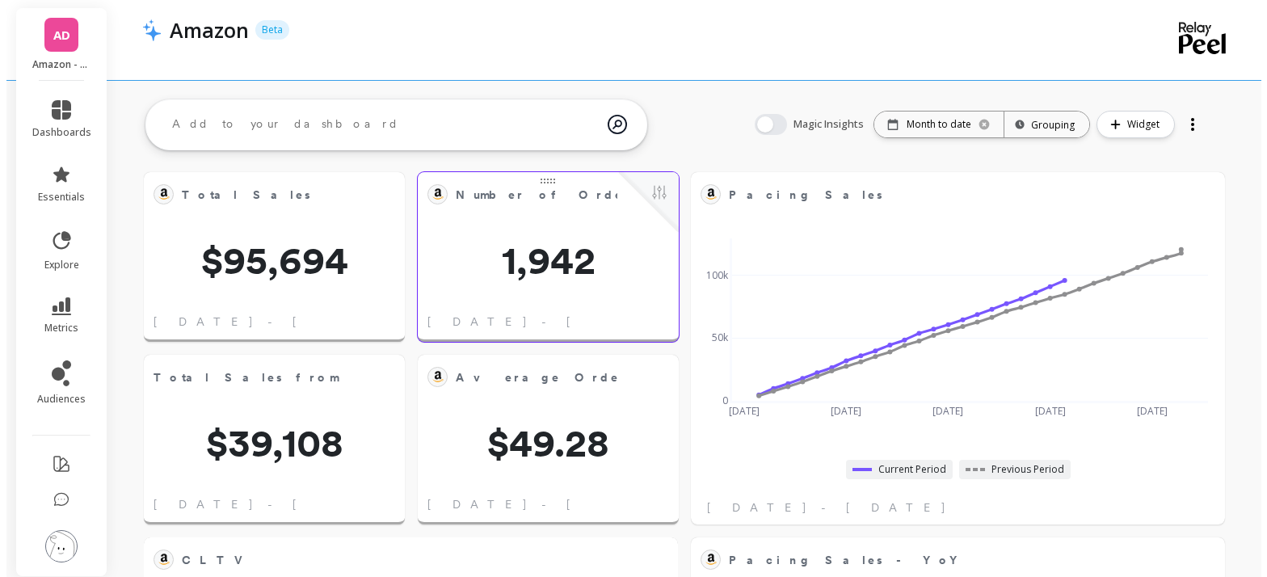
scroll to position [432, 476]
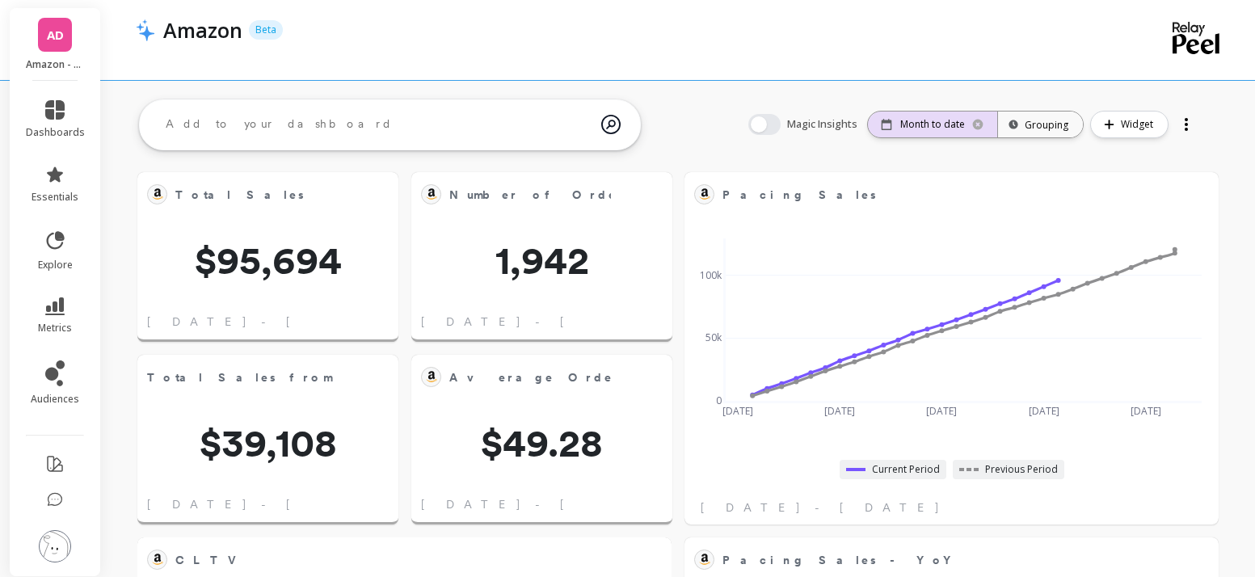
click at [905, 126] on p "Month to date" at bounding box center [932, 124] width 65 height 13
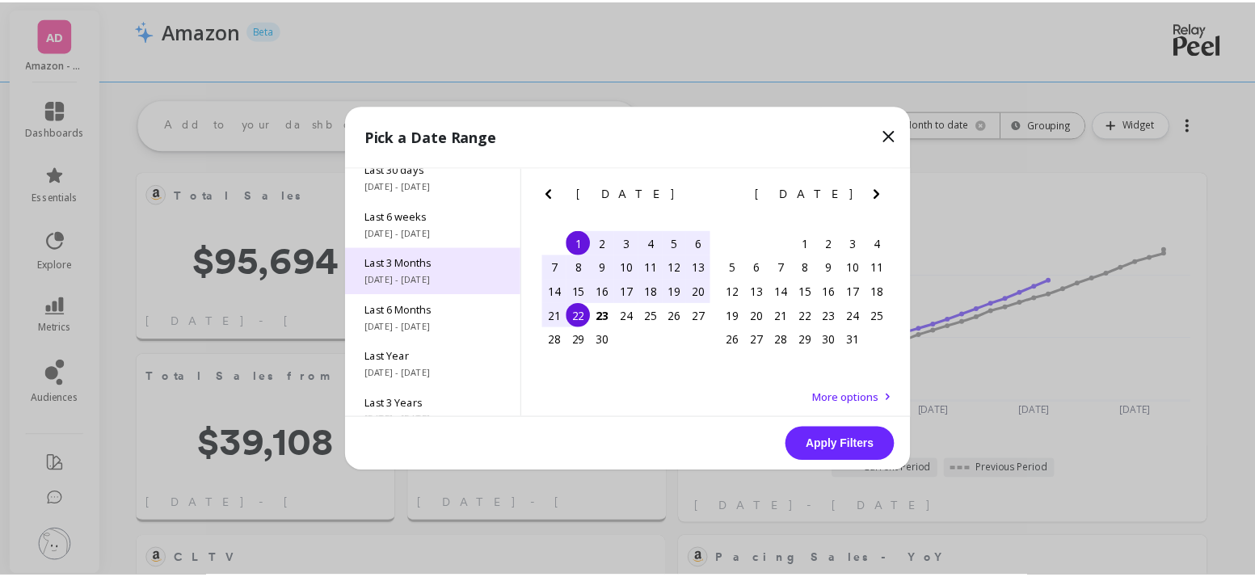
scroll to position [219, 0]
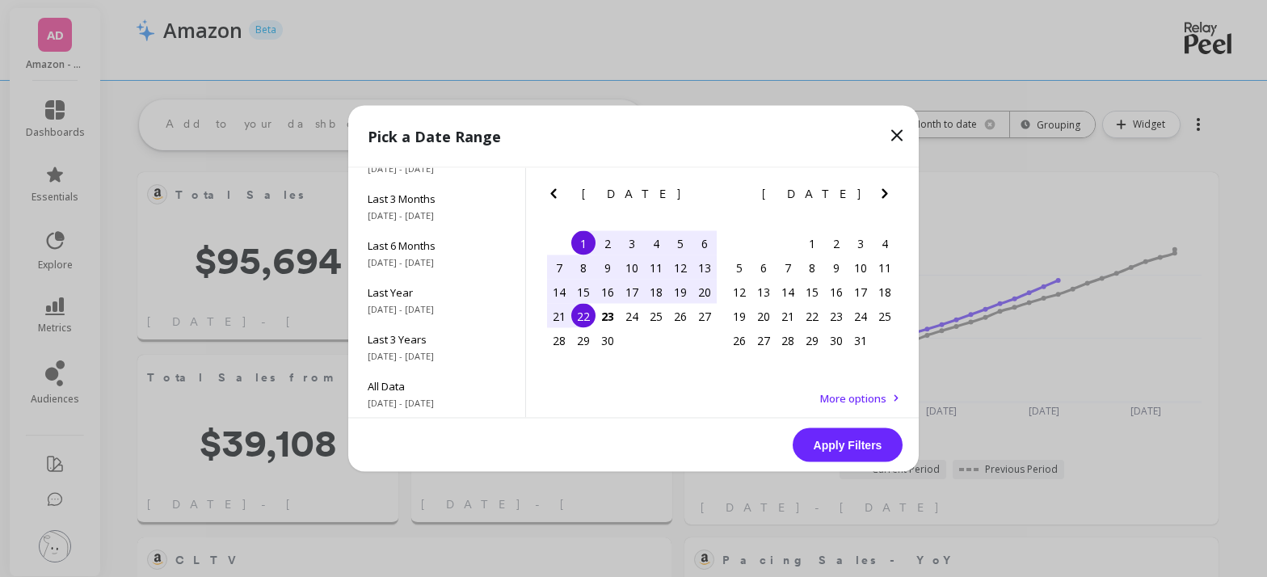
click at [856, 397] on span "More options" at bounding box center [853, 398] width 66 height 15
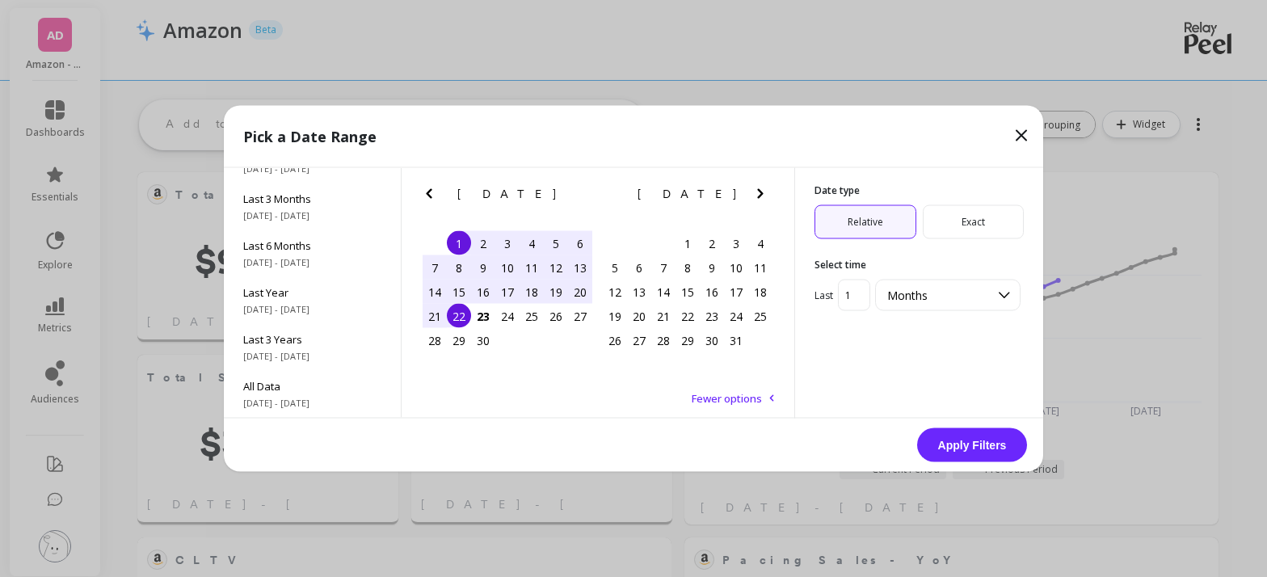
click at [975, 227] on span "Exact" at bounding box center [974, 222] width 102 height 34
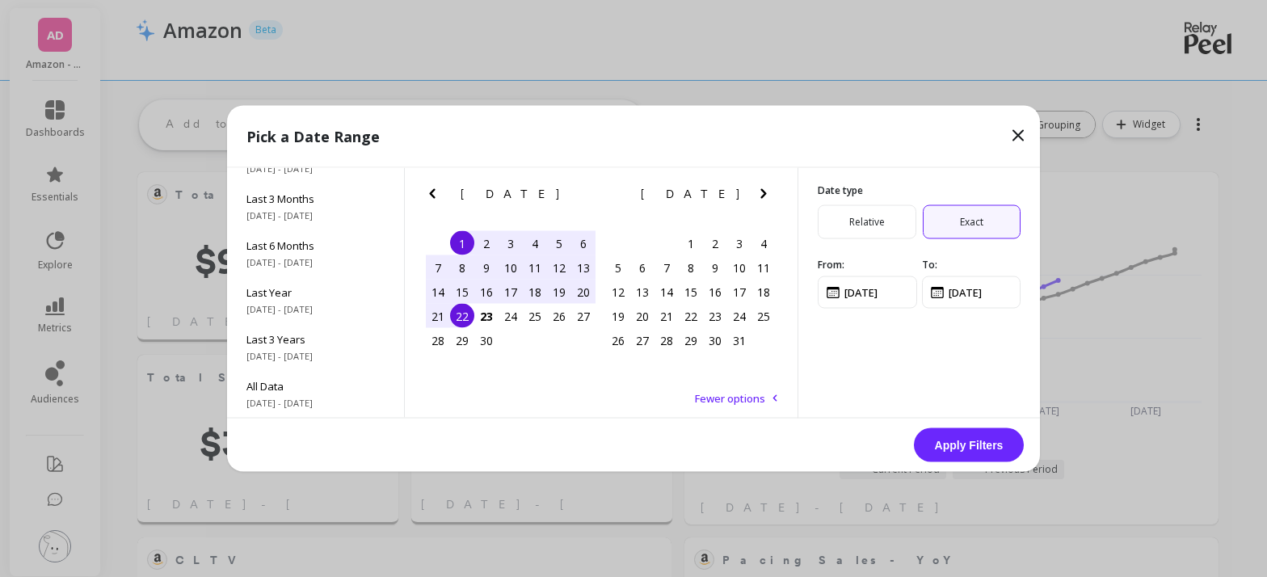
click at [863, 235] on span "Relative" at bounding box center [867, 222] width 99 height 34
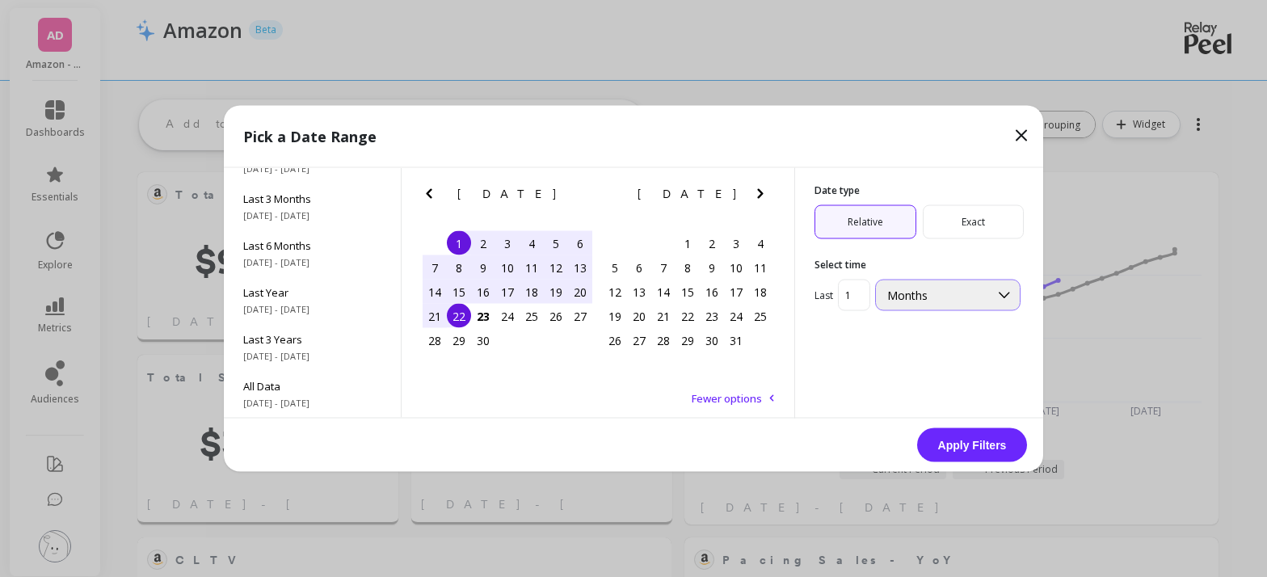
click at [915, 297] on span "Months" at bounding box center [907, 295] width 40 height 15
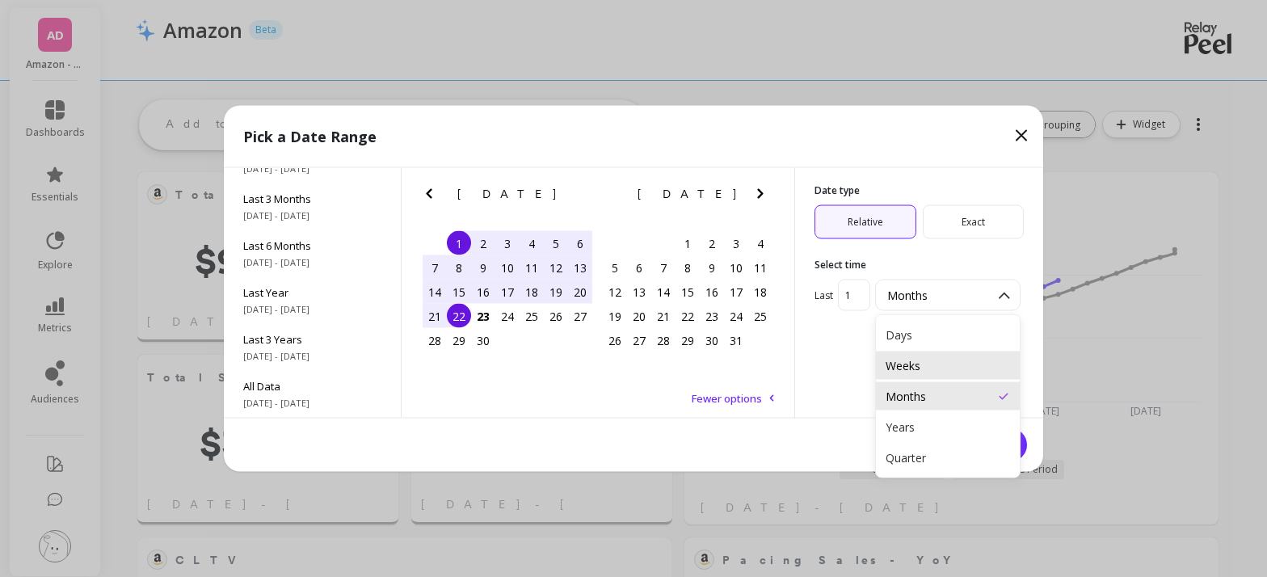
click at [928, 364] on div "Weeks" at bounding box center [948, 365] width 124 height 15
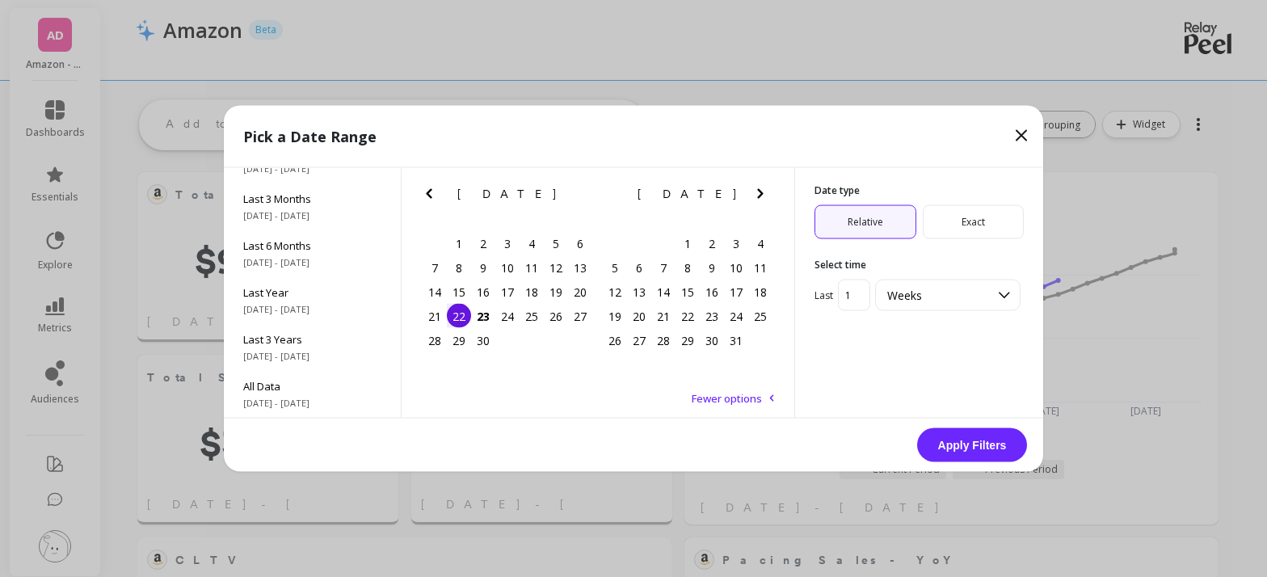
click at [963, 441] on button "Apply Filters" at bounding box center [972, 445] width 110 height 34
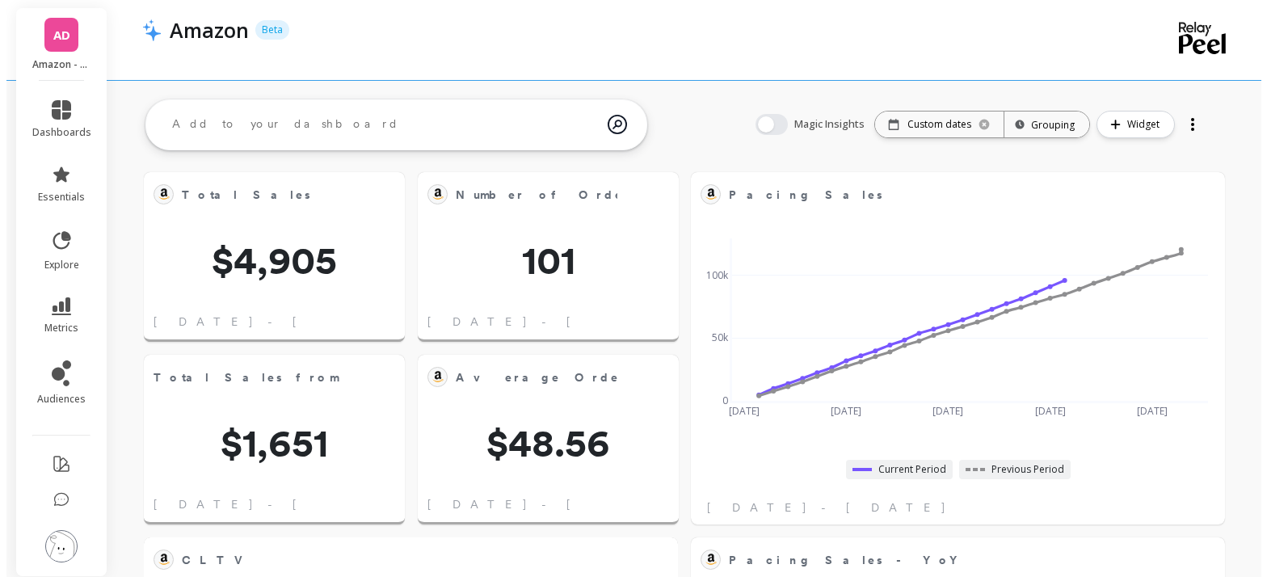
scroll to position [432, 476]
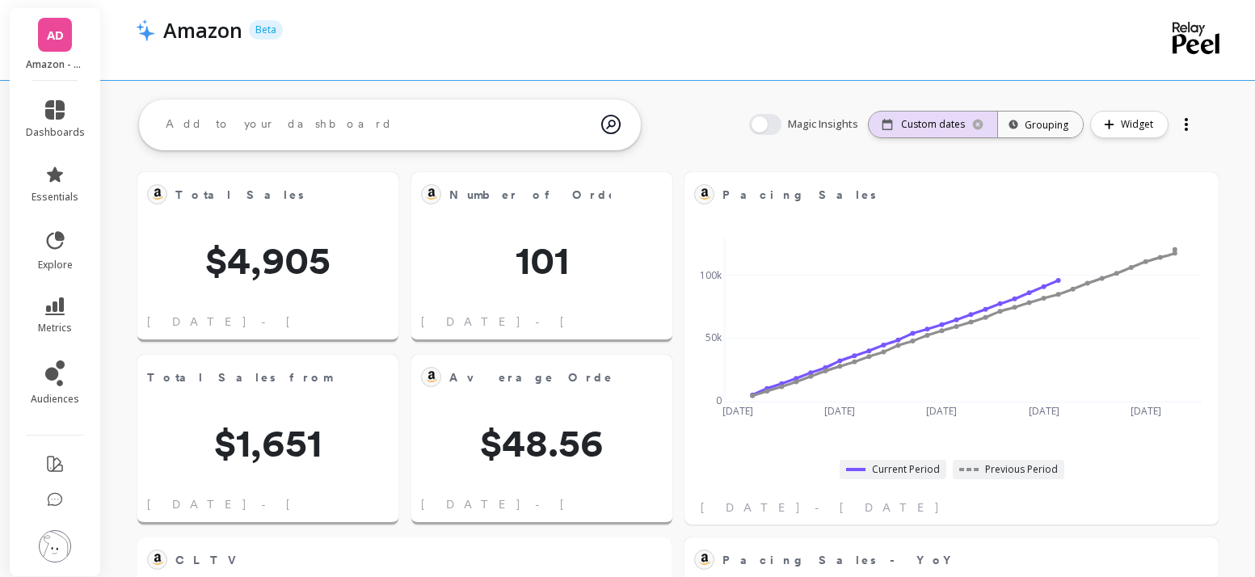
click at [911, 129] on p "Custom dates" at bounding box center [933, 124] width 64 height 13
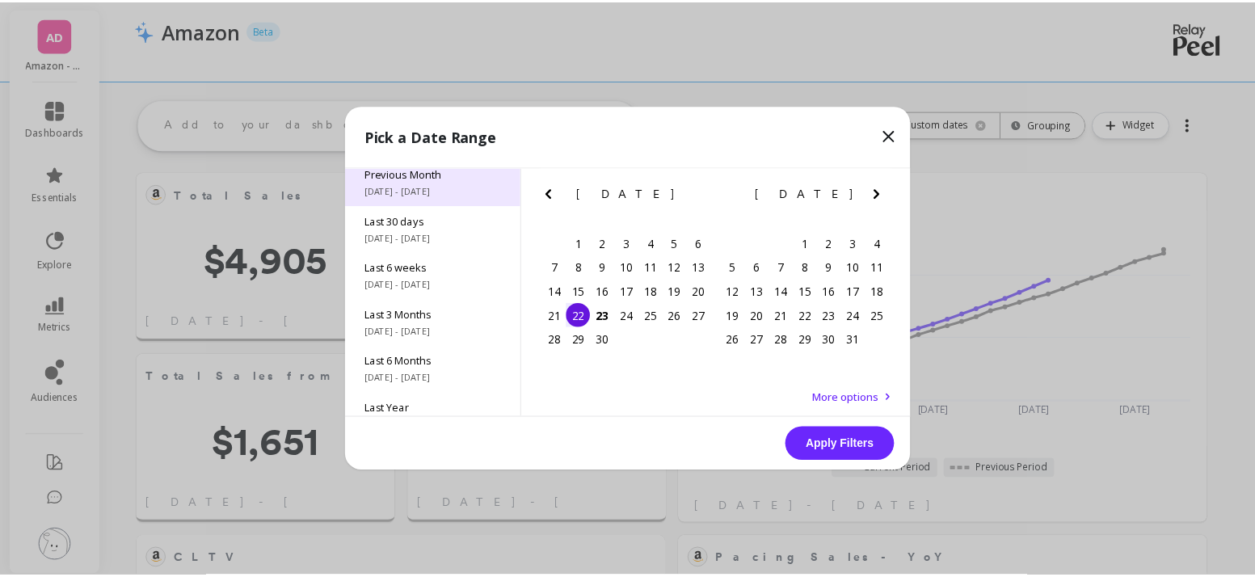
scroll to position [0, 0]
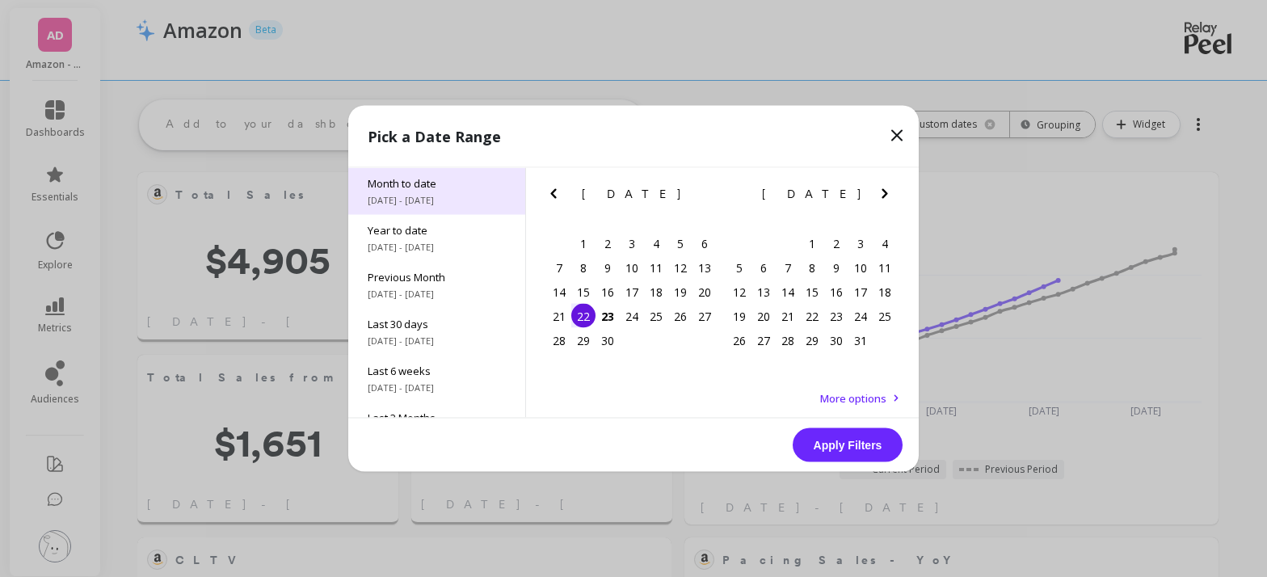
click at [442, 196] on span "9/1/2025 - 9/22/2025" at bounding box center [437, 200] width 138 height 13
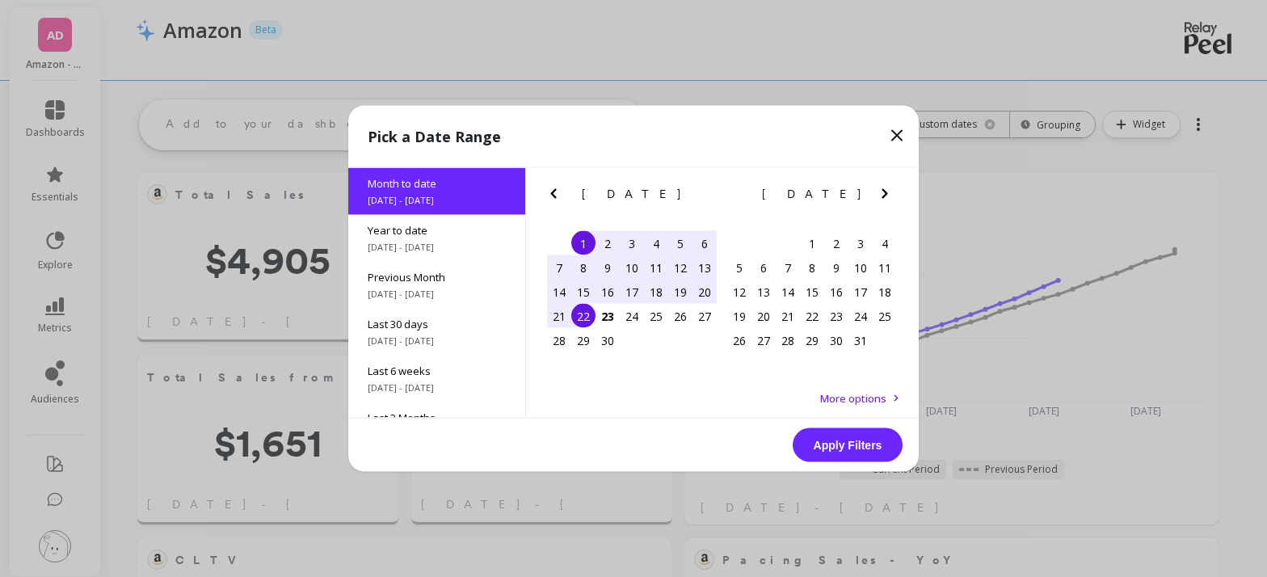
click at [852, 440] on button "Apply Filters" at bounding box center [848, 445] width 110 height 34
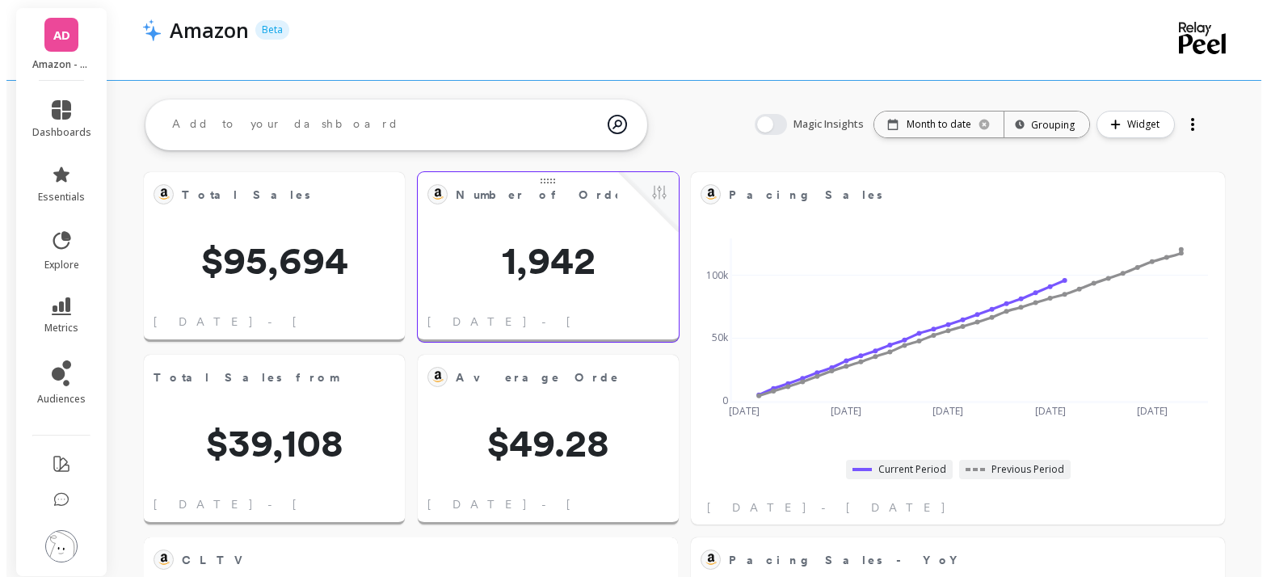
scroll to position [432, 476]
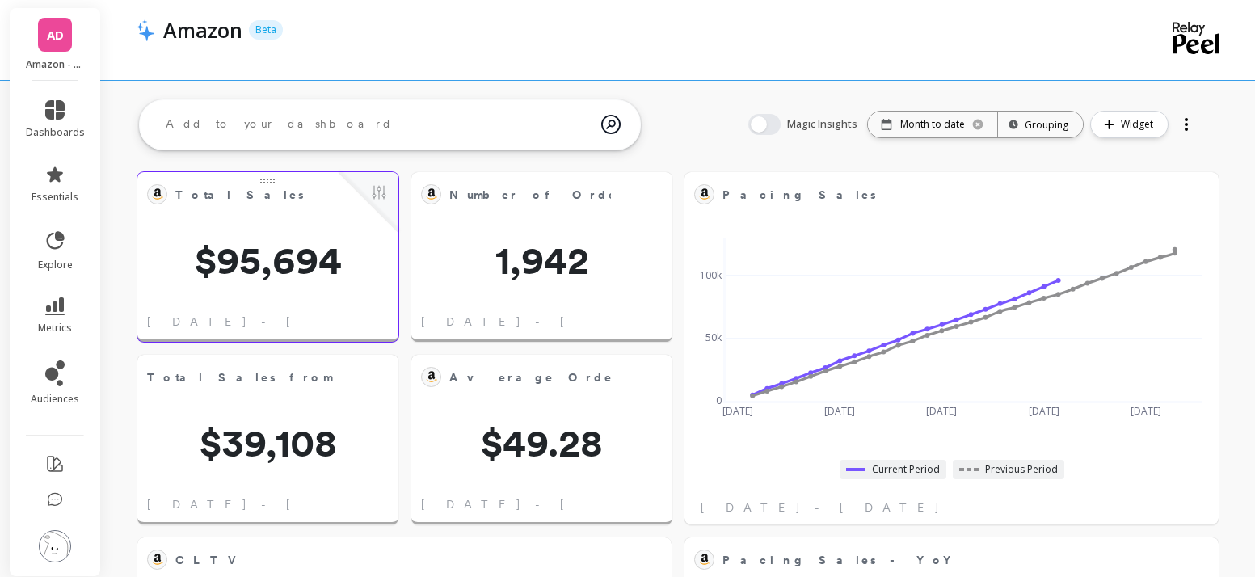
click at [249, 249] on span "$95,694" at bounding box center [267, 260] width 261 height 39
click at [384, 198] on button at bounding box center [378, 194] width 19 height 23
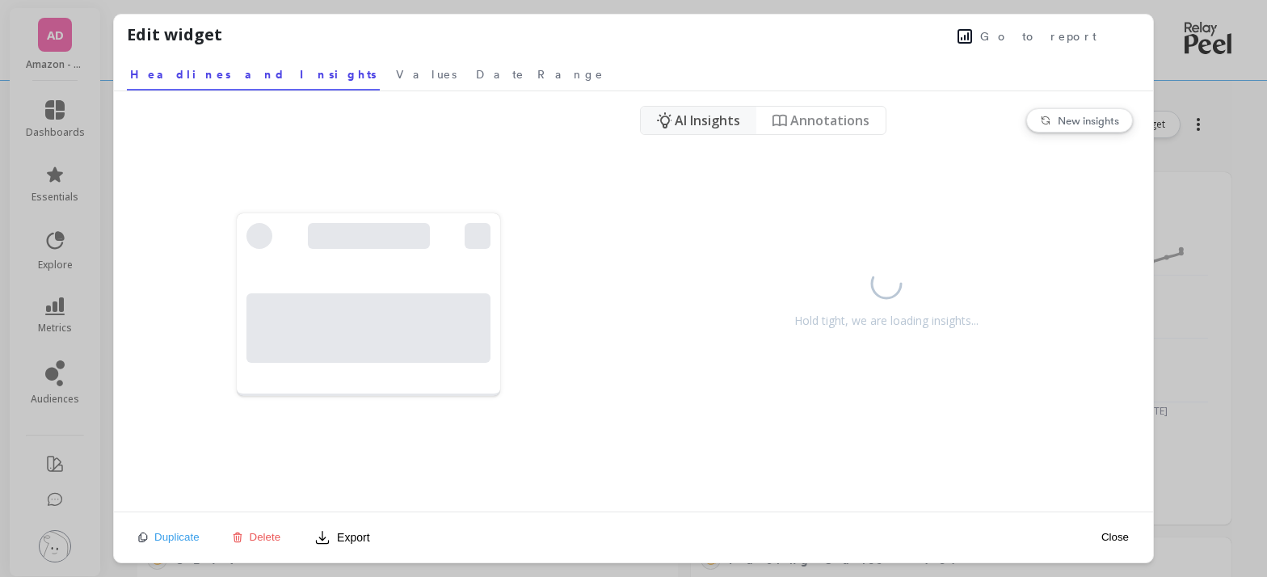
scroll to position [432, 482]
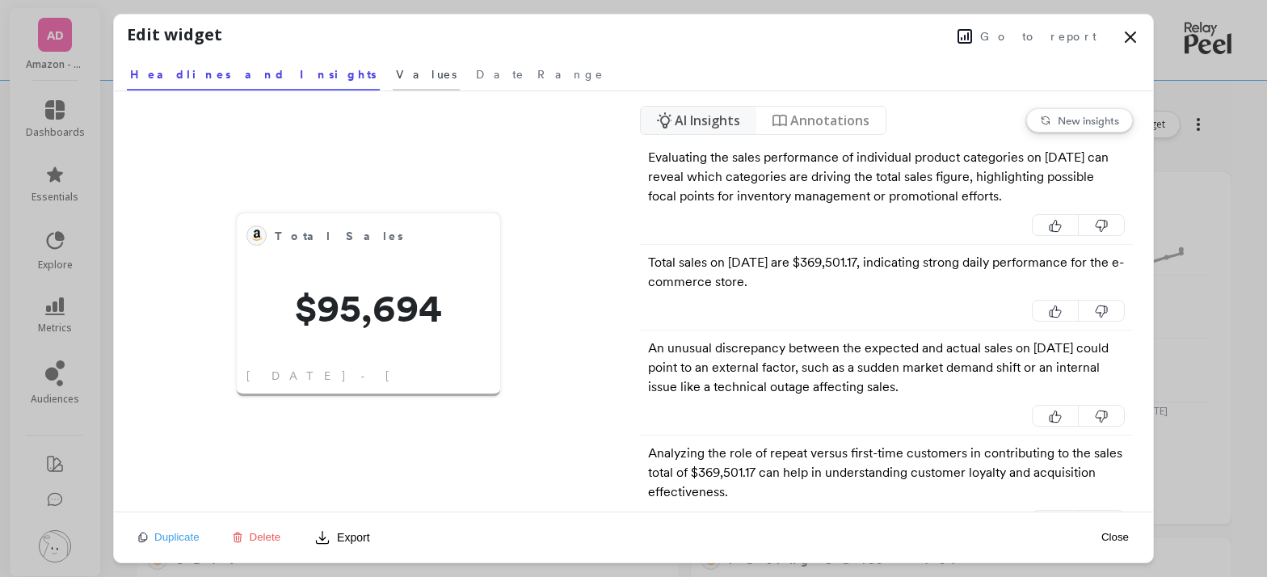
click at [396, 77] on span "Values" at bounding box center [426, 74] width 61 height 16
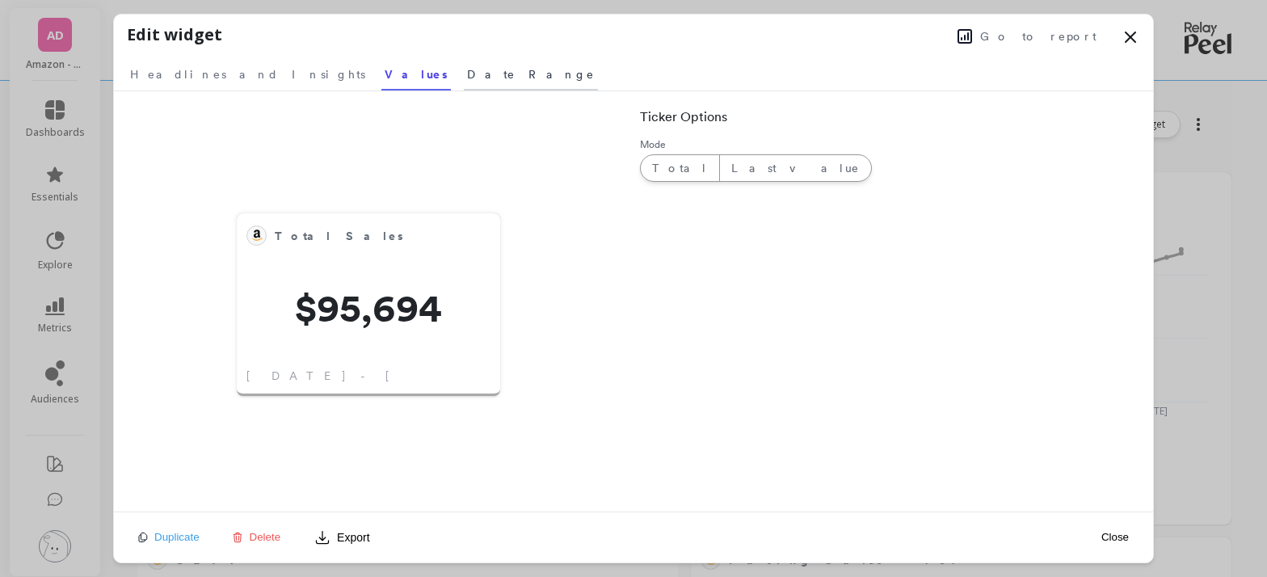
click at [467, 74] on span "Date Range" at bounding box center [531, 74] width 128 height 16
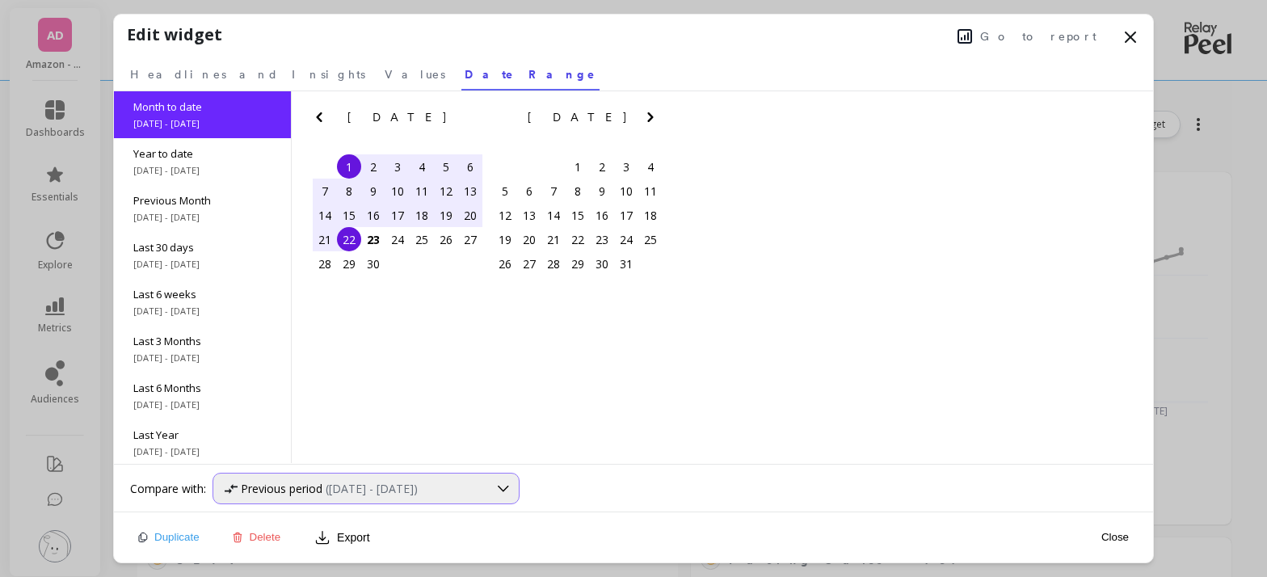
click at [418, 495] on span "(Sep 1, 2025 - Aug 31, 2025)" at bounding box center [372, 488] width 92 height 15
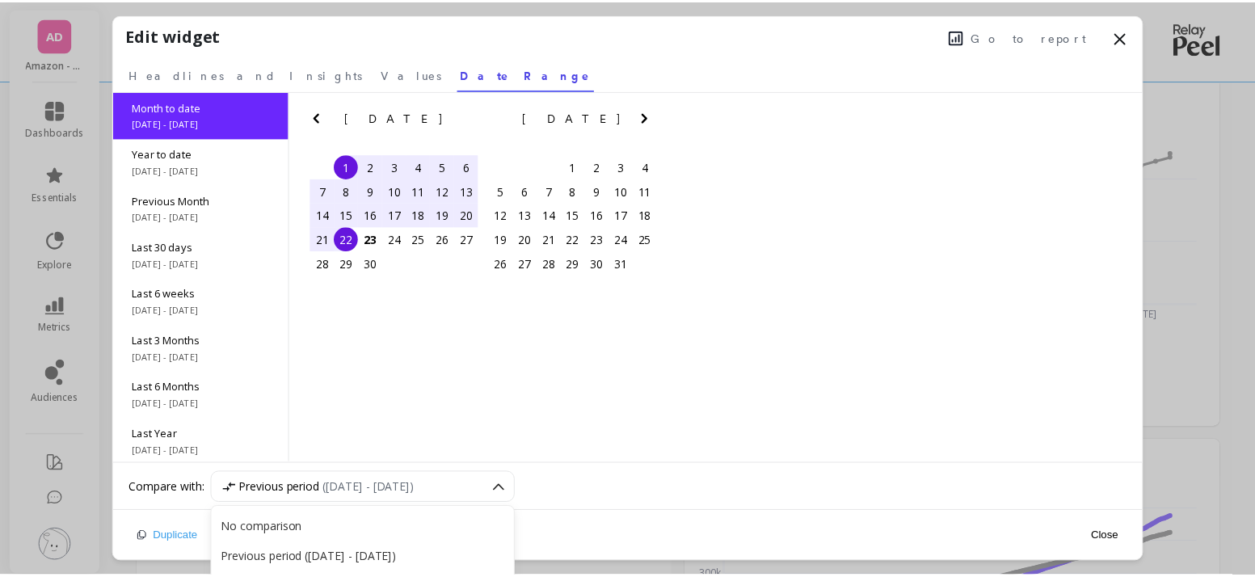
scroll to position [98, 0]
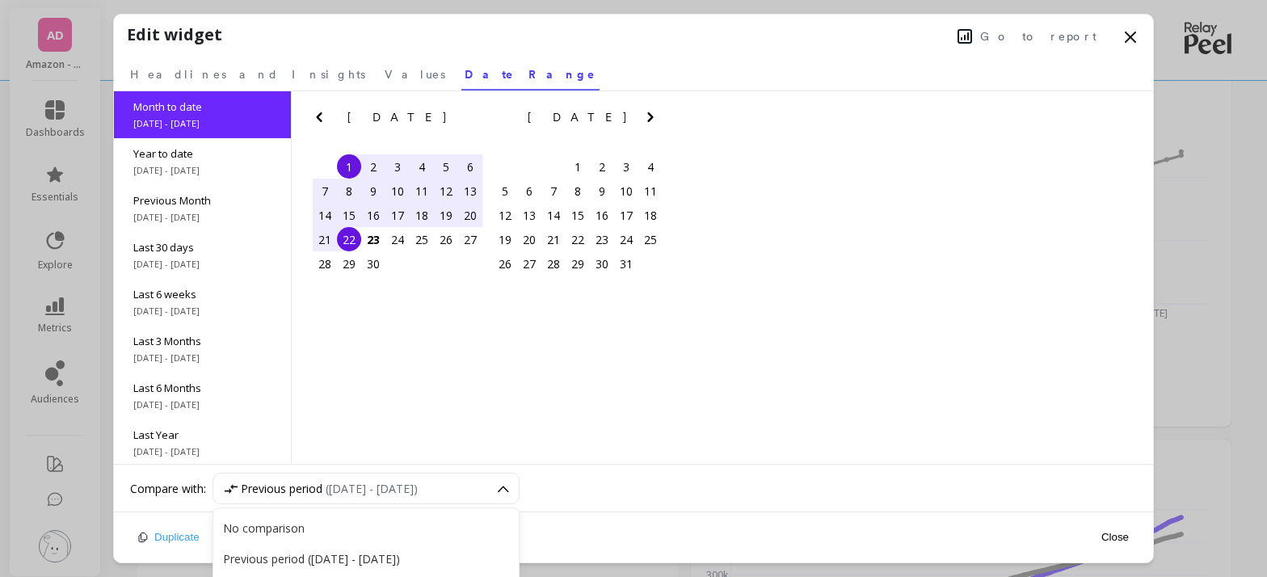
click at [597, 382] on div "Month to date 9/1/2025 - 9/22/2025 Year to date 1/1/2025 - 9/22/2025 Previous M…" at bounding box center [633, 277] width 1039 height 373
click at [603, 403] on div "Month to date 9/1/2025 - 9/22/2025 Year to date 1/1/2025 - 9/22/2025 Previous M…" at bounding box center [633, 277] width 1039 height 373
click at [1113, 535] on button "Close" at bounding box center [1114, 537] width 37 height 14
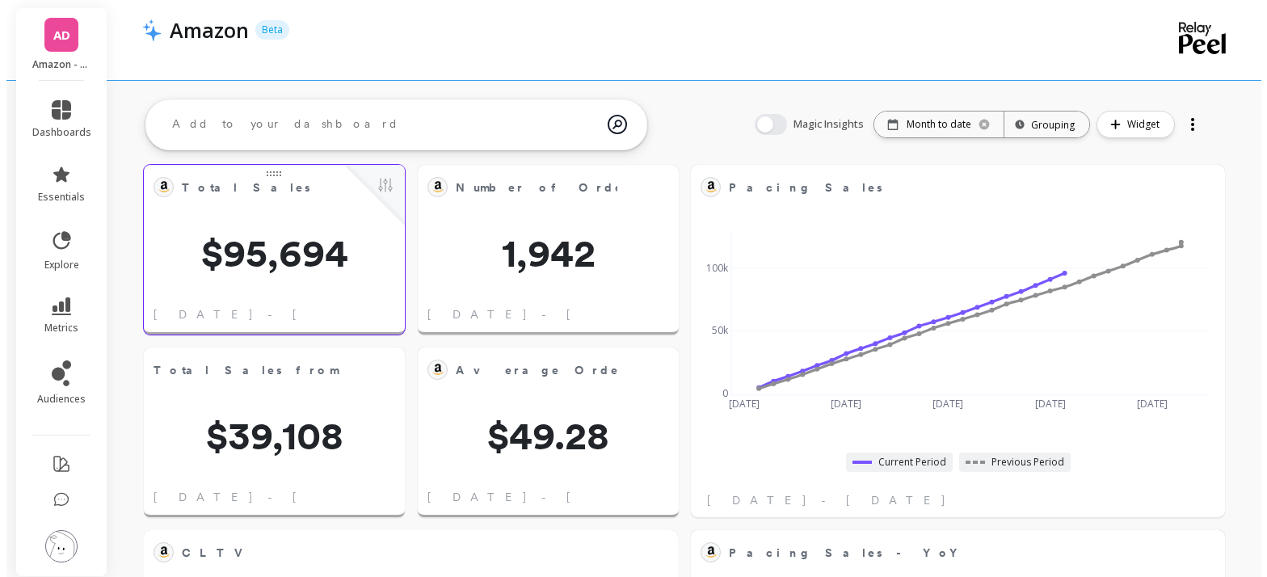
scroll to position [0, 0]
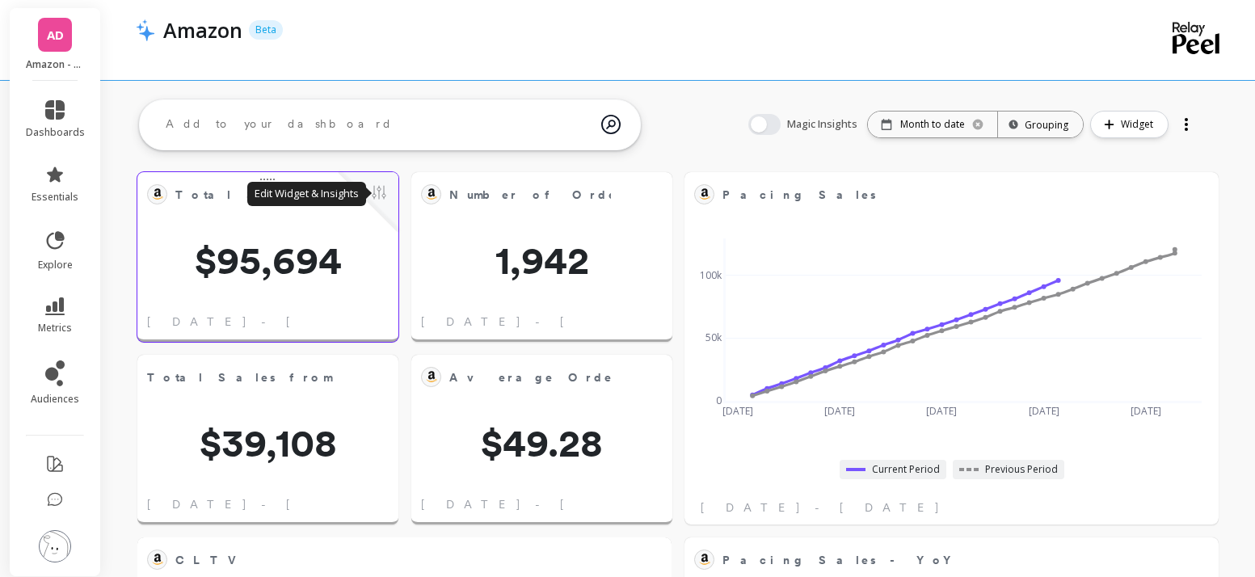
click at [382, 196] on button at bounding box center [378, 194] width 19 height 23
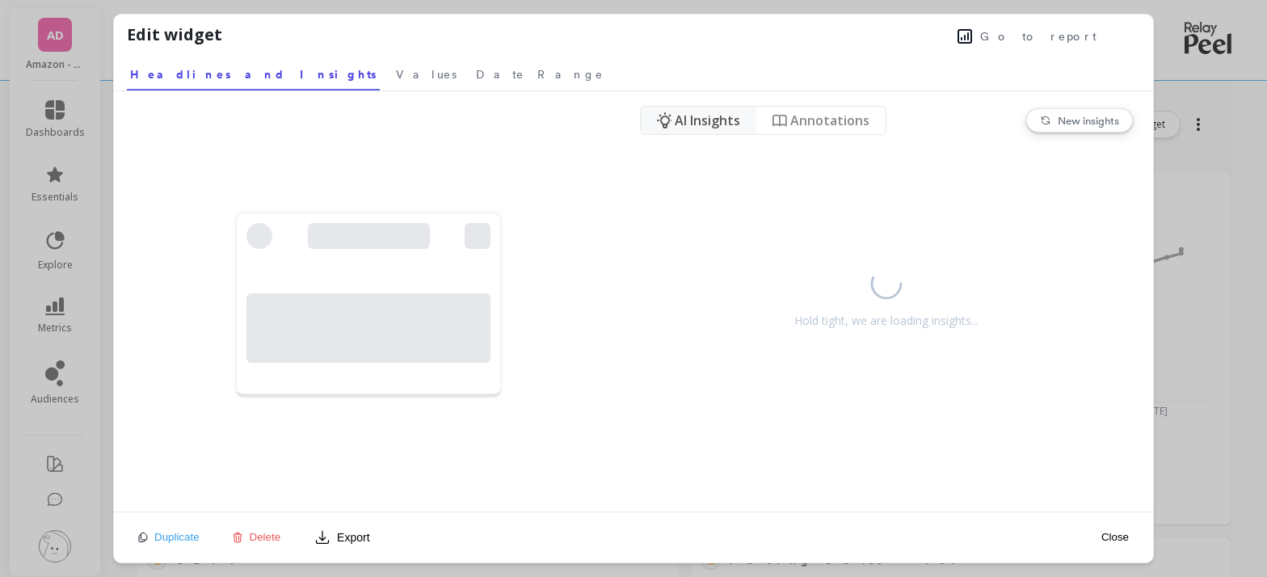
scroll to position [432, 482]
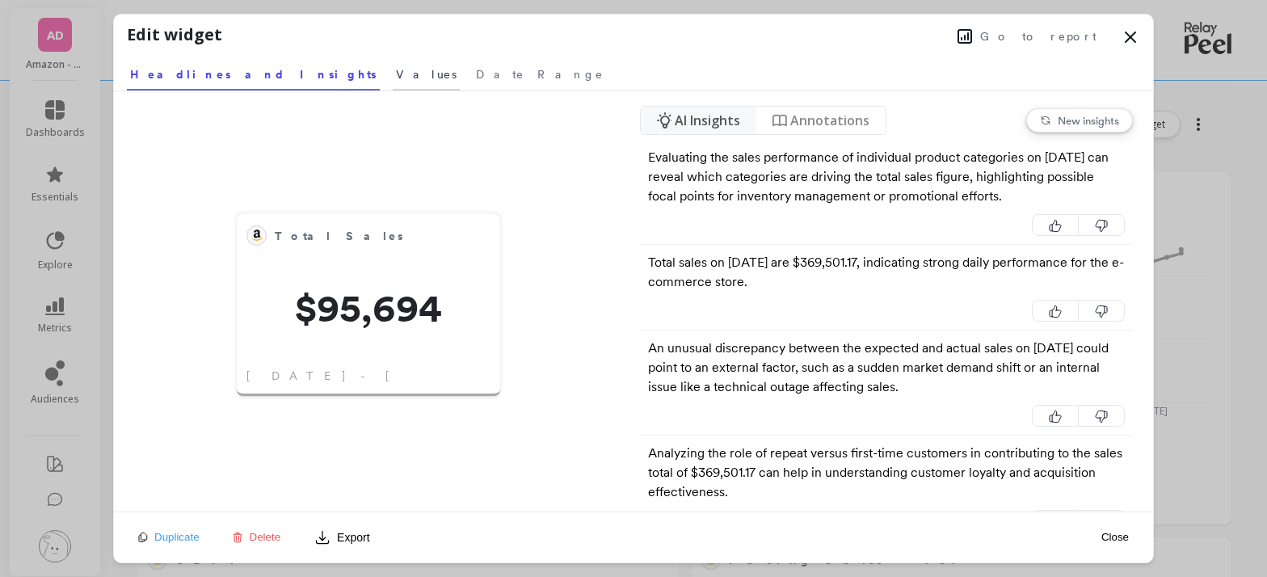
click at [393, 79] on link "Values" at bounding box center [426, 71] width 67 height 37
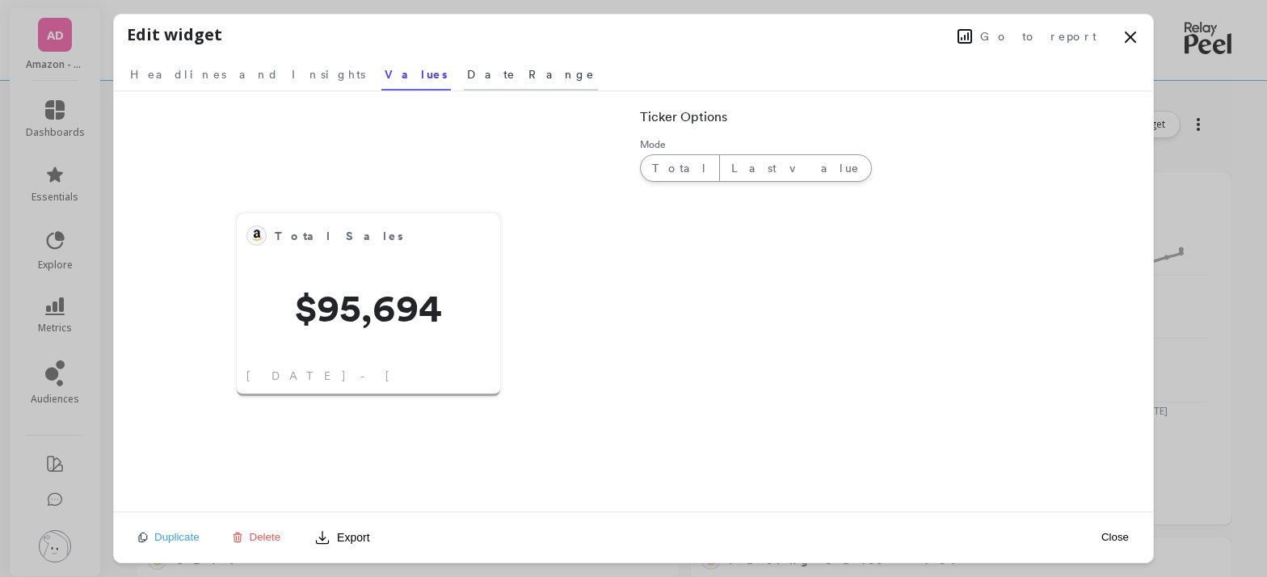
click at [467, 68] on span "Date Range" at bounding box center [531, 74] width 128 height 16
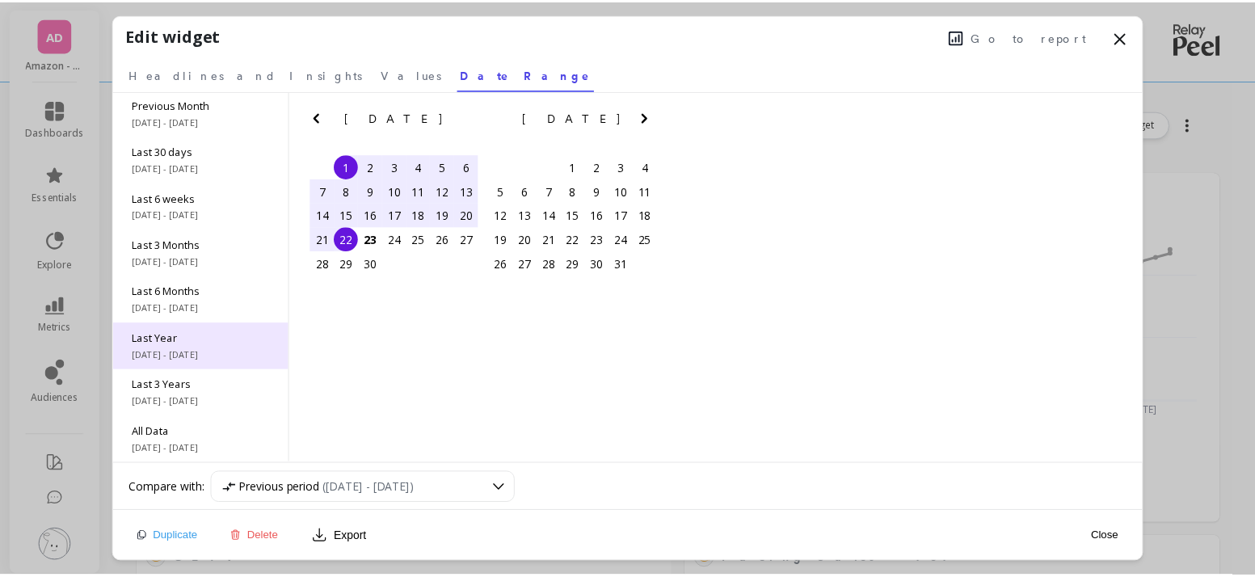
scroll to position [97, 0]
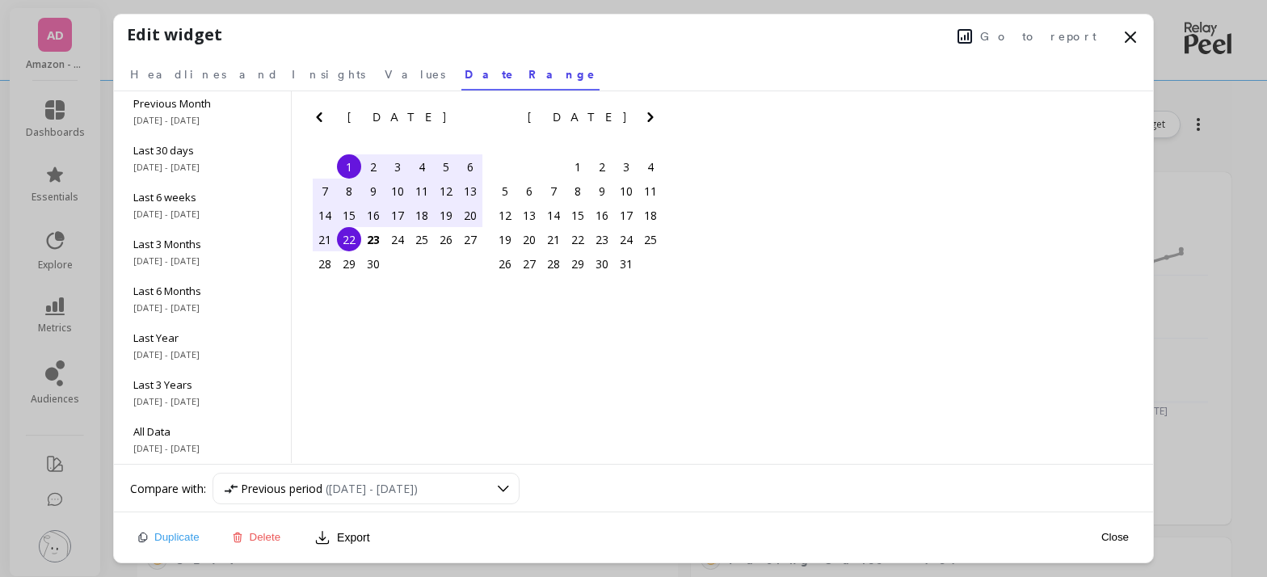
click at [1117, 537] on button "Close" at bounding box center [1114, 537] width 37 height 14
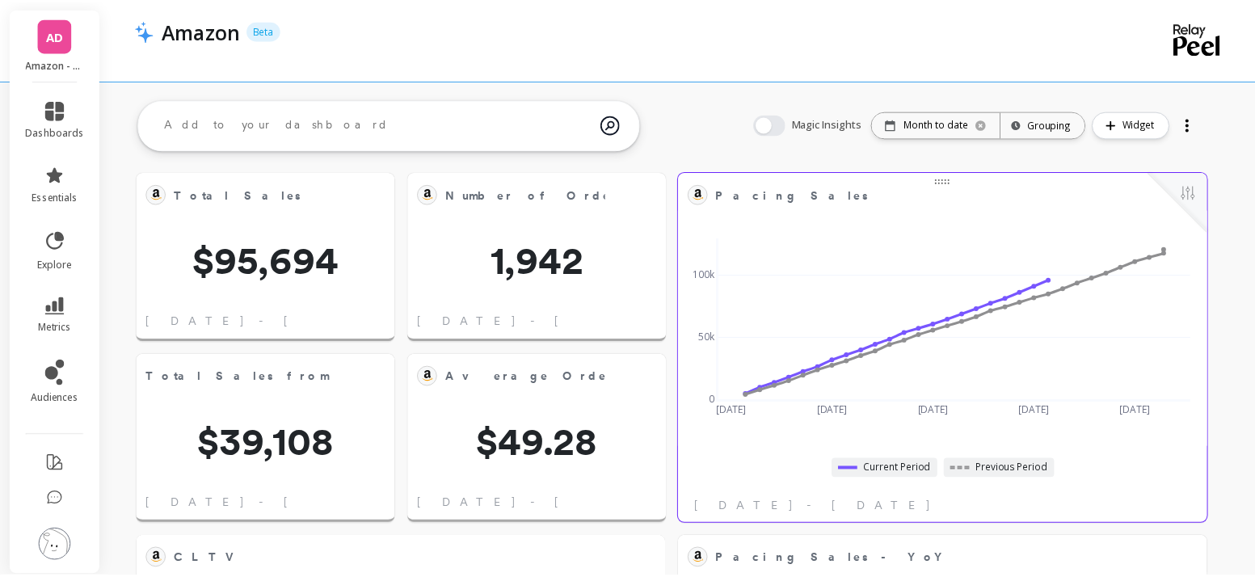
scroll to position [432, 476]
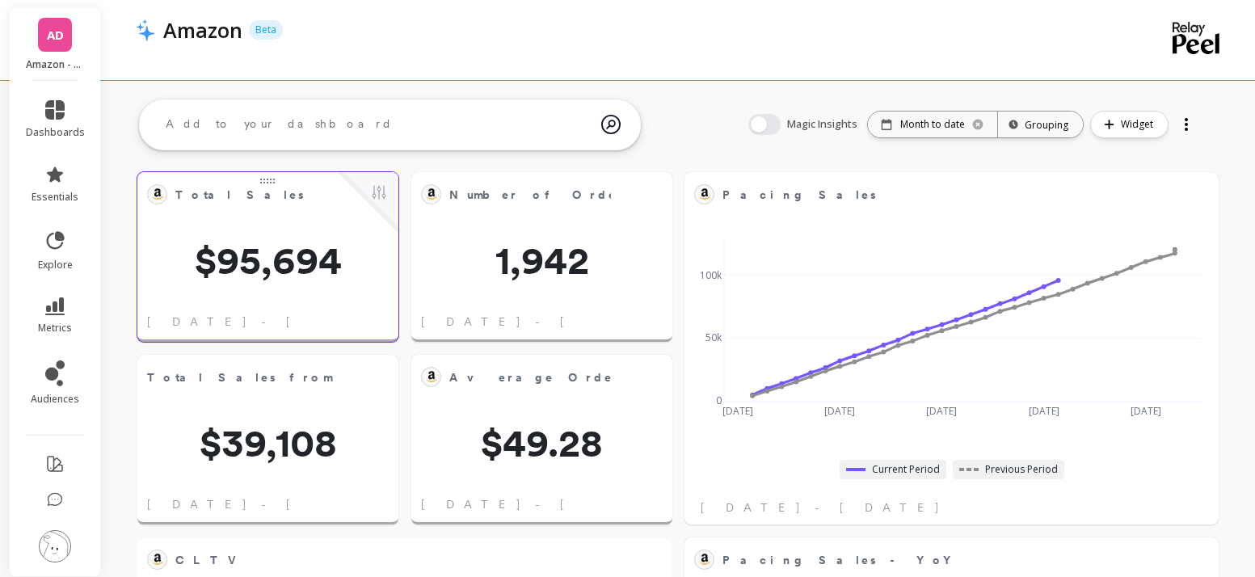
click at [268, 186] on span "Total Sales" at bounding box center [256, 194] width 162 height 23
click at [755, 130] on button "button" at bounding box center [764, 124] width 32 height 21
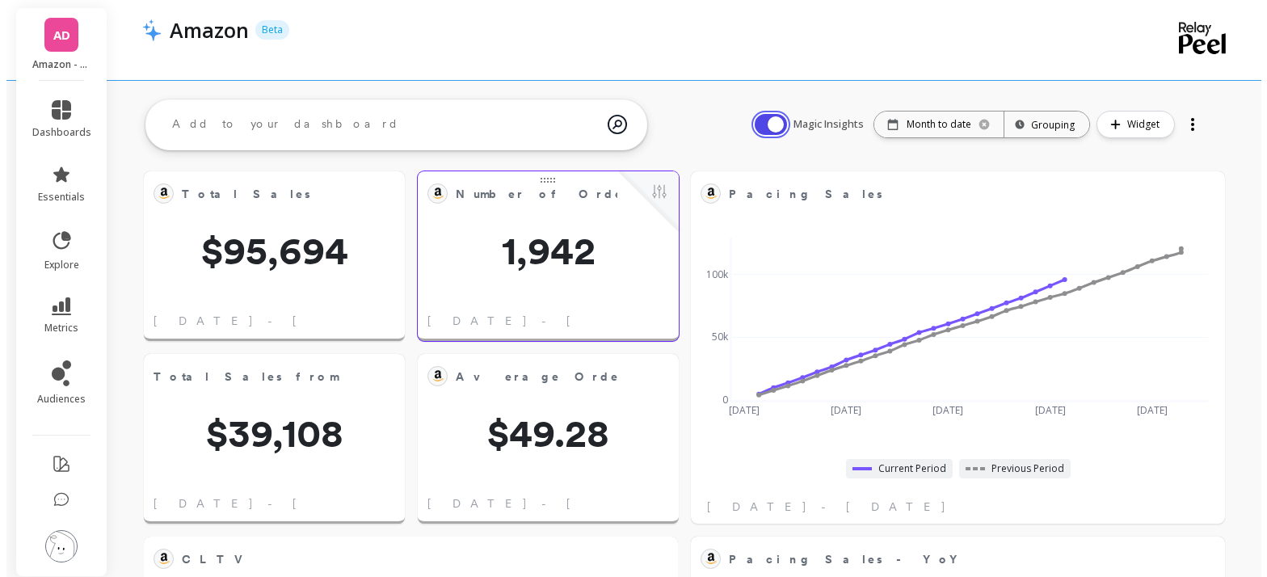
scroll to position [0, 0]
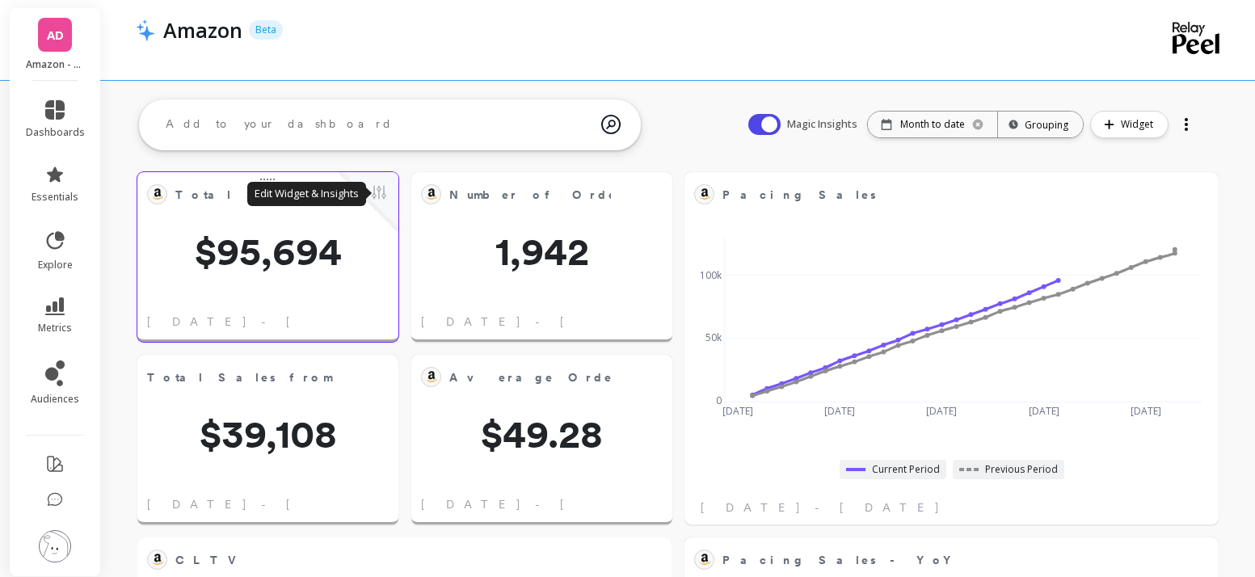
click at [382, 193] on button at bounding box center [378, 194] width 19 height 23
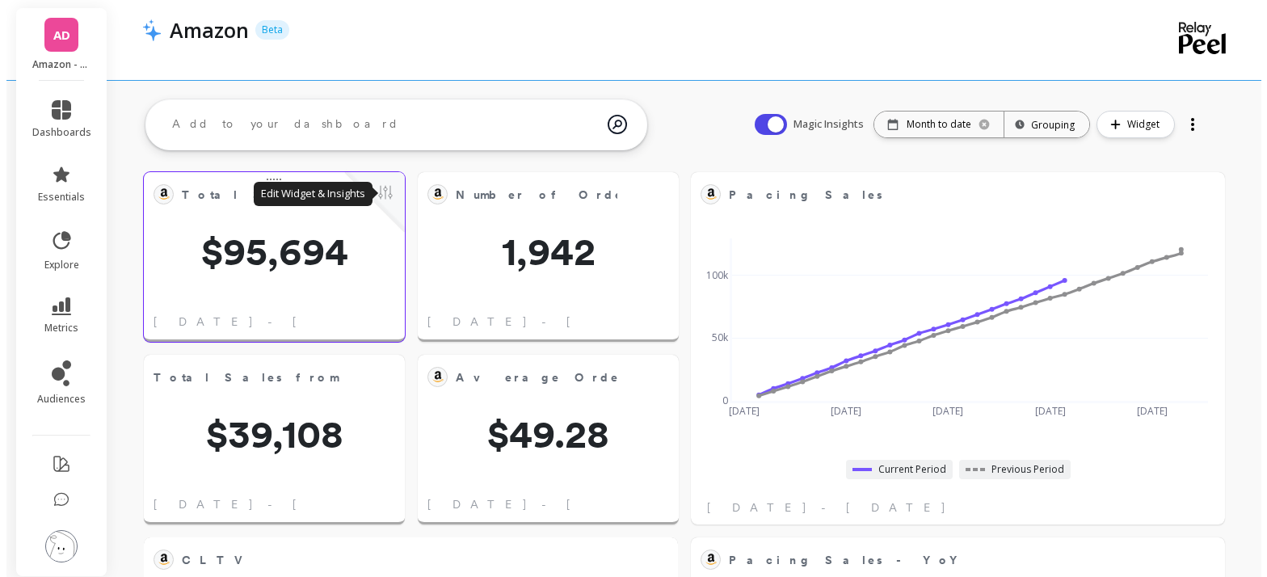
scroll to position [432, 482]
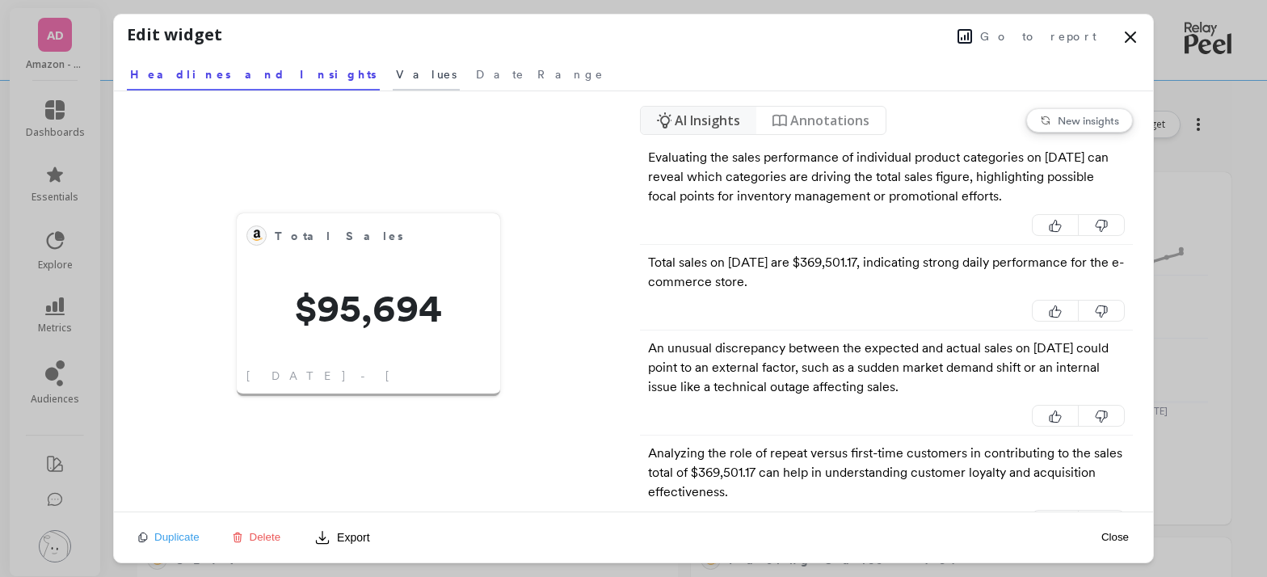
click at [396, 79] on span "Values" at bounding box center [426, 74] width 61 height 16
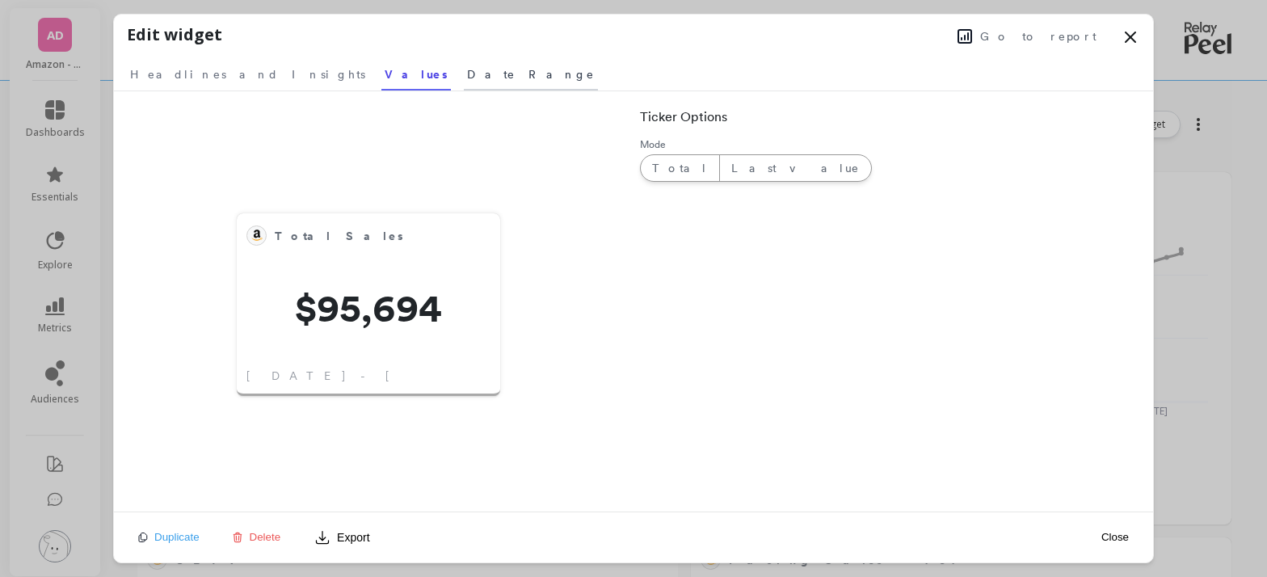
click at [467, 82] on span "Date Range" at bounding box center [531, 74] width 128 height 16
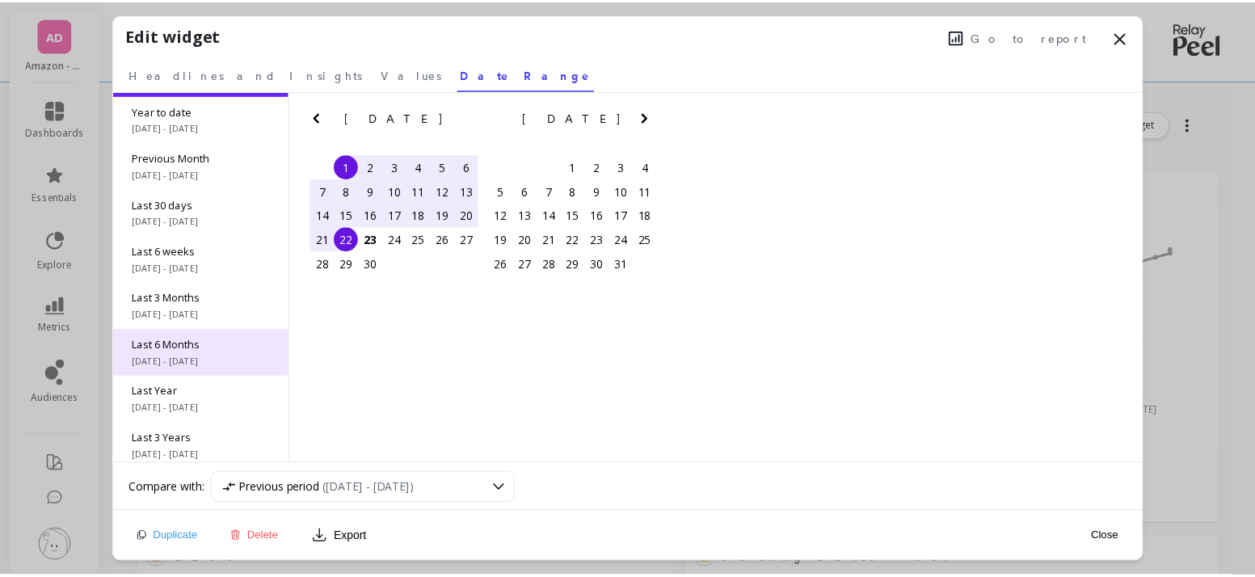
scroll to position [97, 0]
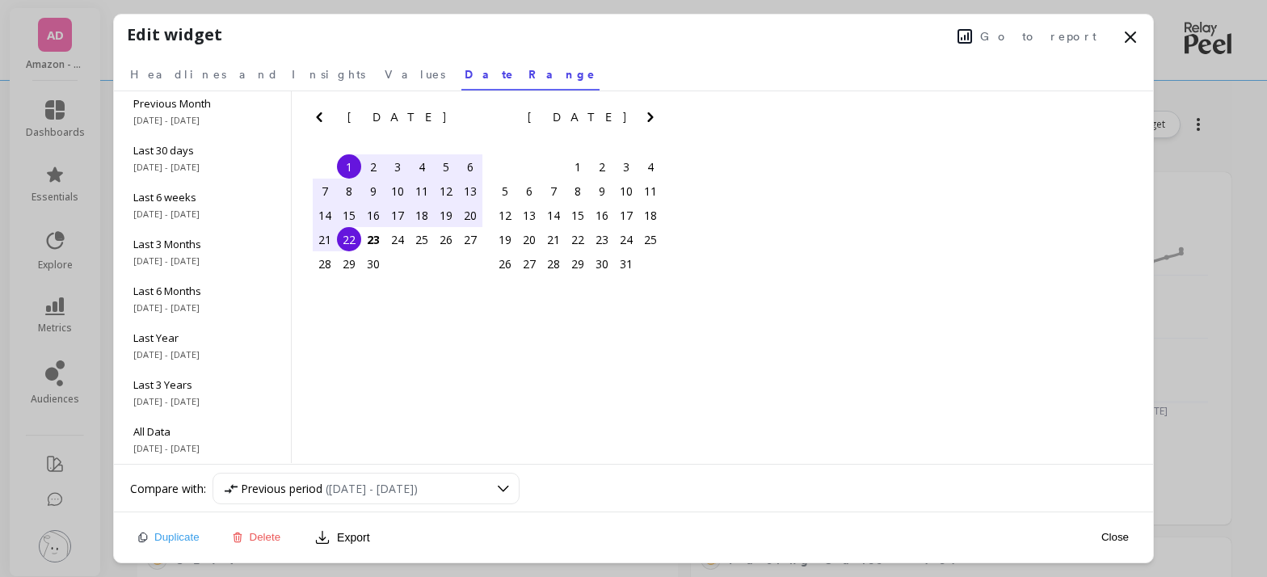
click at [1133, 35] on icon at bounding box center [1130, 36] width 19 height 19
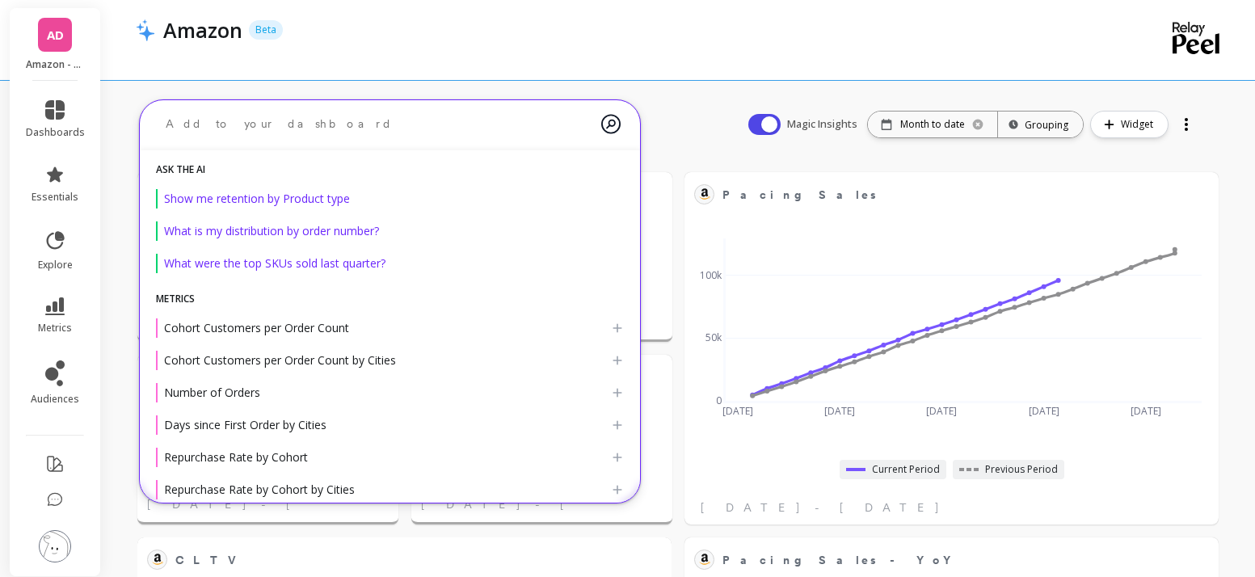
click at [244, 130] on textarea at bounding box center [377, 124] width 448 height 43
click at [462, 67] on div "Amazon Beta" at bounding box center [613, 40] width 954 height 80
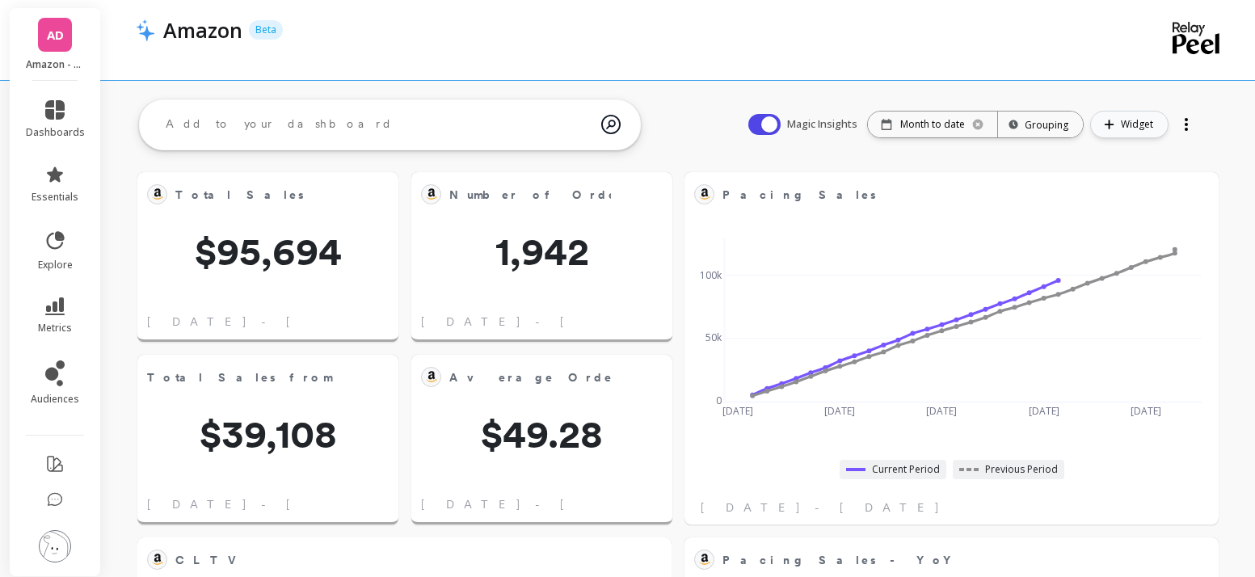
click at [1151, 123] on span "Widget" at bounding box center [1139, 124] width 37 height 16
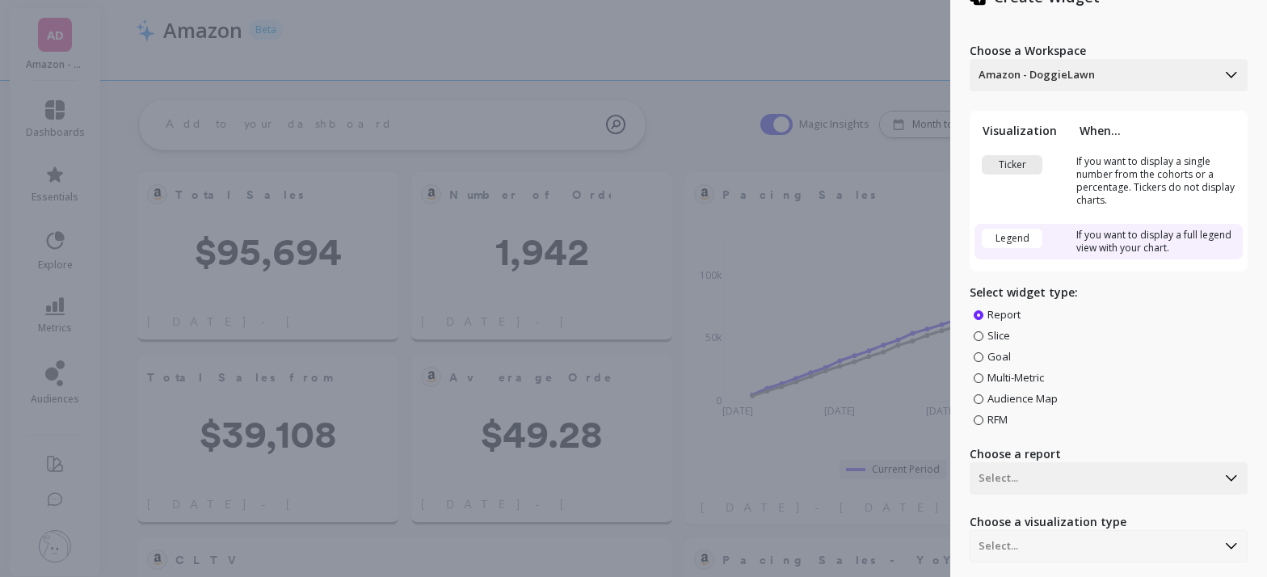
scroll to position [247, 0]
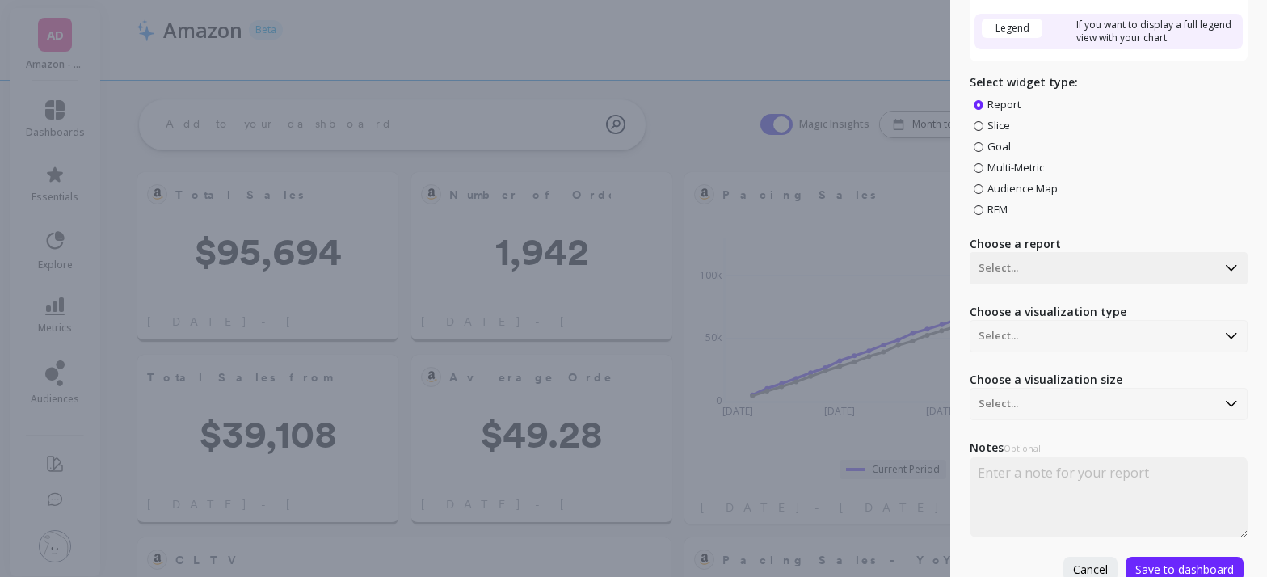
click at [1220, 339] on div "Choose a visualization type Select..." at bounding box center [1109, 328] width 278 height 48
click at [1222, 334] on div "Choose a visualization type Select..." at bounding box center [1109, 328] width 278 height 48
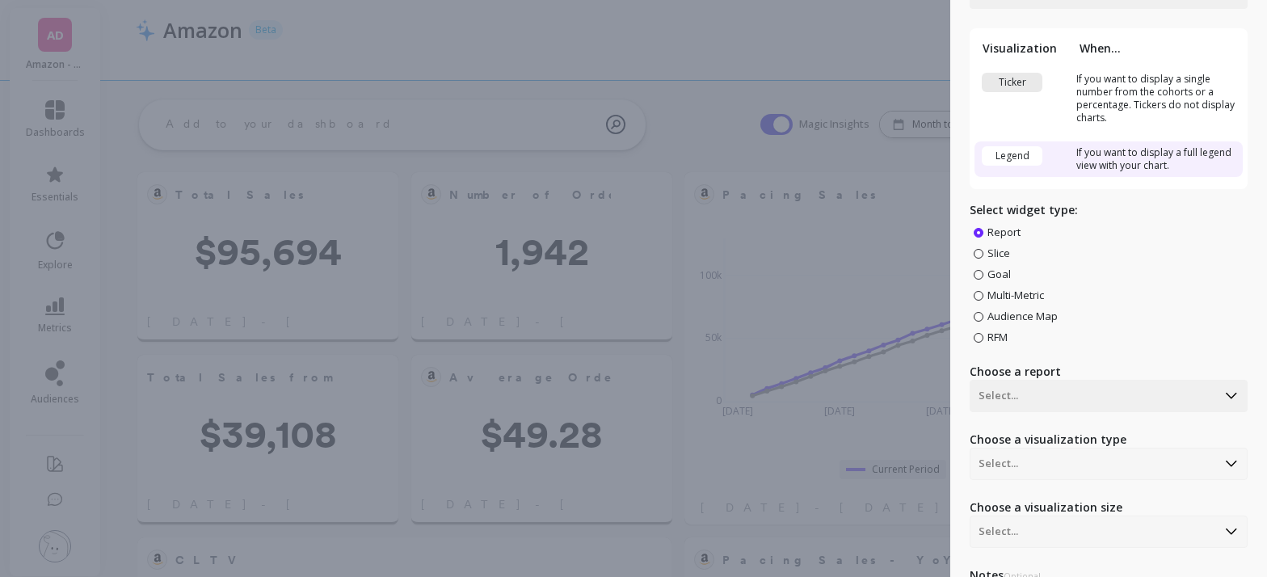
scroll to position [0, 0]
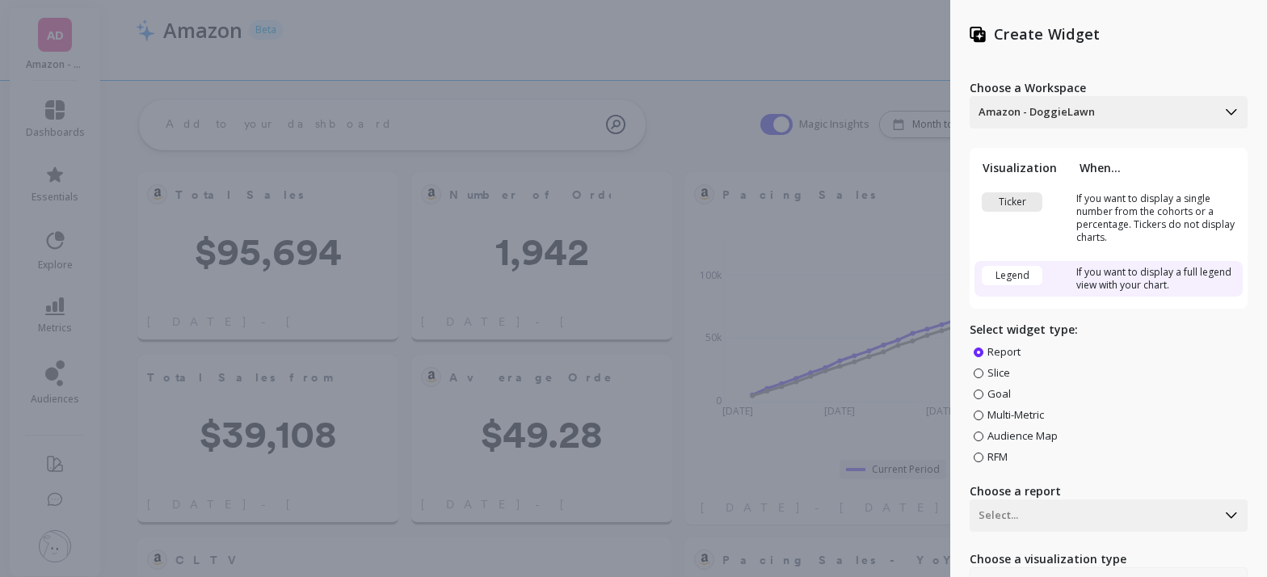
click at [877, 37] on div "Create Widget Choose a Workspace Amazon - DoggieLawn Visualization When... Tick…" at bounding box center [633, 288] width 1267 height 577
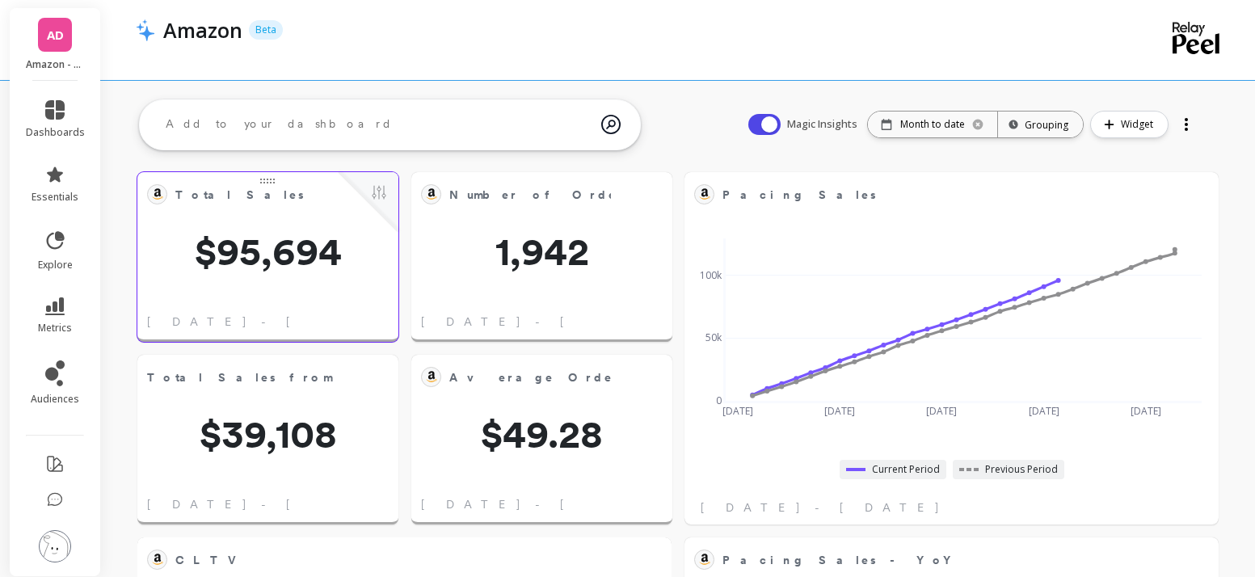
click at [265, 183] on span "Total Sales" at bounding box center [256, 194] width 162 height 23
click at [379, 195] on button at bounding box center [378, 194] width 19 height 23
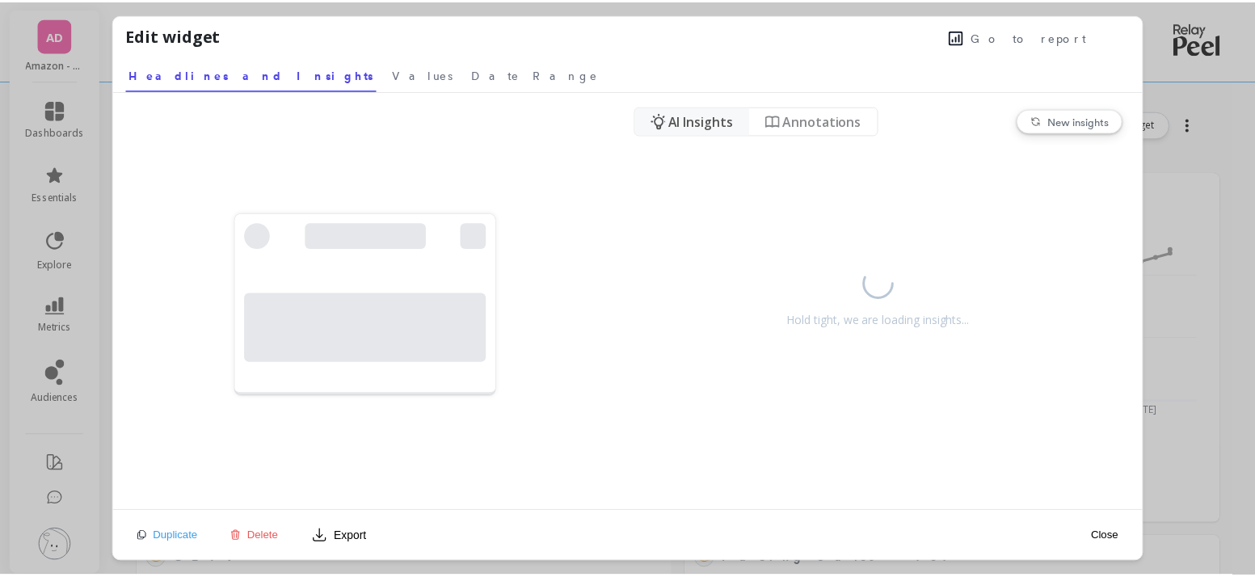
scroll to position [432, 482]
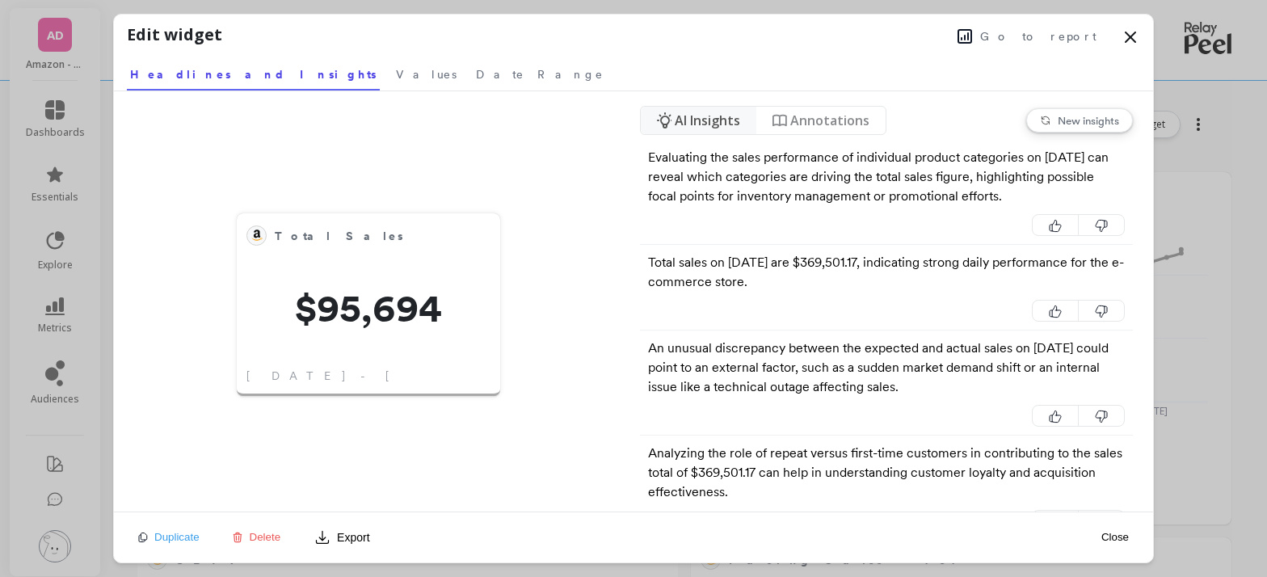
click at [1113, 536] on button "Close" at bounding box center [1114, 537] width 37 height 14
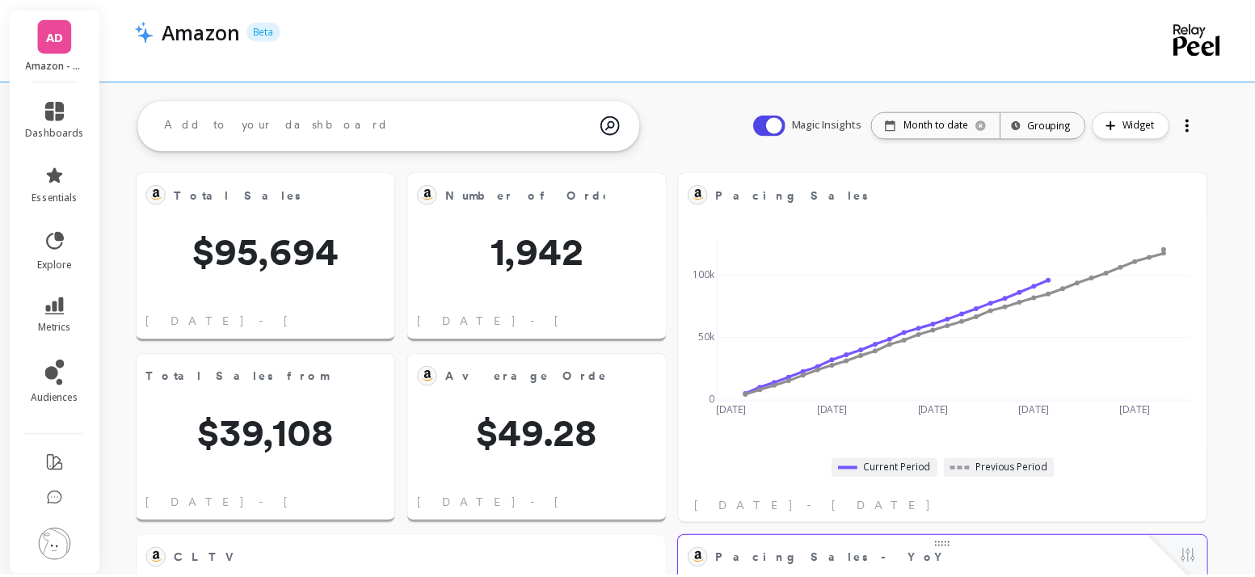
scroll to position [432, 476]
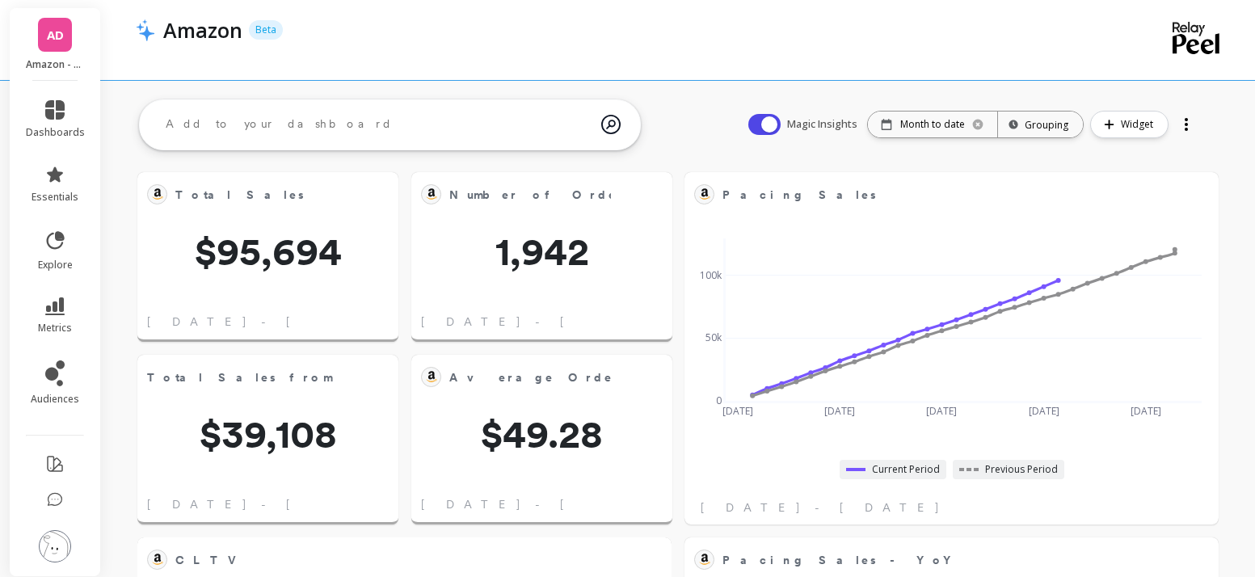
click at [57, 40] on span "AD" at bounding box center [55, 35] width 17 height 19
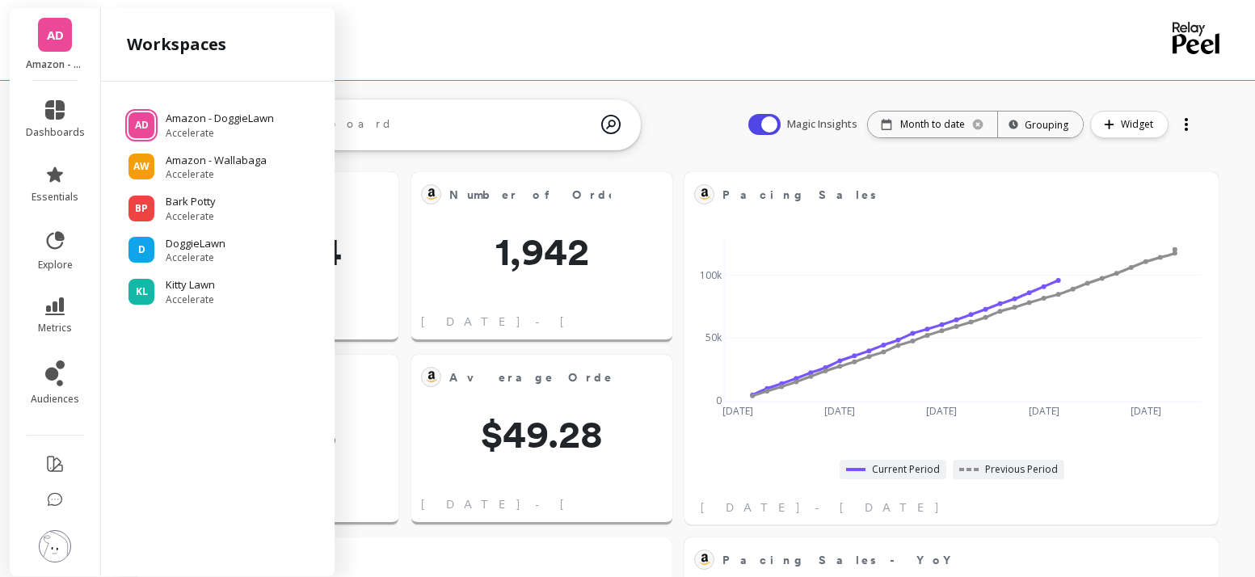
click at [57, 40] on span "AD" at bounding box center [55, 35] width 17 height 19
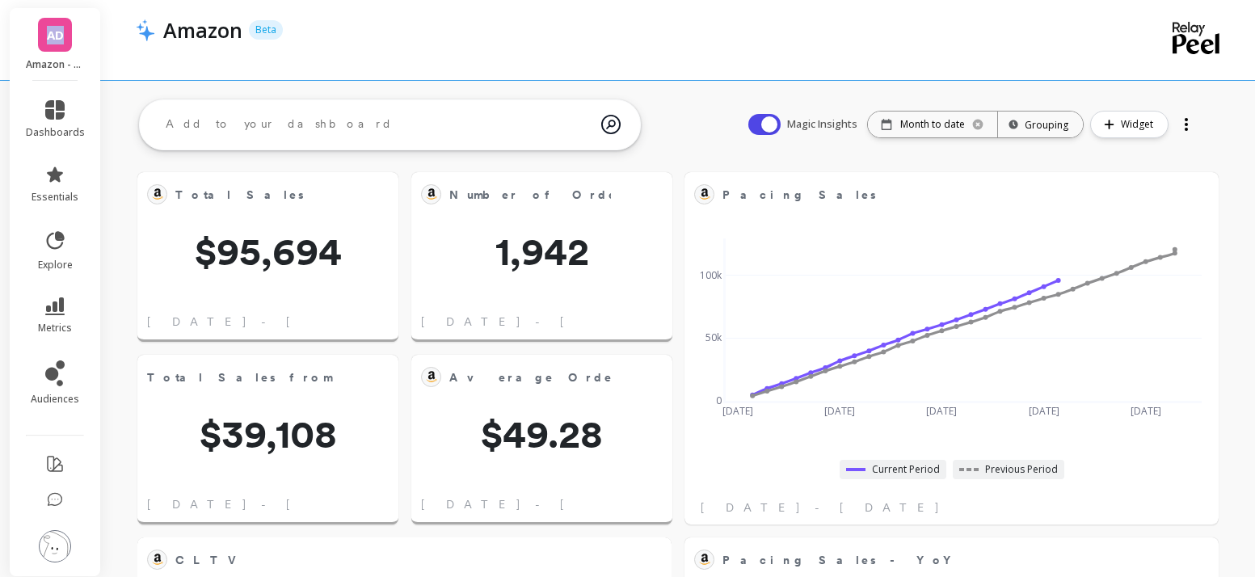
click at [57, 40] on span "AD" at bounding box center [55, 35] width 17 height 19
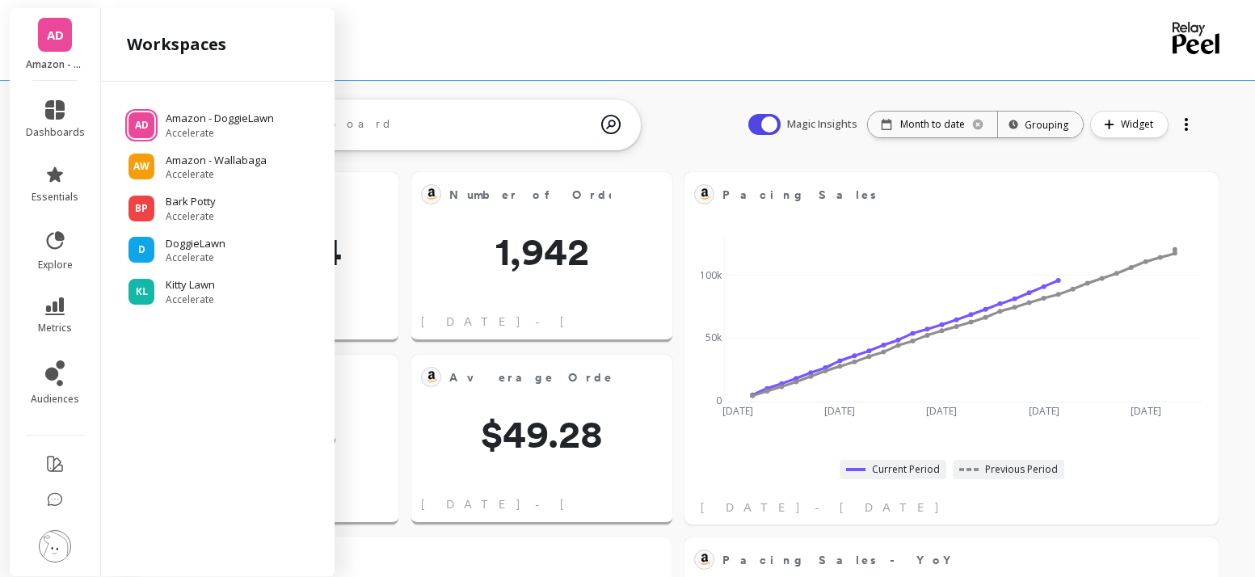
click at [473, 53] on div at bounding box center [613, 52] width 954 height 16
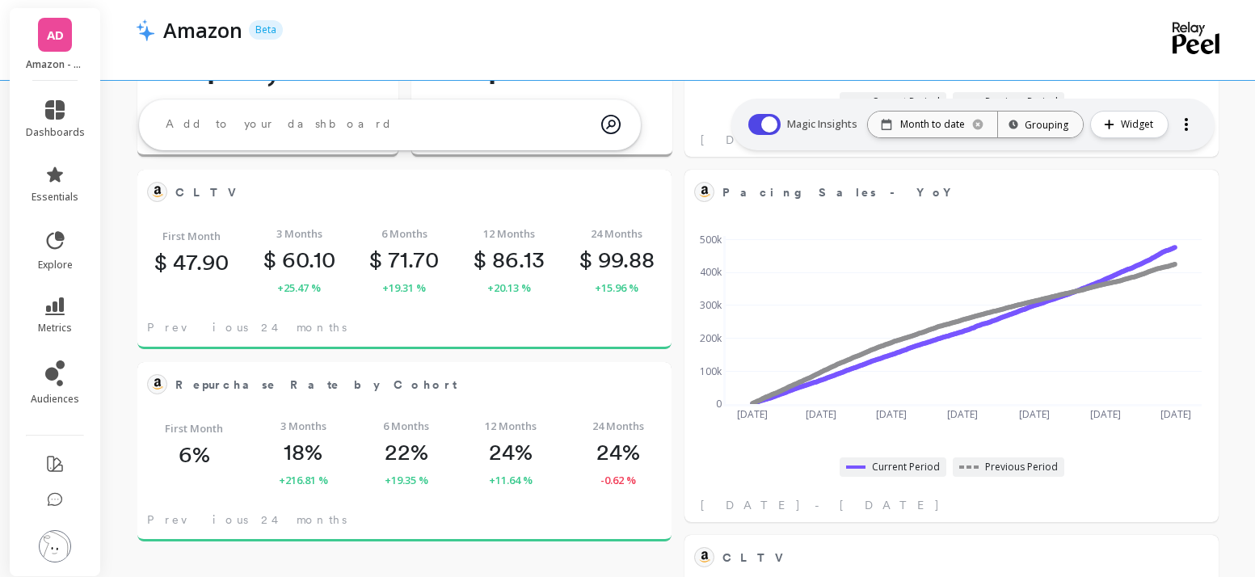
scroll to position [0, 0]
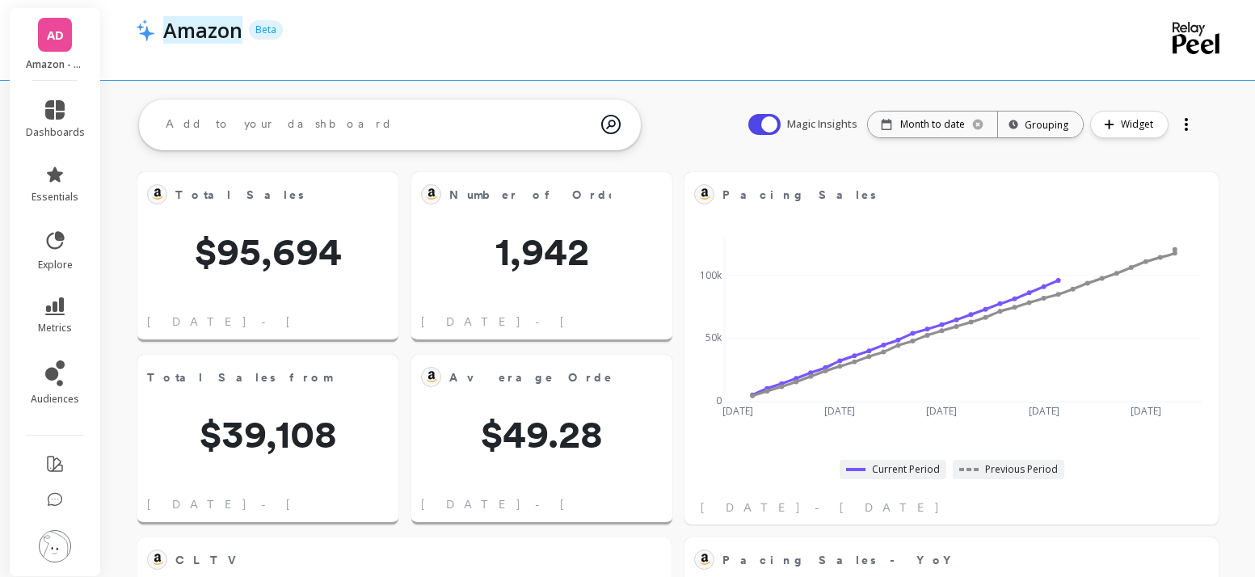
click at [235, 31] on p "Amazon" at bounding box center [202, 29] width 79 height 27
click at [279, 30] on input "Amazon" at bounding box center [264, 29] width 202 height 27
type input "Amazon - DL"
click at [646, 50] on div at bounding box center [613, 52] width 954 height 16
click at [924, 17] on div "Amazon - DL Beta" at bounding box center [622, 29] width 935 height 27
